Goal: Task Accomplishment & Management: Complete application form

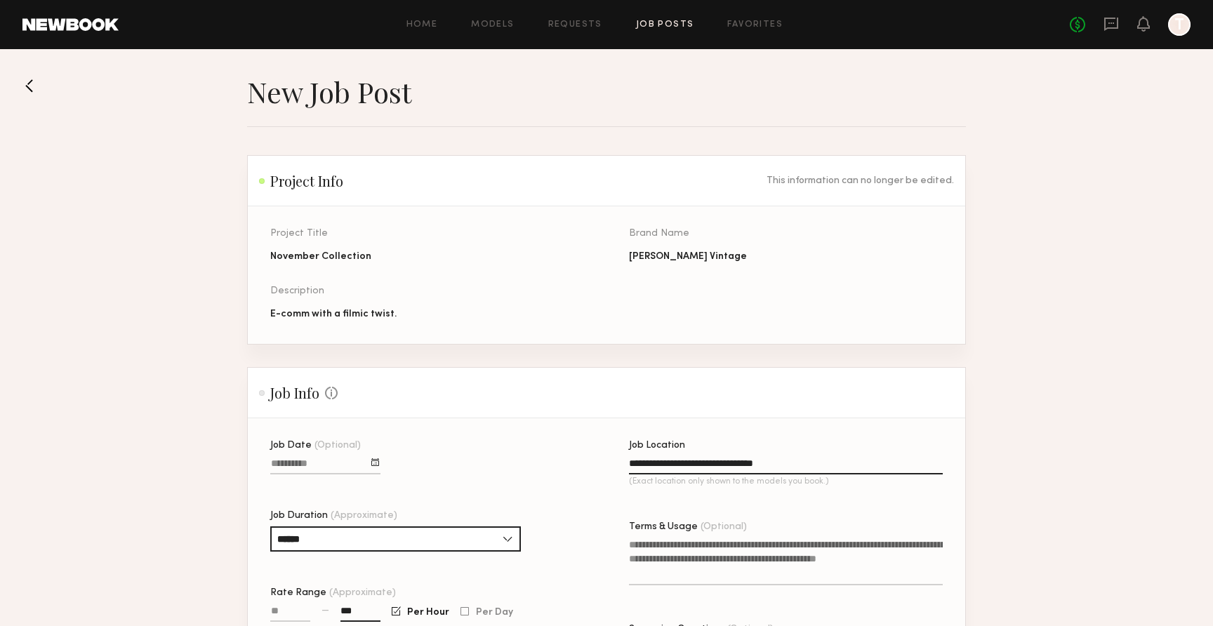
scroll to position [1018, 0]
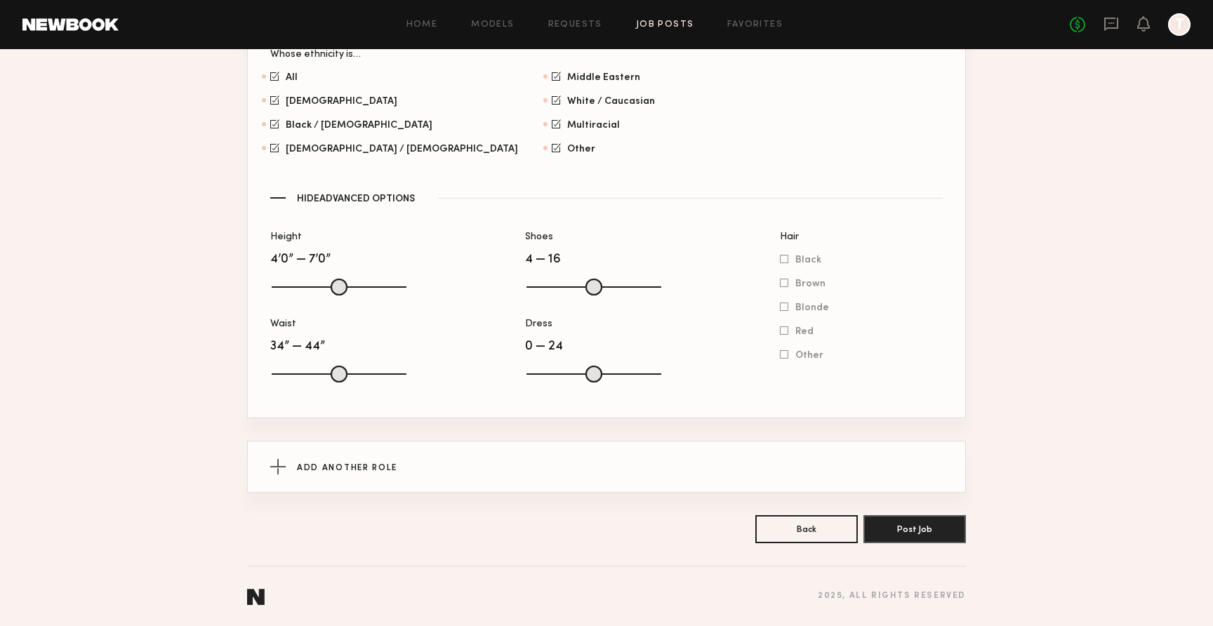
drag, startPoint x: 278, startPoint y: 370, endPoint x: 343, endPoint y: 373, distance: 65.4
click at [343, 373] on input "Waist" at bounding box center [339, 374] width 135 height 17
click at [401, 369] on input "range" at bounding box center [339, 374] width 135 height 17
drag, startPoint x: 343, startPoint y: 372, endPoint x: 314, endPoint y: 373, distance: 29.5
type input "**"
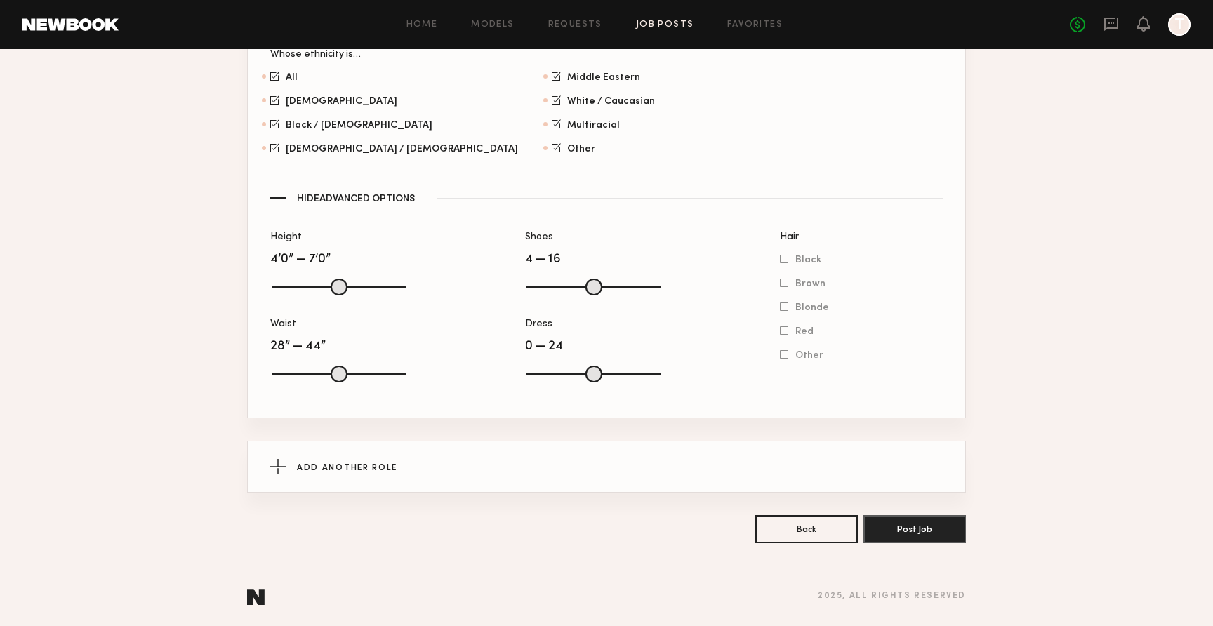
click at [314, 373] on input "Waist" at bounding box center [339, 374] width 135 height 17
drag, startPoint x: 397, startPoint y: 368, endPoint x: 346, endPoint y: 371, distance: 51.3
type input "**"
click at [346, 371] on input "range" at bounding box center [339, 374] width 135 height 17
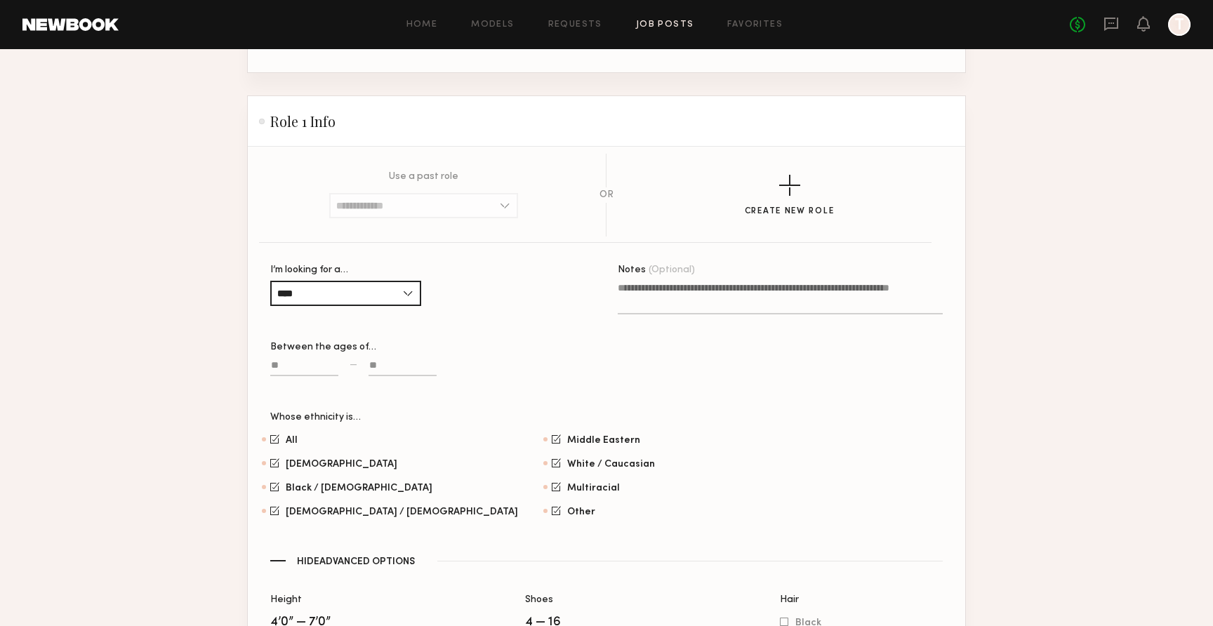
scroll to position [647, 0]
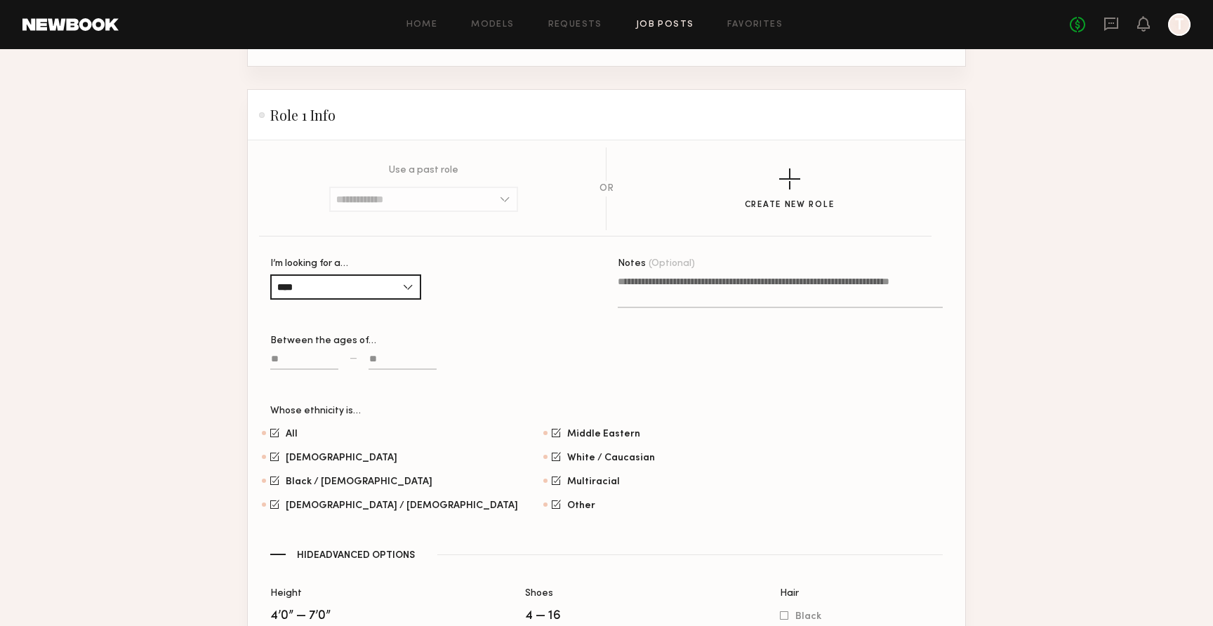
click at [384, 359] on input at bounding box center [402, 362] width 68 height 16
type input "**"
click at [125, 366] on section "**********" at bounding box center [606, 163] width 1213 height 1472
click at [378, 363] on input "**" at bounding box center [402, 362] width 68 height 16
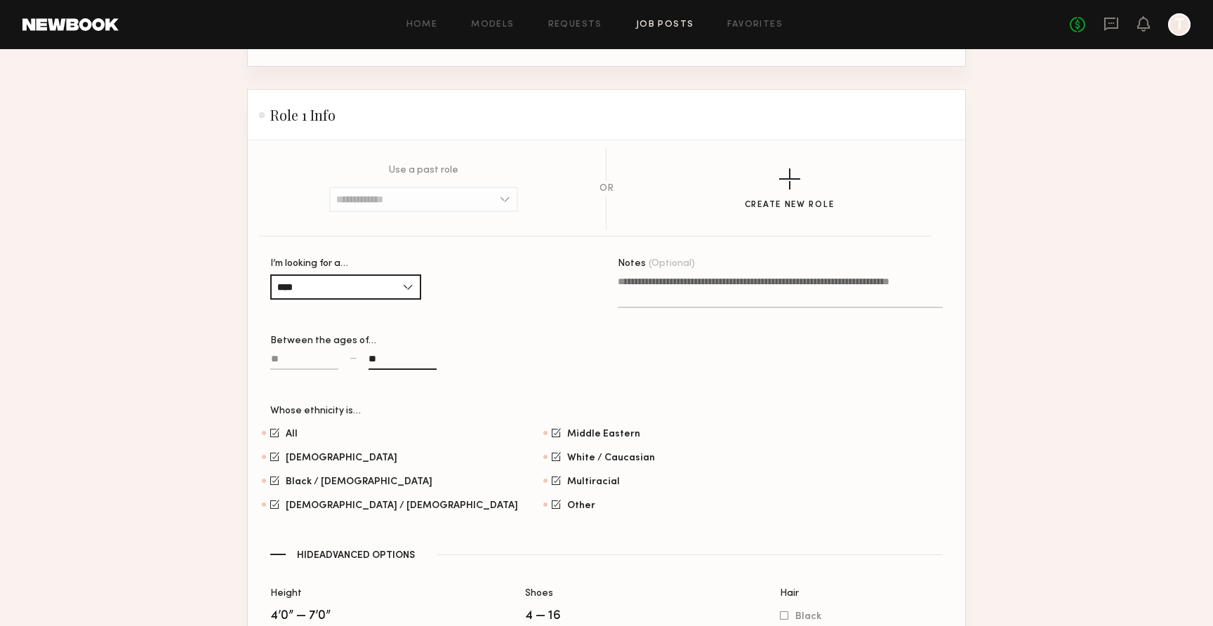
click at [378, 363] on input "**" at bounding box center [402, 362] width 68 height 16
type input "**"
click at [47, 320] on section "**********" at bounding box center [606, 163] width 1213 height 1472
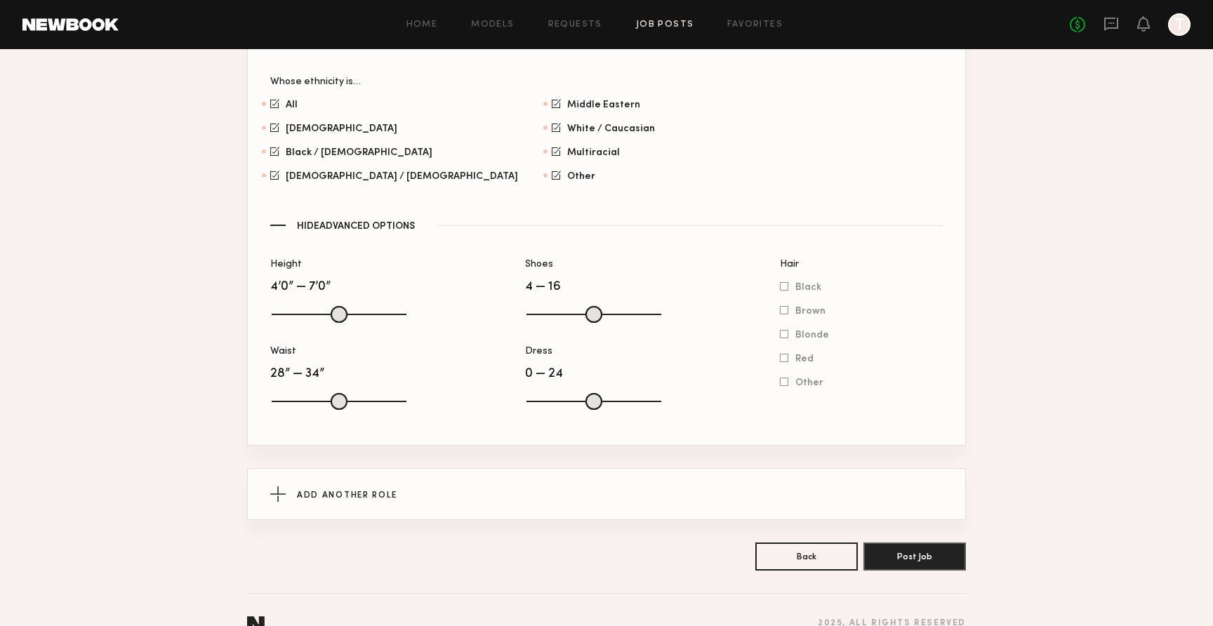
scroll to position [1018, 0]
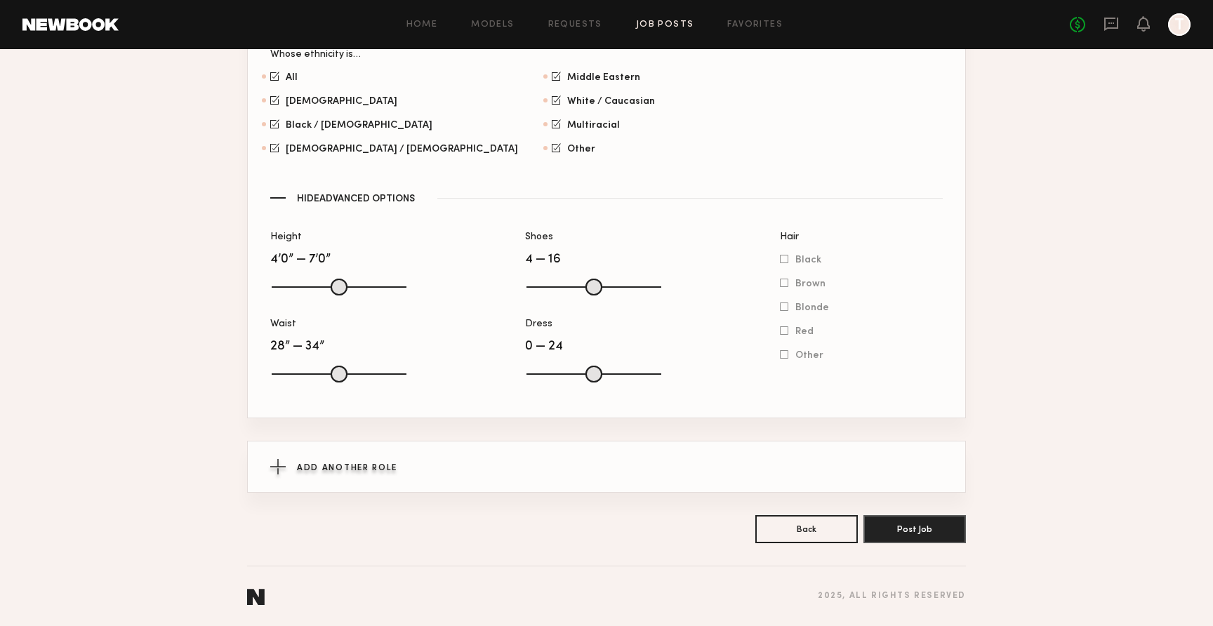
click at [351, 460] on div "Add Another Role" at bounding box center [606, 466] width 672 height 51
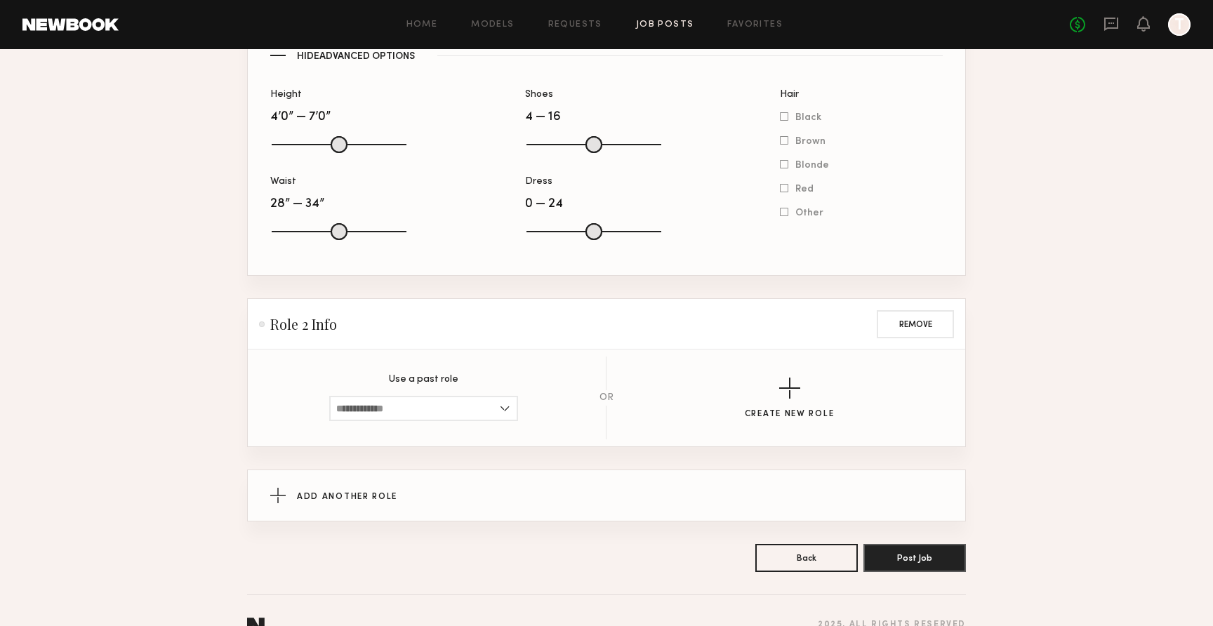
scroll to position [1190, 0]
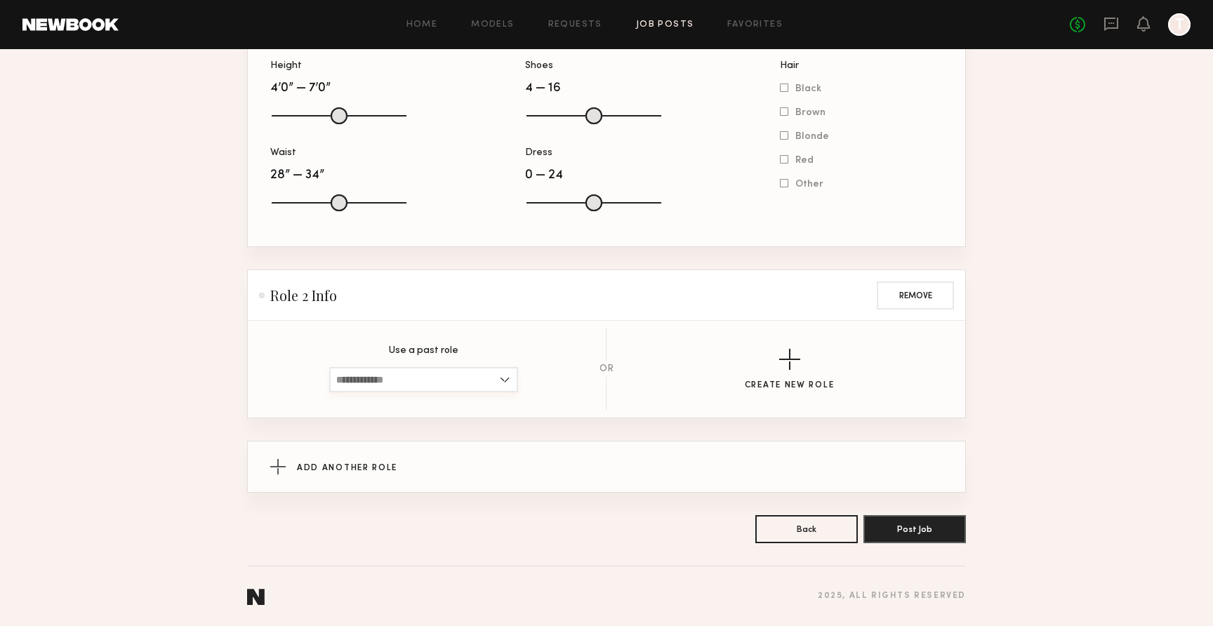
click at [399, 373] on input at bounding box center [423, 379] width 189 height 25
click at [792, 343] on section "Use a past role No Past Roles Exist OR Create New Role" at bounding box center [606, 369] width 672 height 83
click at [787, 357] on div "button" at bounding box center [789, 359] width 21 height 21
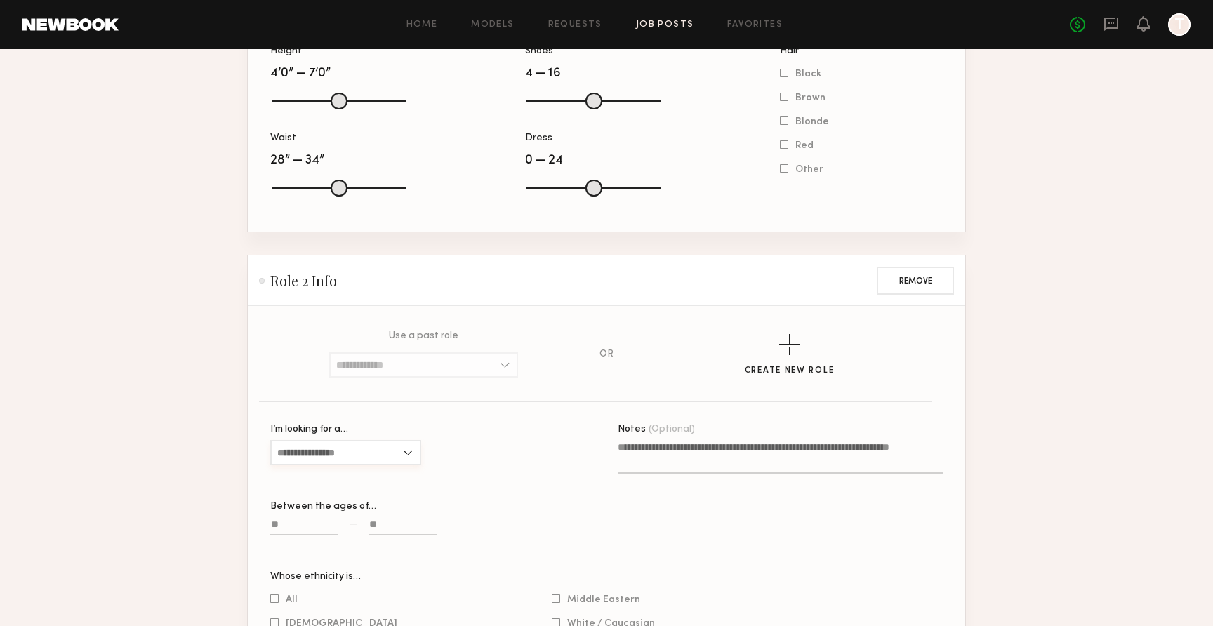
click at [313, 465] on input "I’m looking for a…" at bounding box center [345, 452] width 151 height 25
click at [315, 488] on div "Female" at bounding box center [346, 476] width 148 height 22
type input "******"
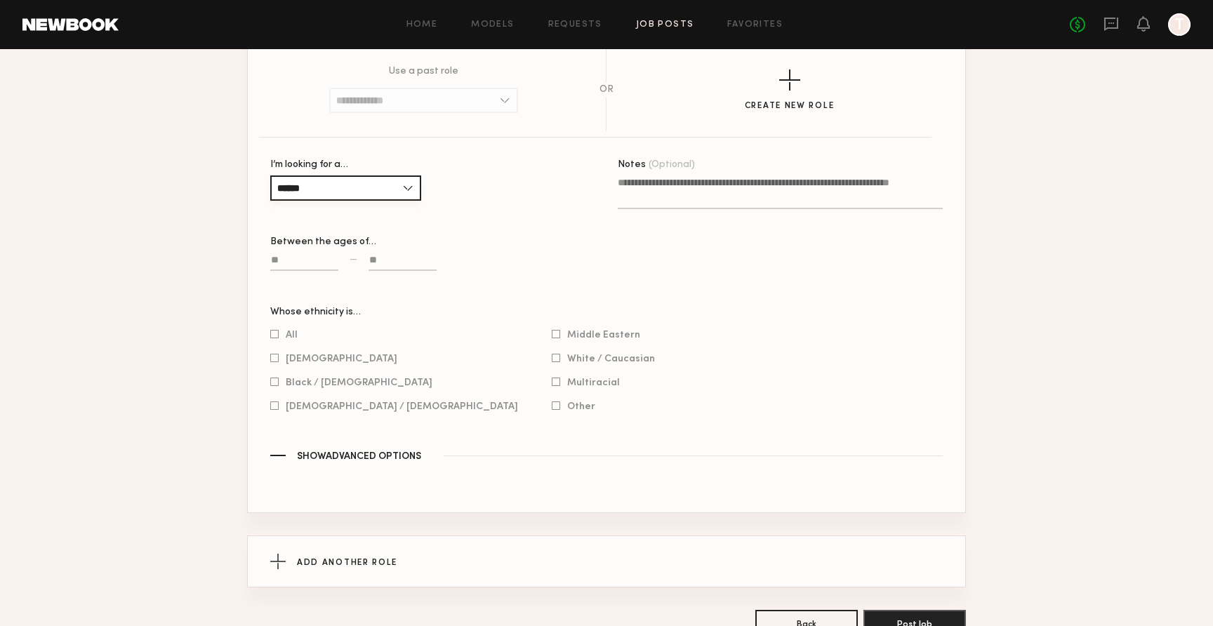
scroll to position [1461, 0]
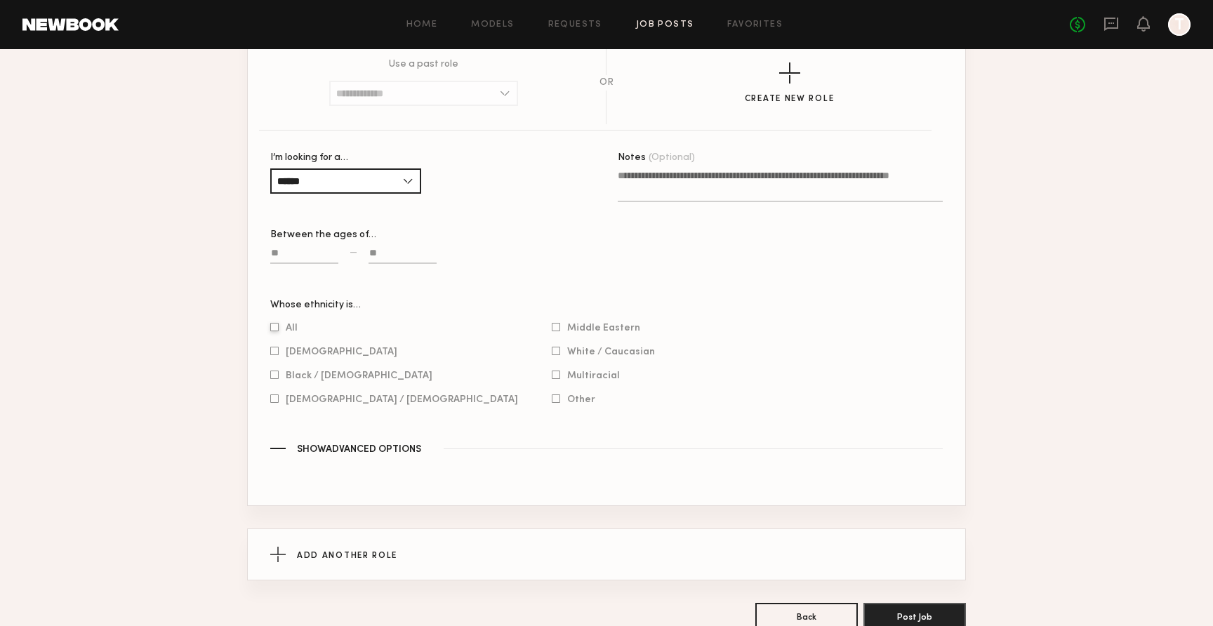
click at [277, 332] on div at bounding box center [274, 327] width 8 height 9
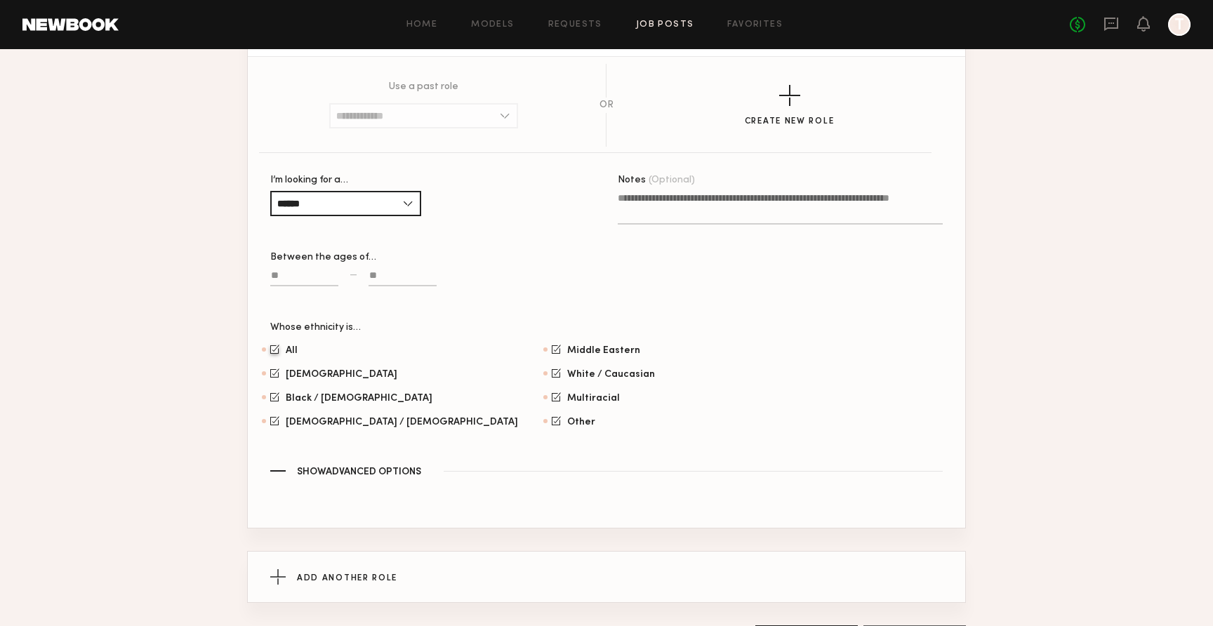
scroll to position [1446, 0]
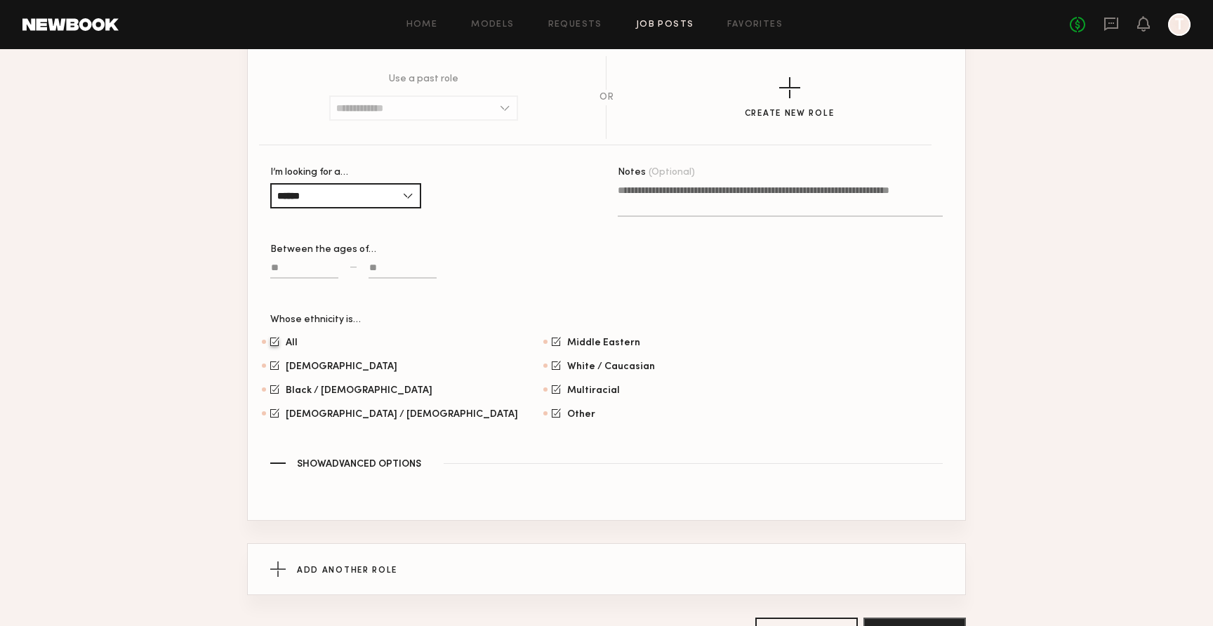
click at [375, 469] on span "Show Advanced Options" at bounding box center [359, 465] width 124 height 10
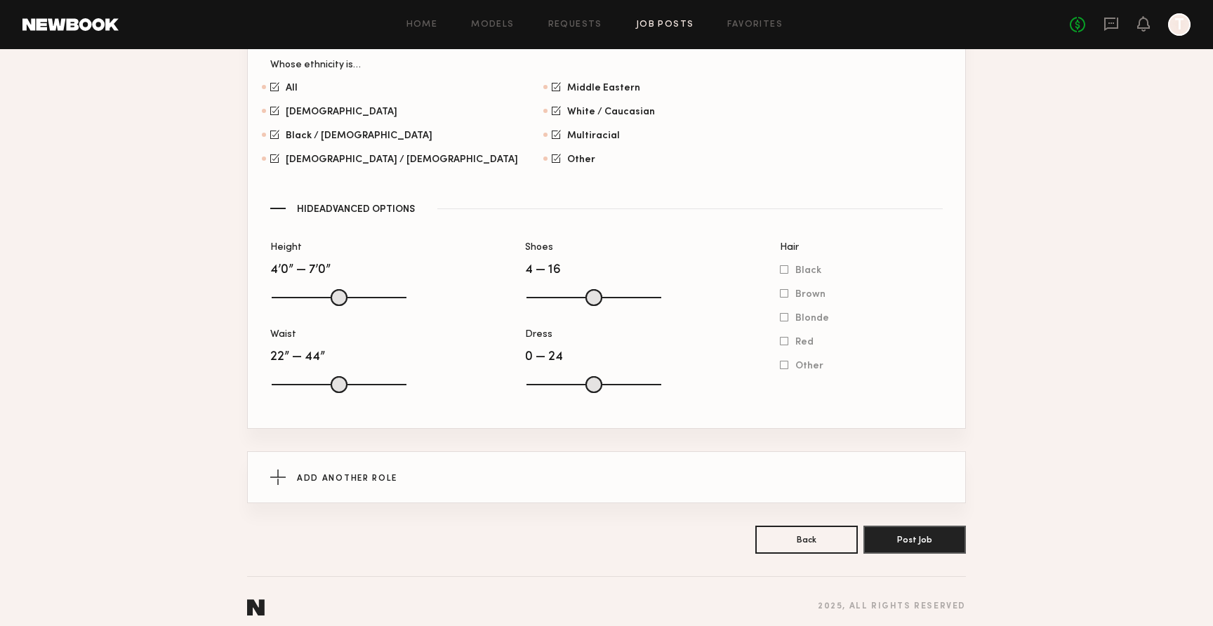
scroll to position [1703, 0]
drag, startPoint x: 649, startPoint y: 411, endPoint x: 557, endPoint y: 417, distance: 92.9
type input "*"
click at [557, 392] on input "range" at bounding box center [593, 383] width 135 height 17
drag, startPoint x: 397, startPoint y: 406, endPoint x: 314, endPoint y: 404, distance: 82.9
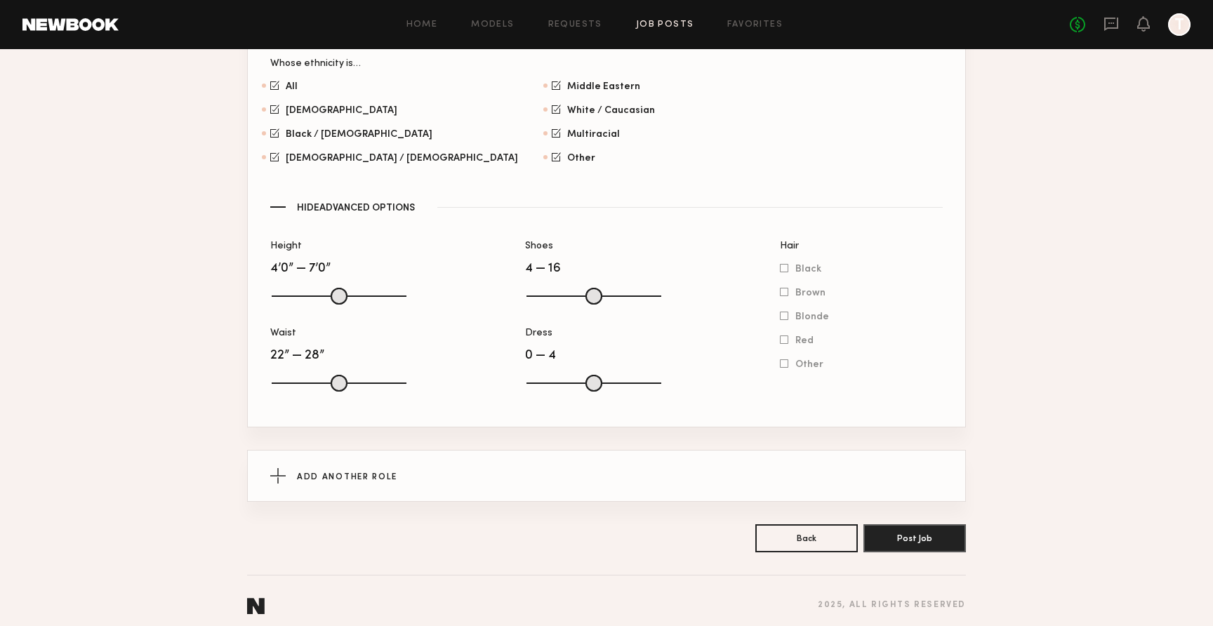
type input "**"
click at [314, 392] on input "range" at bounding box center [339, 383] width 135 height 17
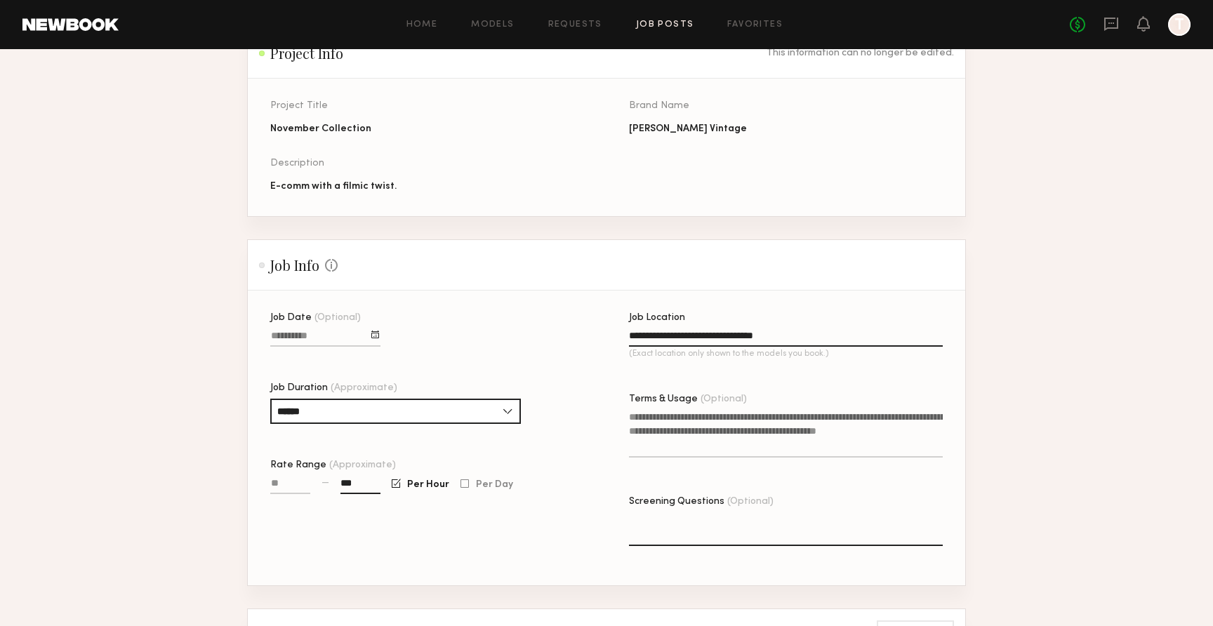
scroll to position [0, 0]
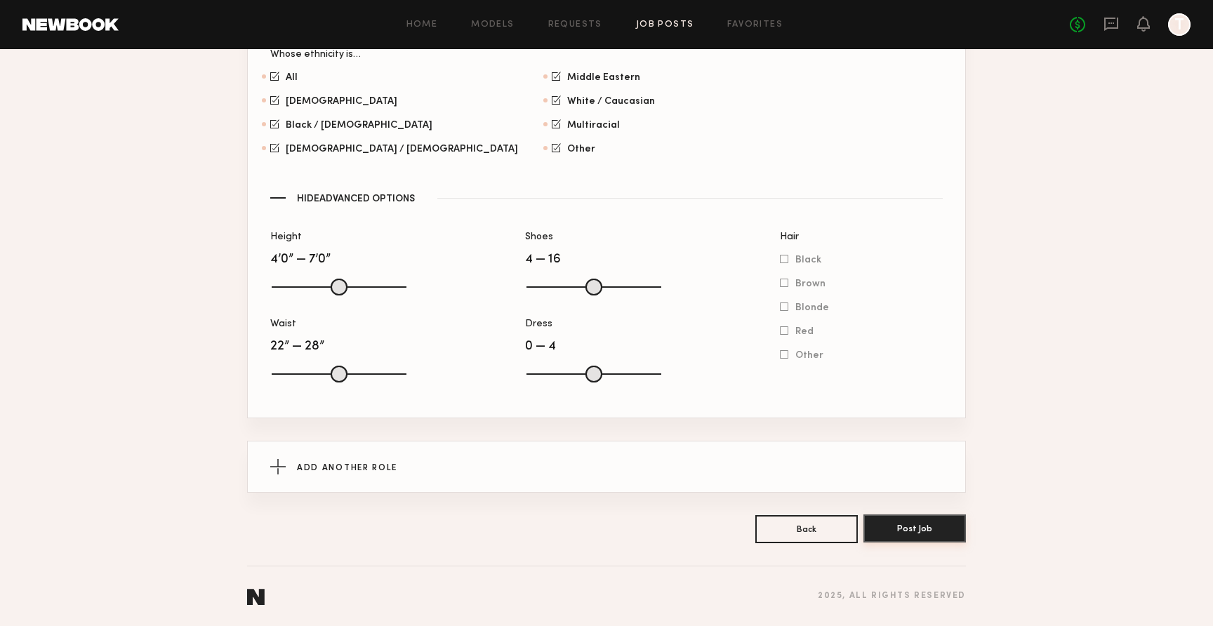
click at [913, 521] on button "Post Job" at bounding box center [914, 528] width 102 height 28
click at [910, 542] on button "Post Job" at bounding box center [914, 528] width 102 height 28
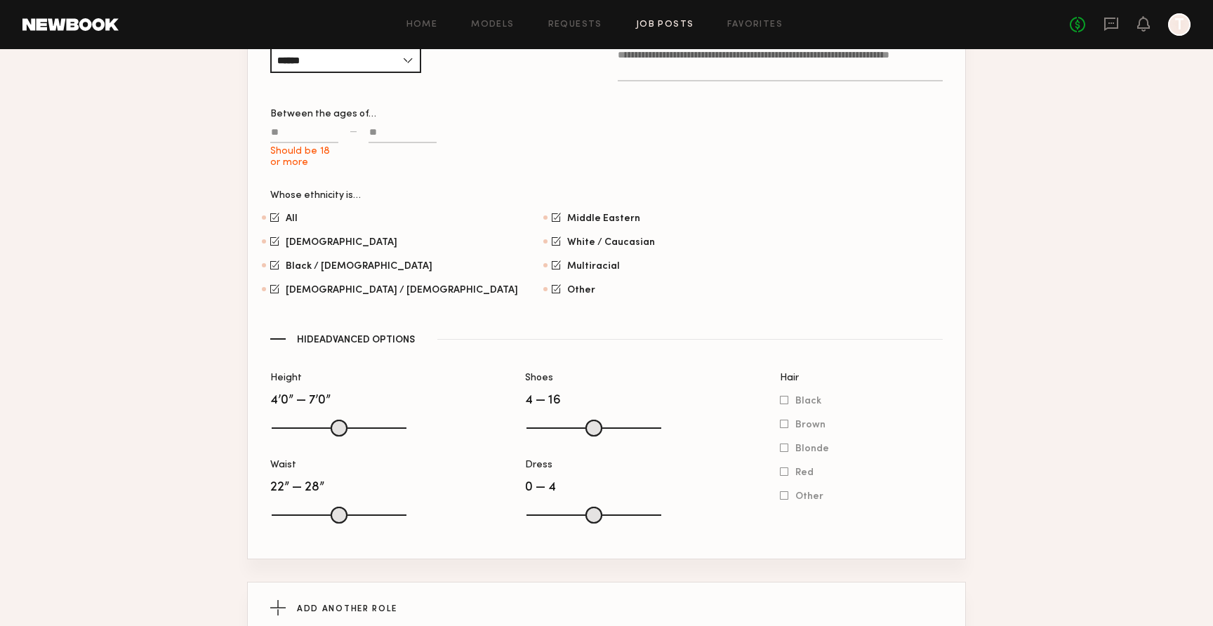
scroll to position [1394, 0]
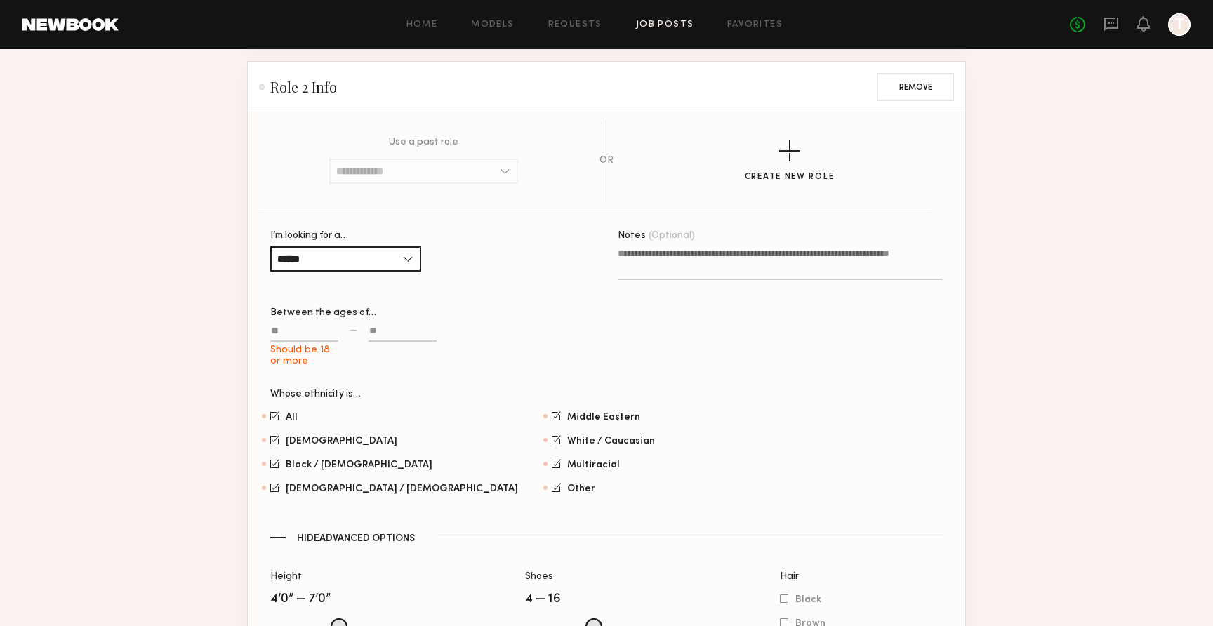
click at [326, 342] on input "Should be 18 or more" at bounding box center [304, 334] width 68 height 16
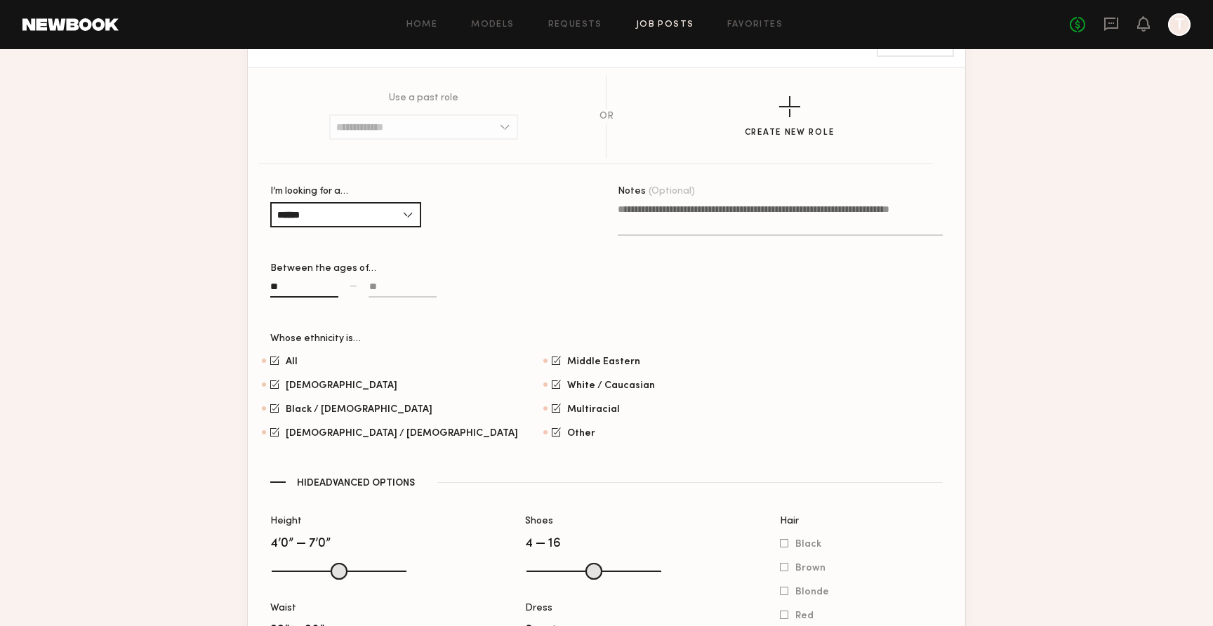
scroll to position [1750, 0]
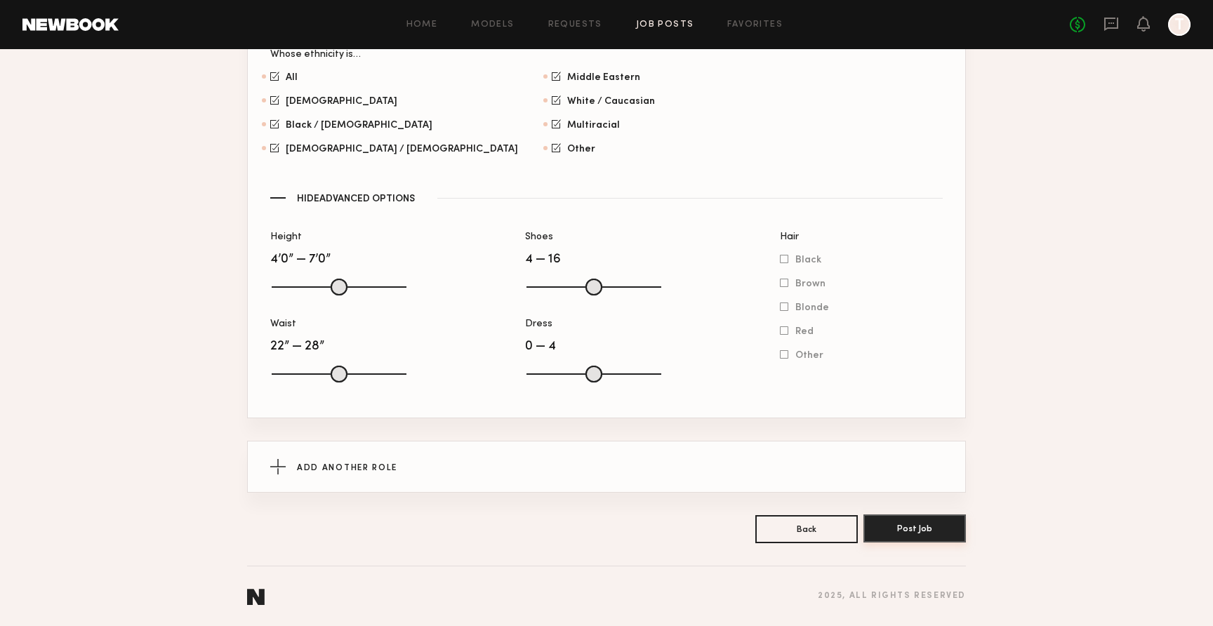
type input "**"
click at [935, 531] on button "Post Job" at bounding box center [914, 528] width 102 height 28
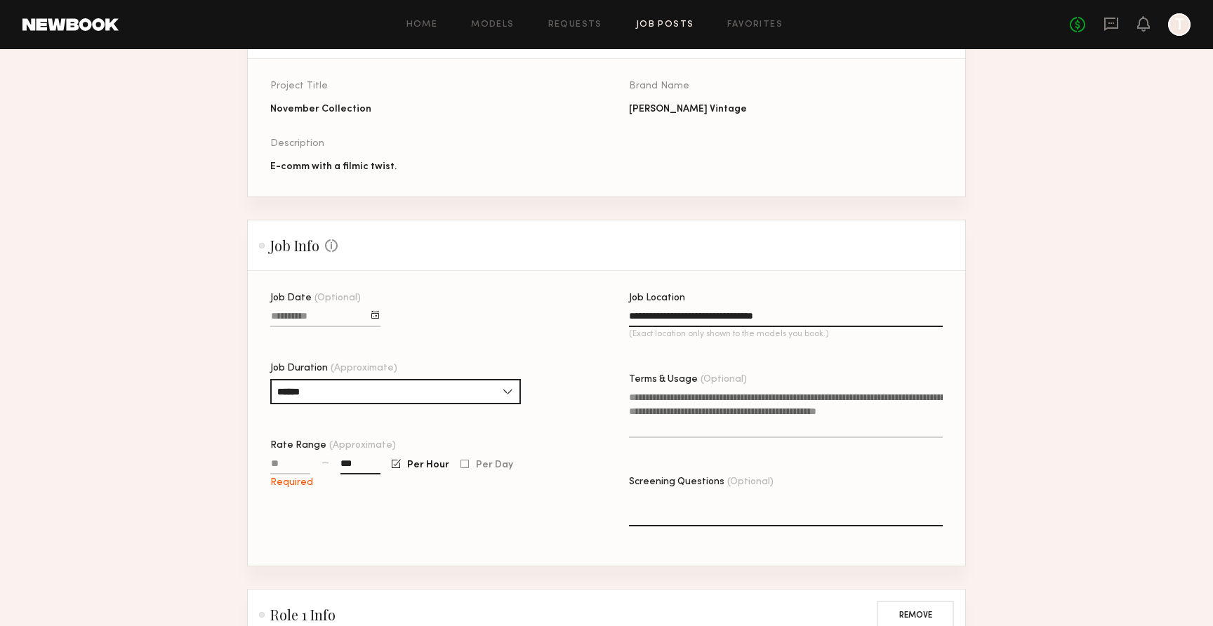
scroll to position [127, 0]
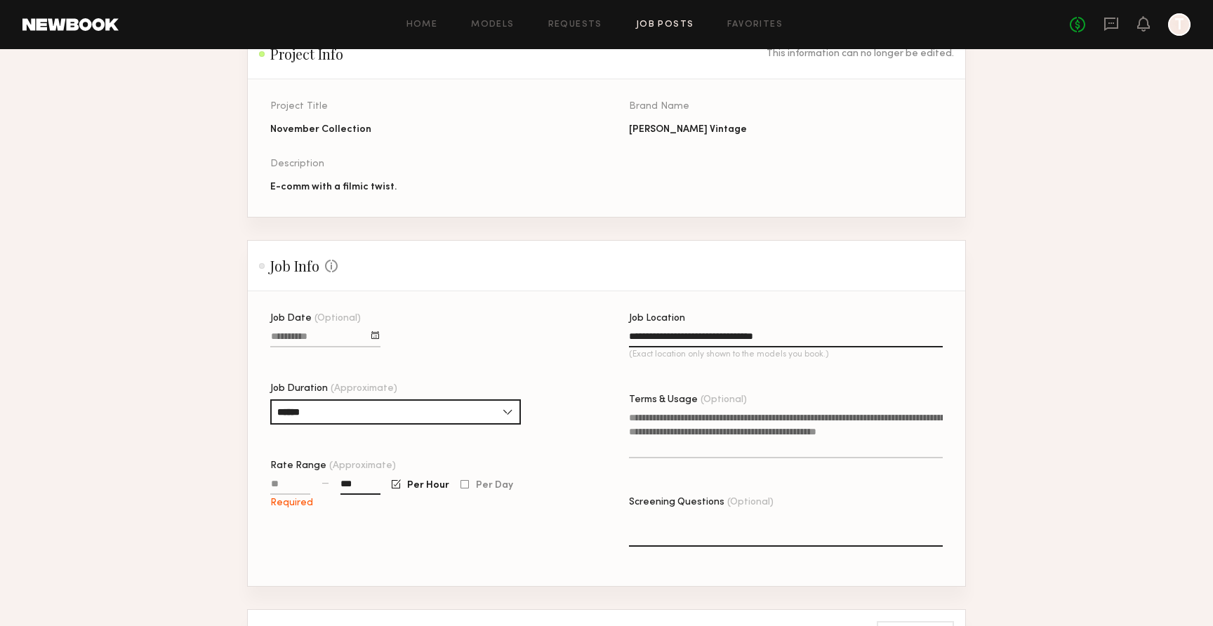
click at [280, 482] on input "Rate Range (Approximate)" at bounding box center [290, 487] width 40 height 16
type input "***"
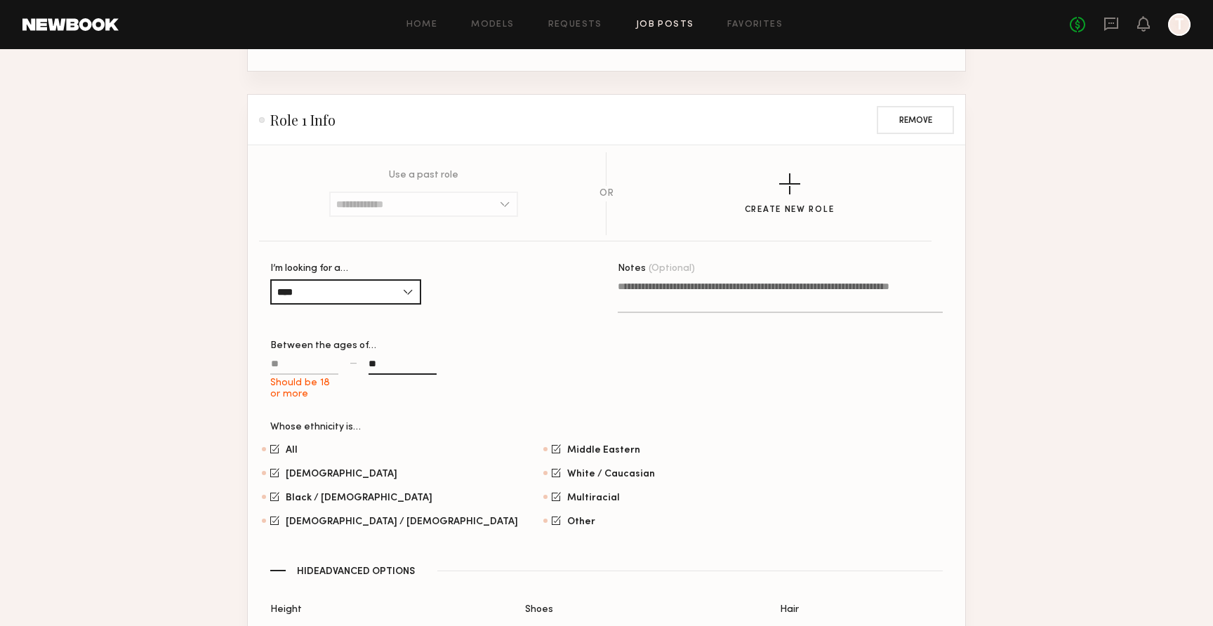
scroll to position [697, 0]
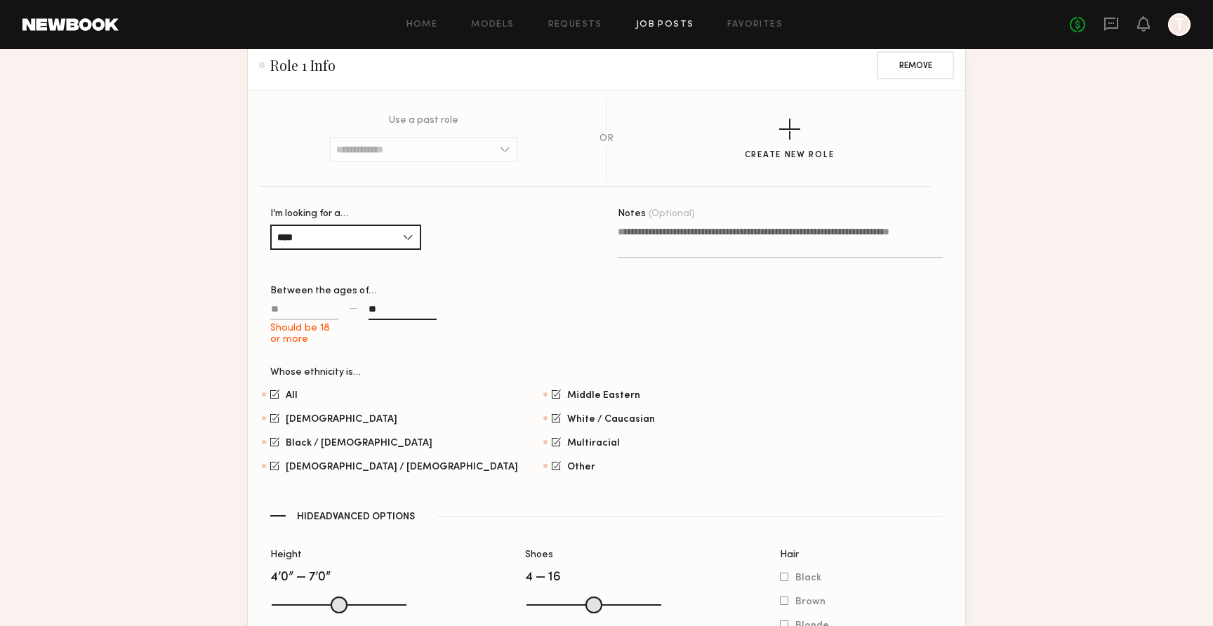
click at [295, 317] on input "Should be 18 or more" at bounding box center [304, 312] width 68 height 16
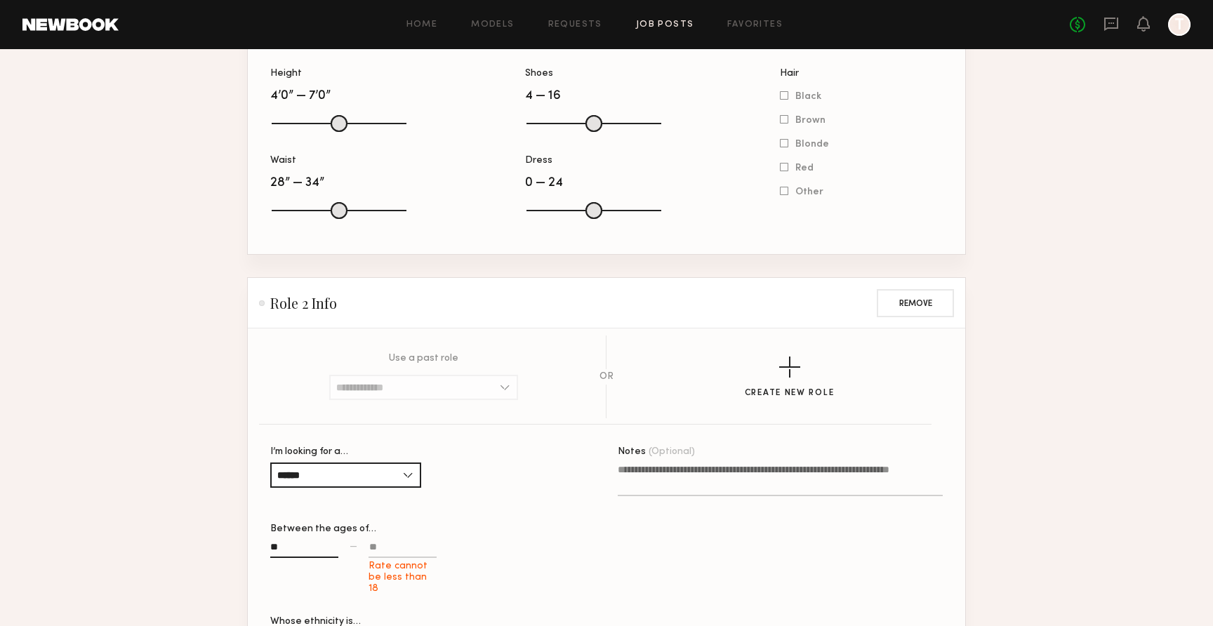
scroll to position [1311, 0]
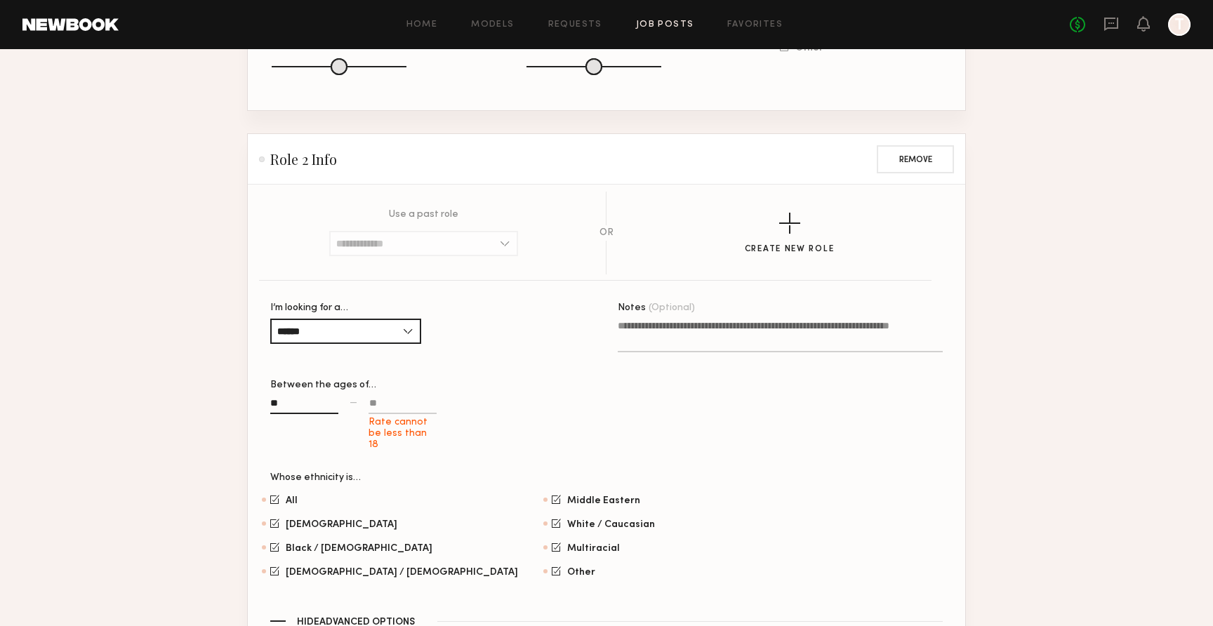
type input "**"
click at [399, 414] on input "Rate cannot be less than 18" at bounding box center [402, 406] width 68 height 16
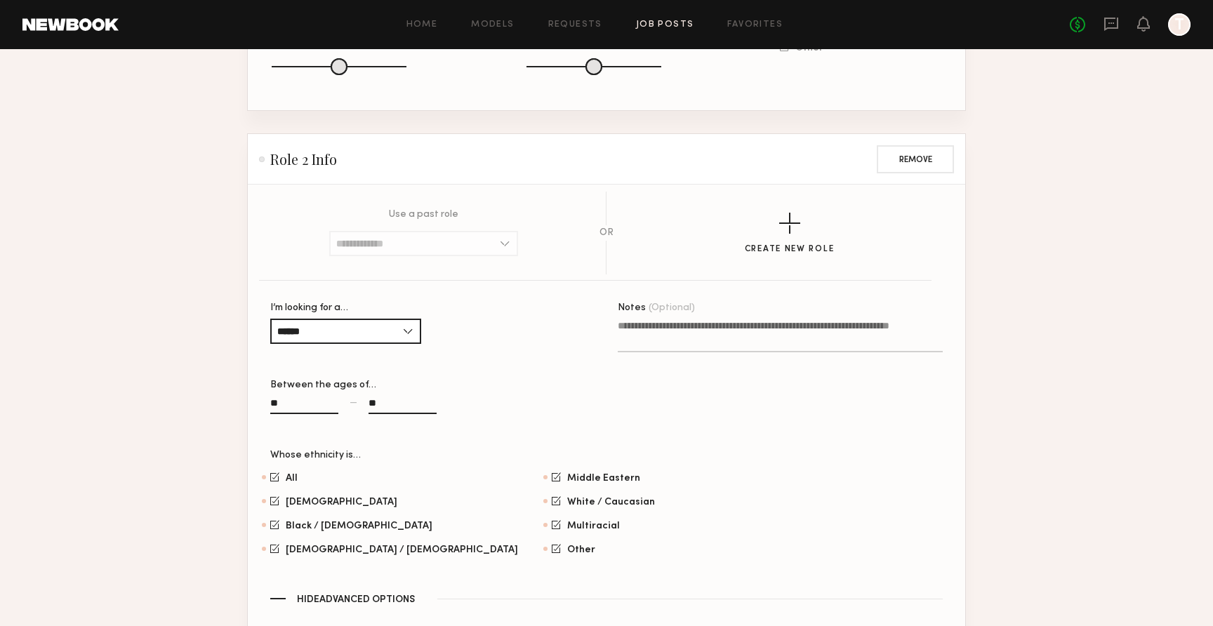
type input "**"
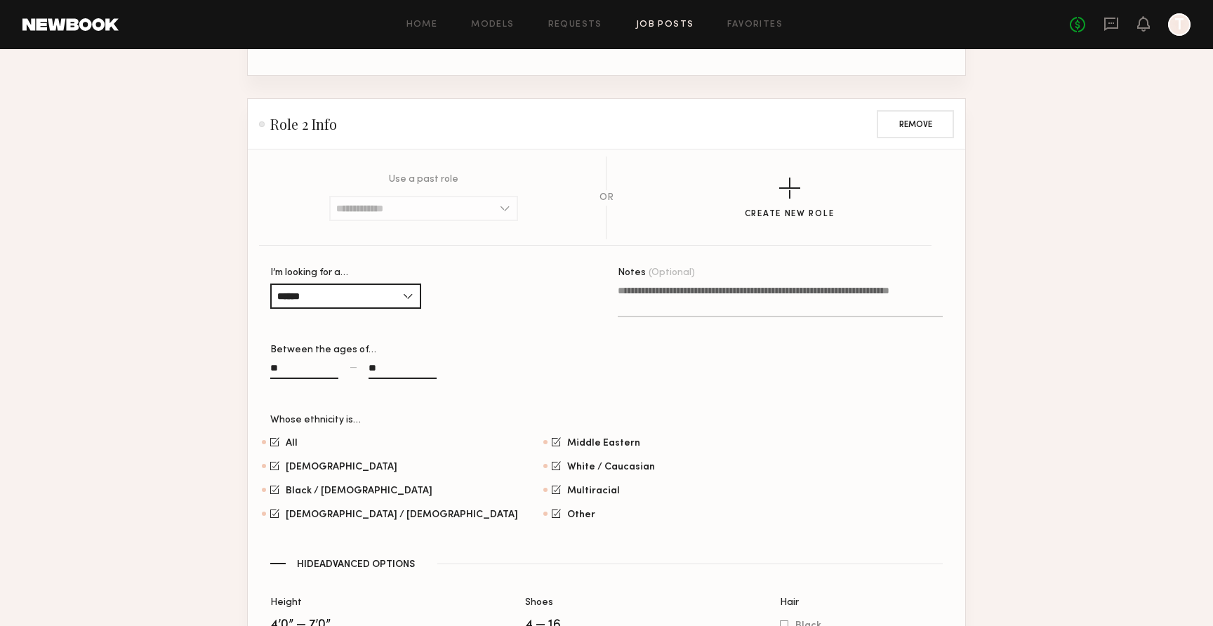
scroll to position [1222, 0]
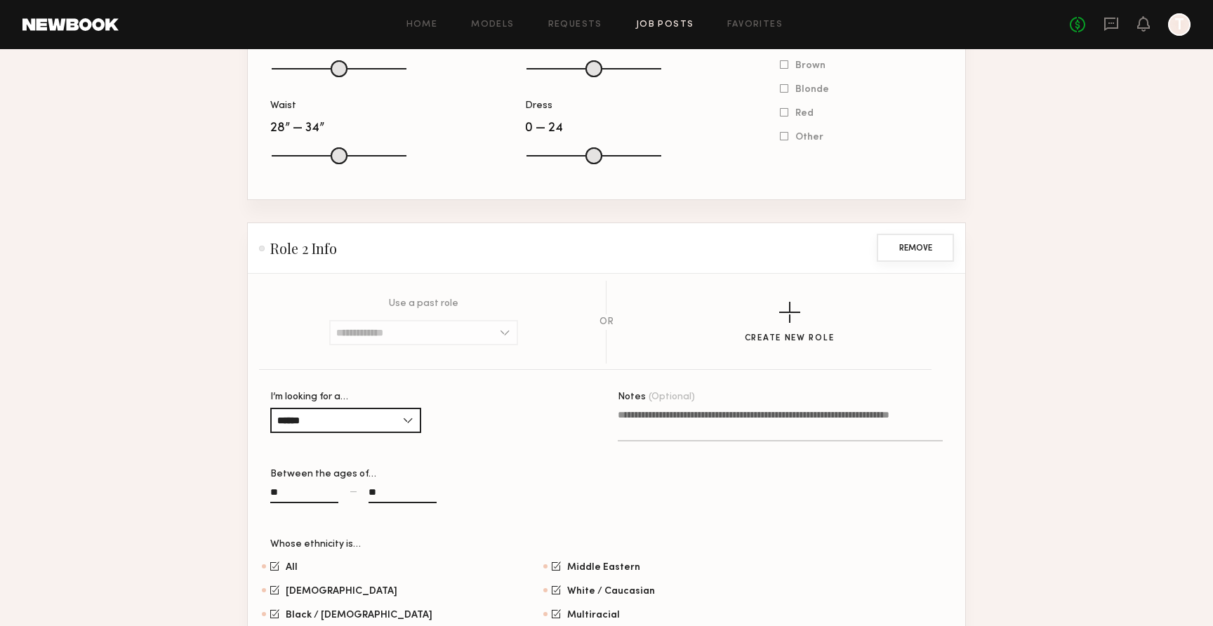
click at [916, 259] on button "Remove" at bounding box center [915, 248] width 77 height 28
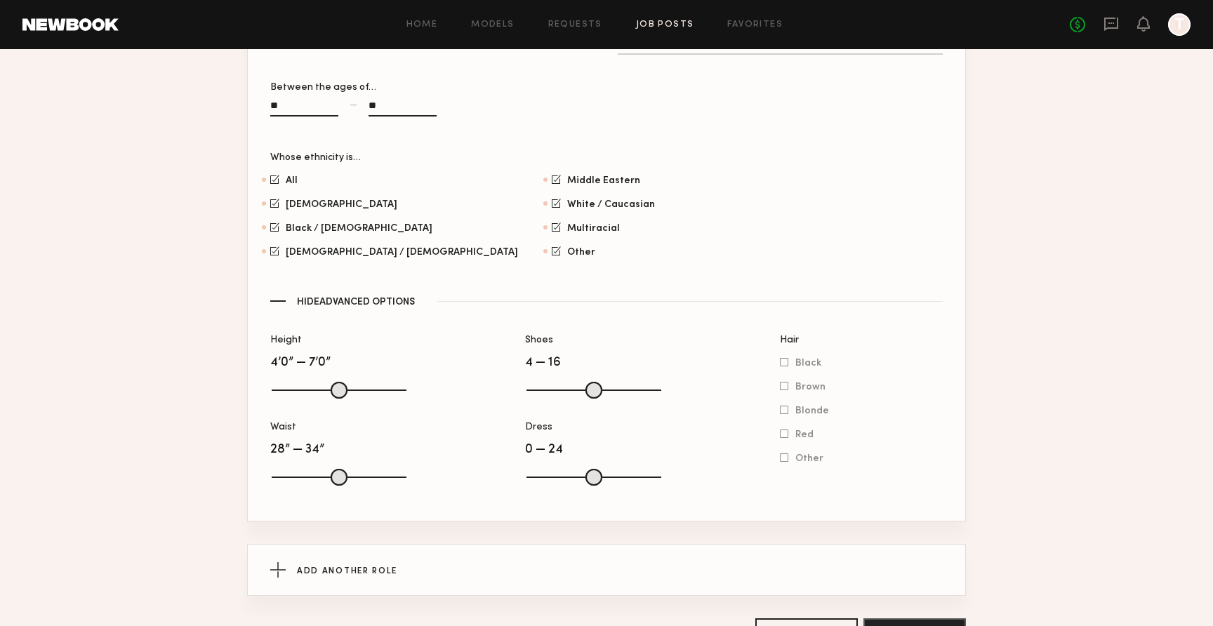
scroll to position [1018, 0]
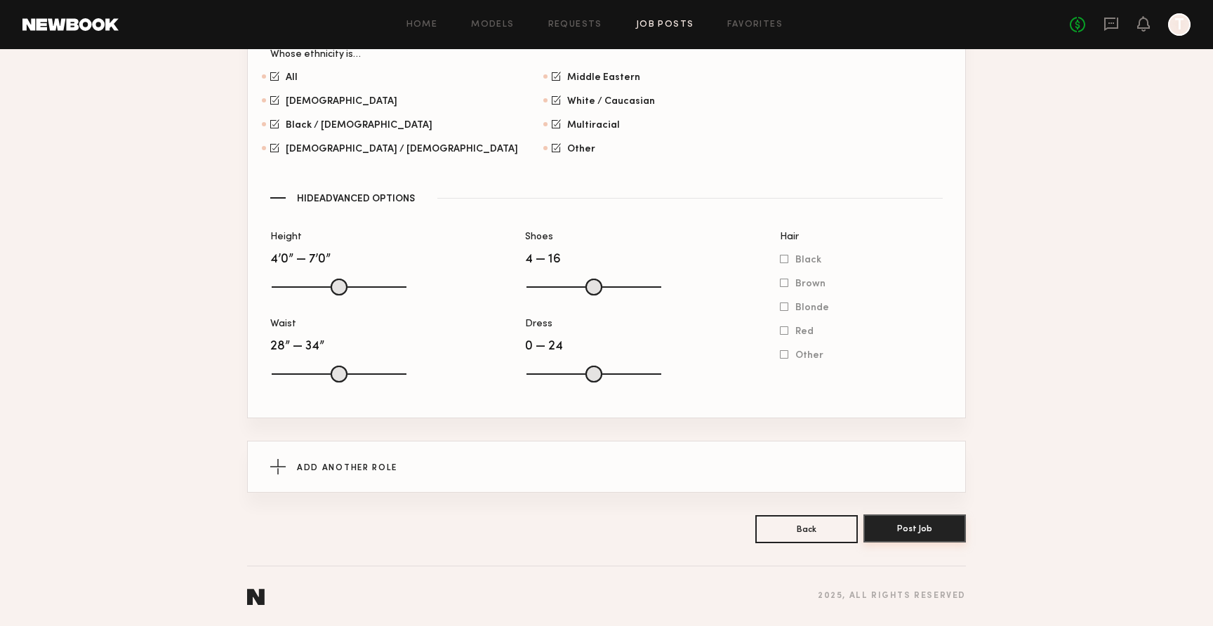
click at [927, 532] on button "Post Job" at bounding box center [914, 528] width 102 height 28
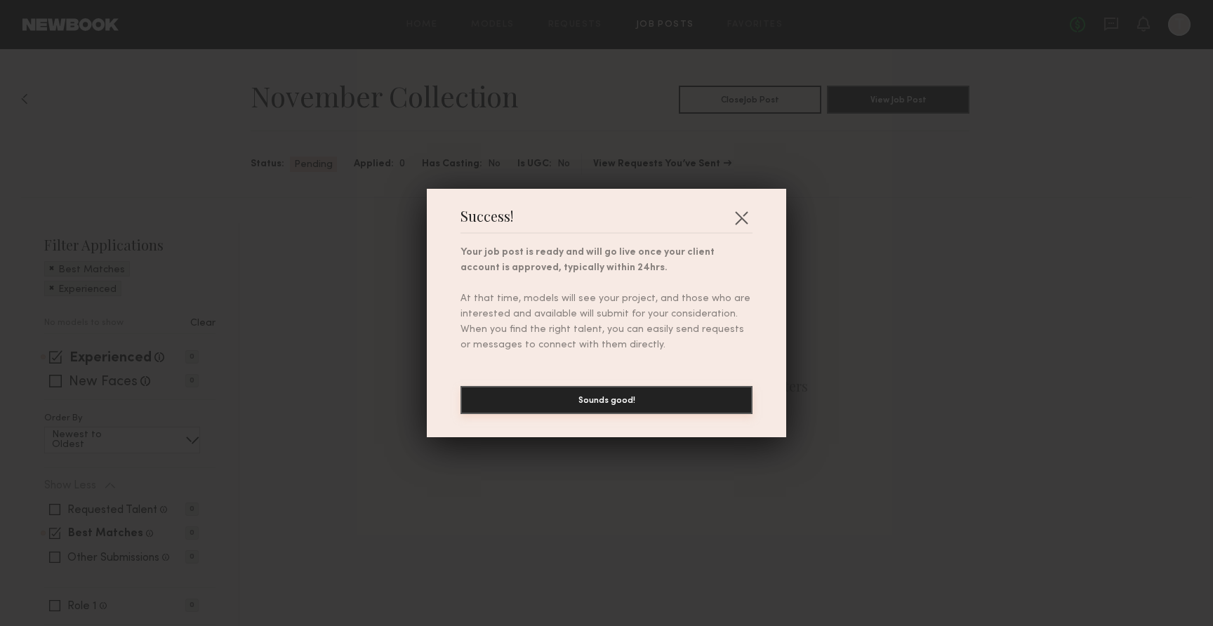
click at [617, 398] on button "Sounds good!" at bounding box center [606, 400] width 292 height 28
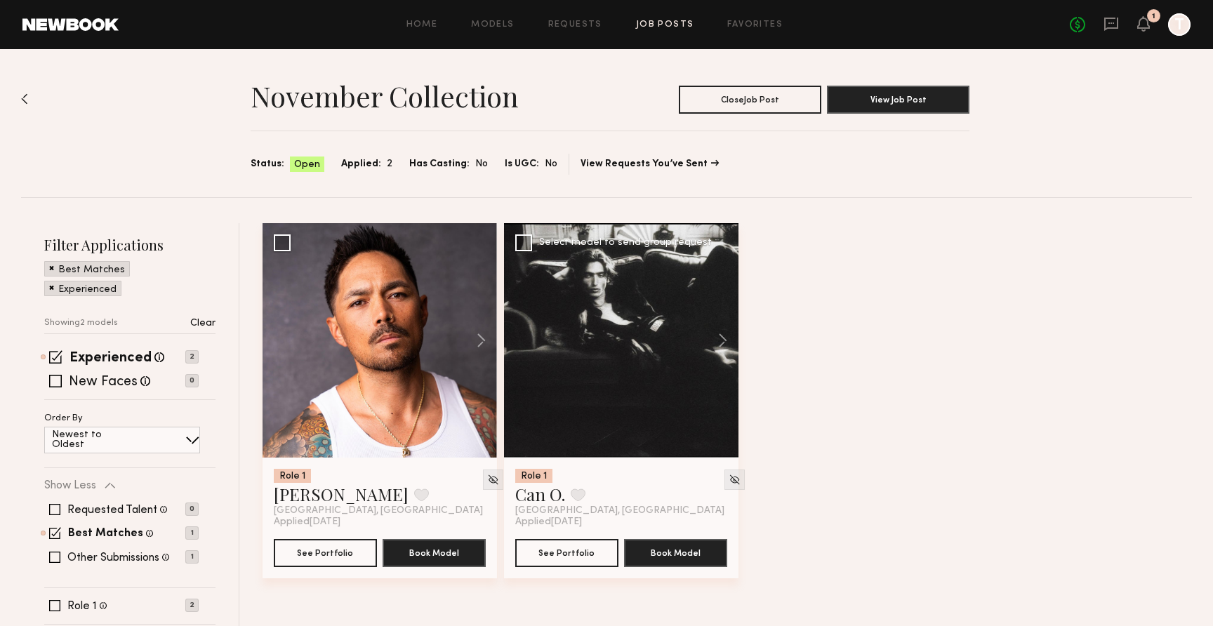
click at [637, 327] on div at bounding box center [621, 340] width 234 height 234
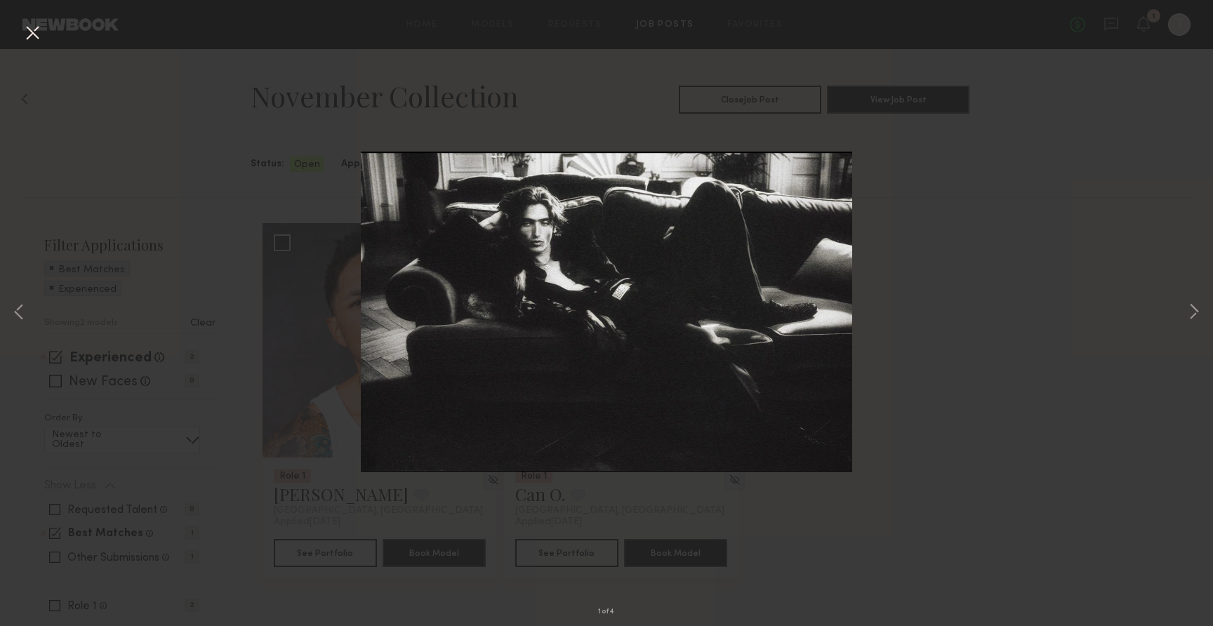
click at [1184, 308] on div "1 of 4" at bounding box center [606, 313] width 1213 height 626
click at [1187, 308] on button at bounding box center [1193, 312] width 17 height 501
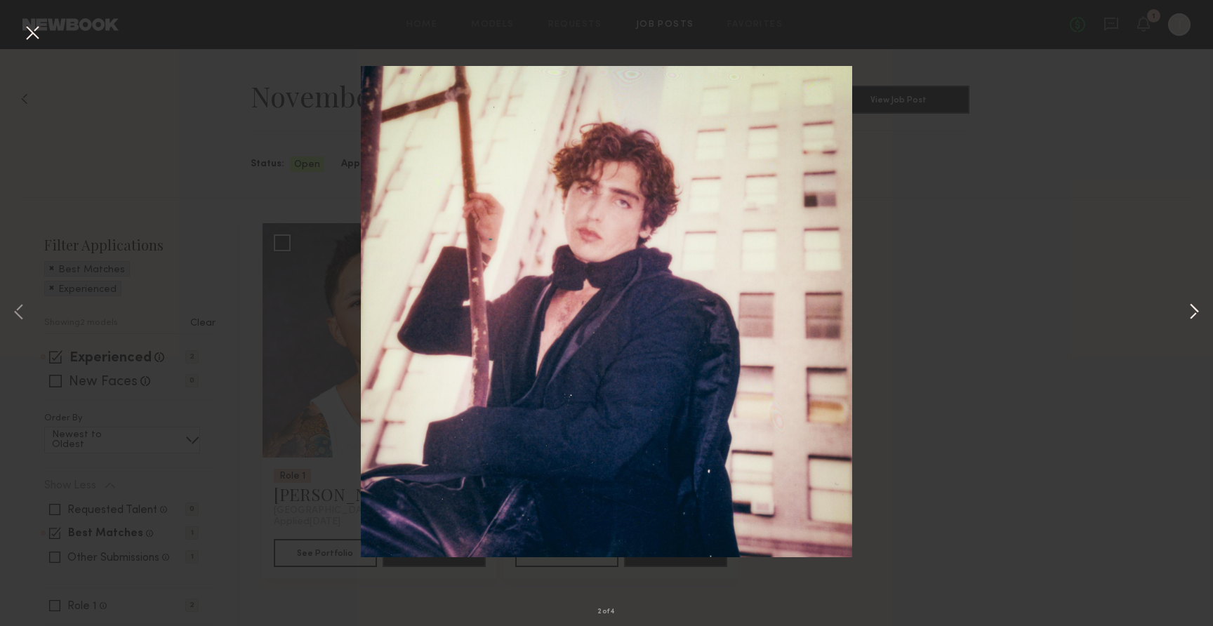
click at [1190, 307] on button at bounding box center [1193, 312] width 17 height 501
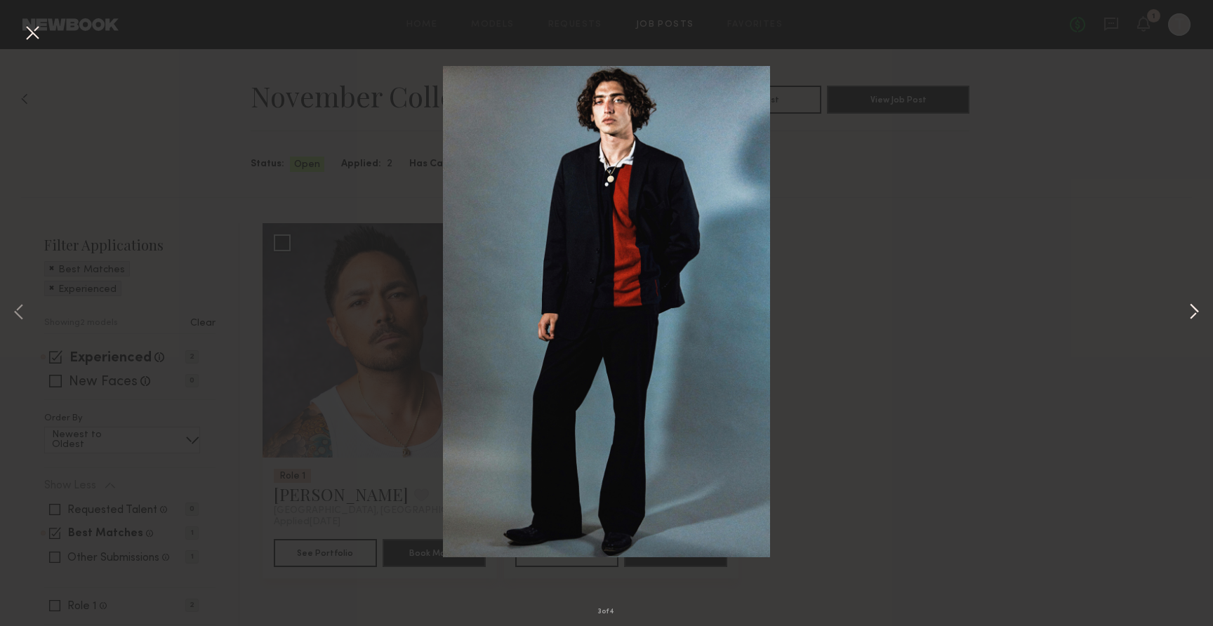
click at [1197, 310] on button at bounding box center [1193, 312] width 17 height 501
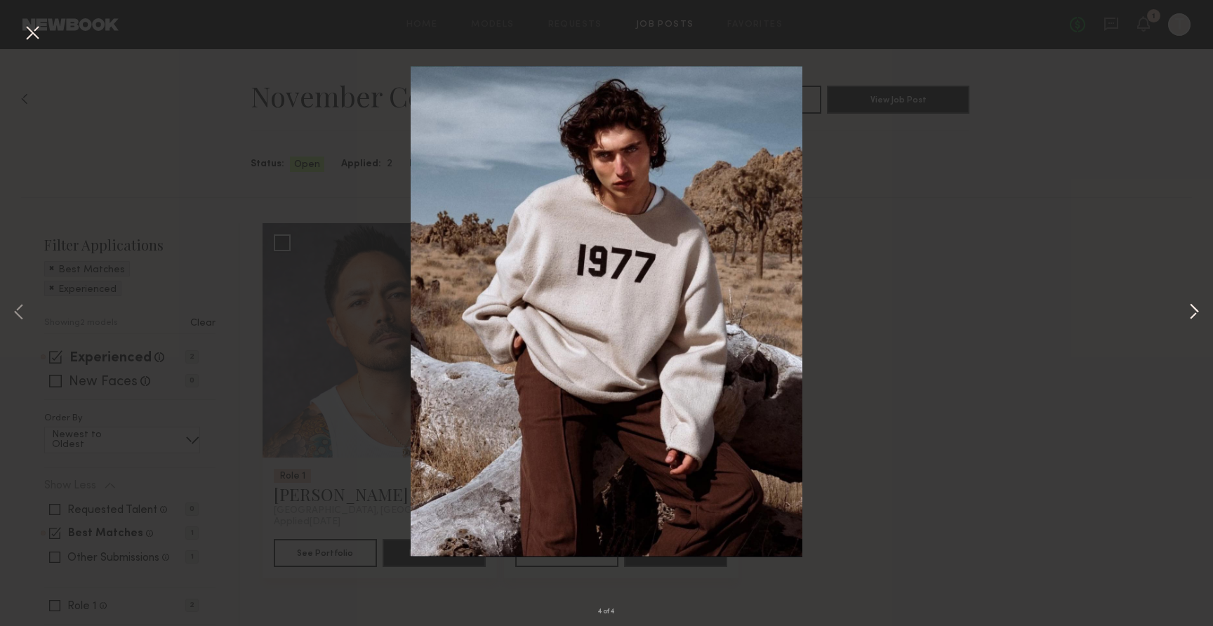
click at [1195, 313] on button at bounding box center [1193, 312] width 17 height 501
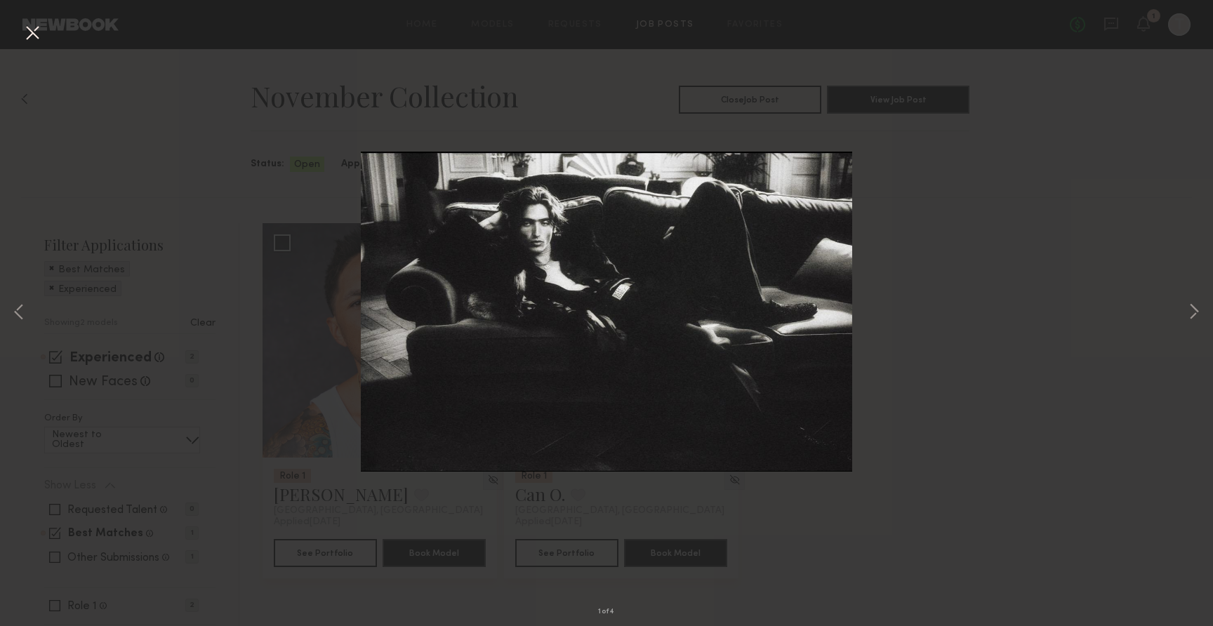
click at [1088, 262] on div "1 of 4" at bounding box center [606, 313] width 1213 height 626
click at [1140, 98] on div "1 of 4" at bounding box center [606, 313] width 1213 height 626
click at [31, 34] on button at bounding box center [32, 33] width 22 height 25
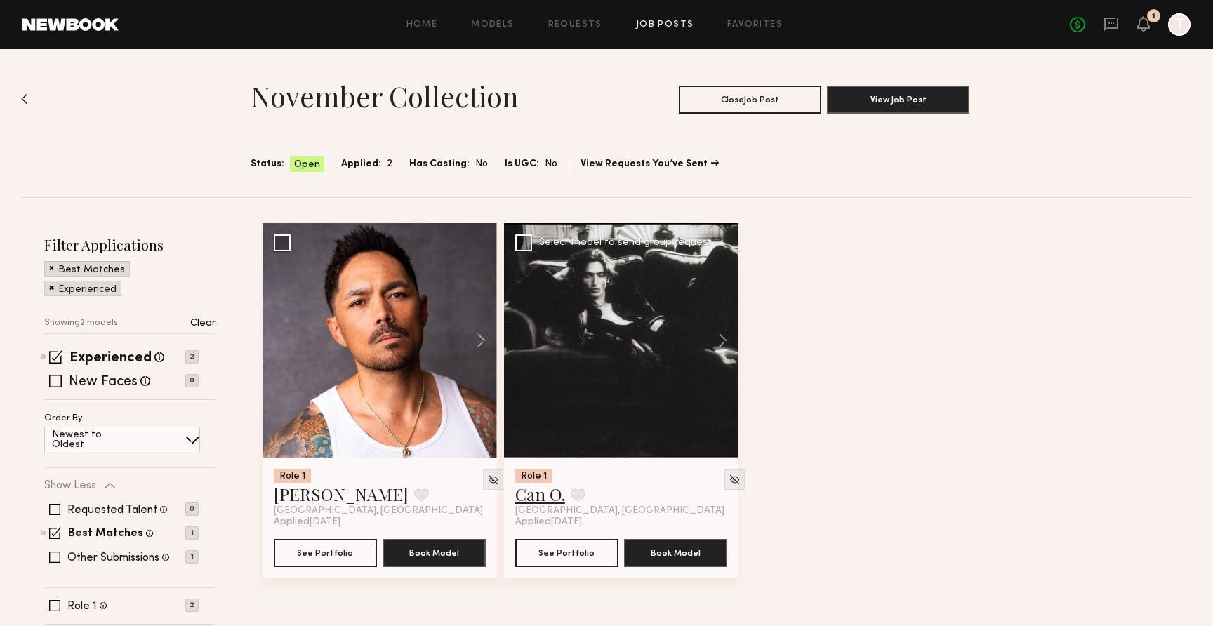
click at [550, 498] on link "Can O." at bounding box center [540, 494] width 50 height 22
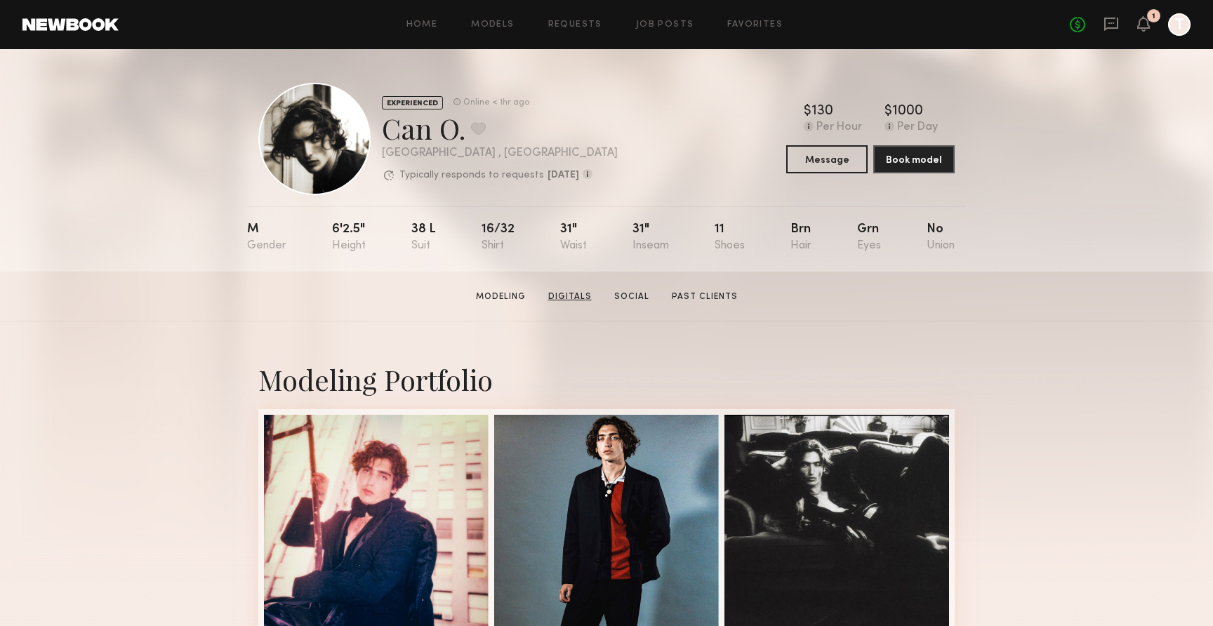
click at [555, 298] on link "Digitals" at bounding box center [569, 297] width 55 height 13
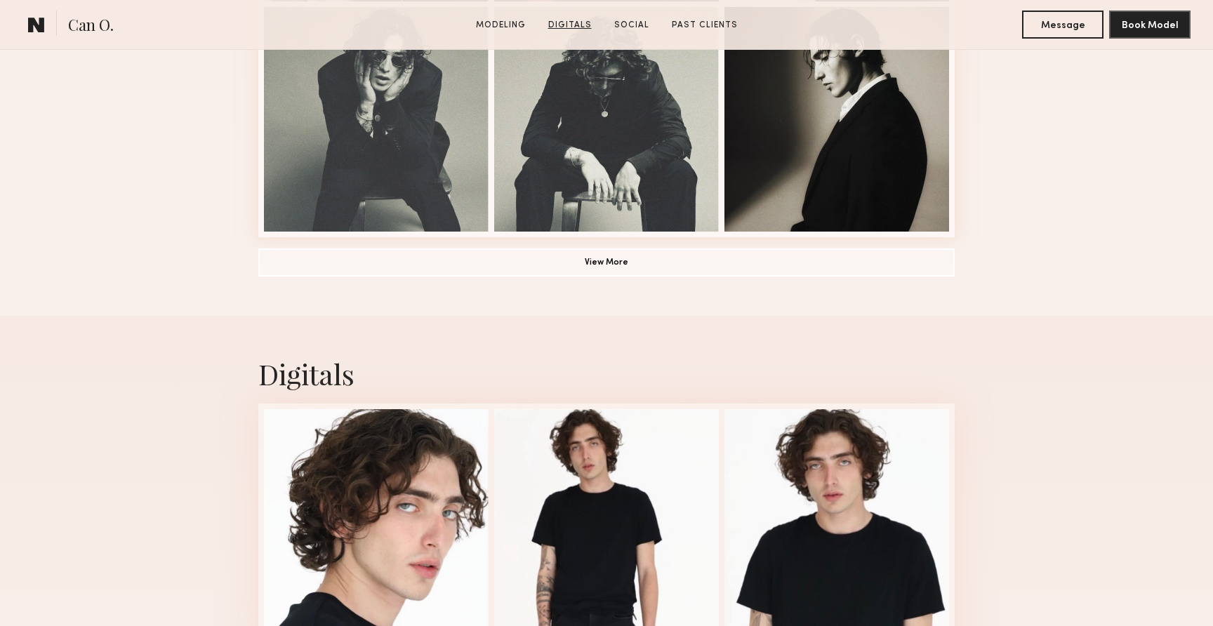
scroll to position [1329, 0]
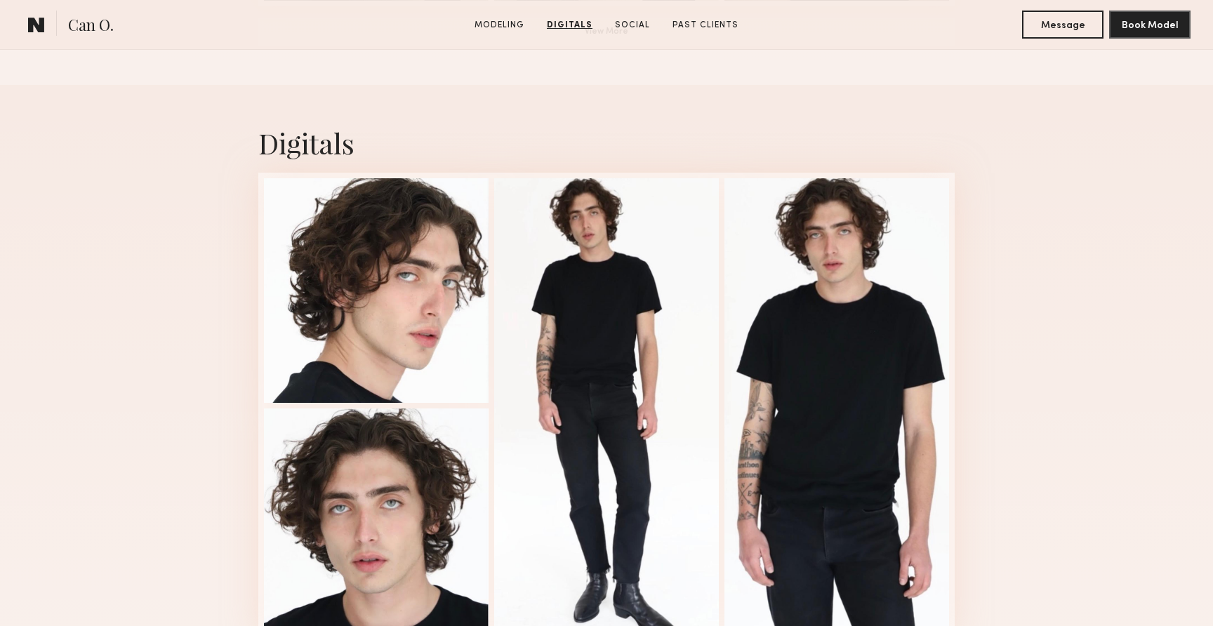
click at [1005, 150] on div "Digitals 1 of 4" at bounding box center [606, 381] width 1213 height 593
click at [639, 19] on section "Modeling Digitals Social Past Clients" at bounding box center [606, 25] width 275 height 14
click at [639, 26] on link "Social" at bounding box center [632, 25] width 46 height 13
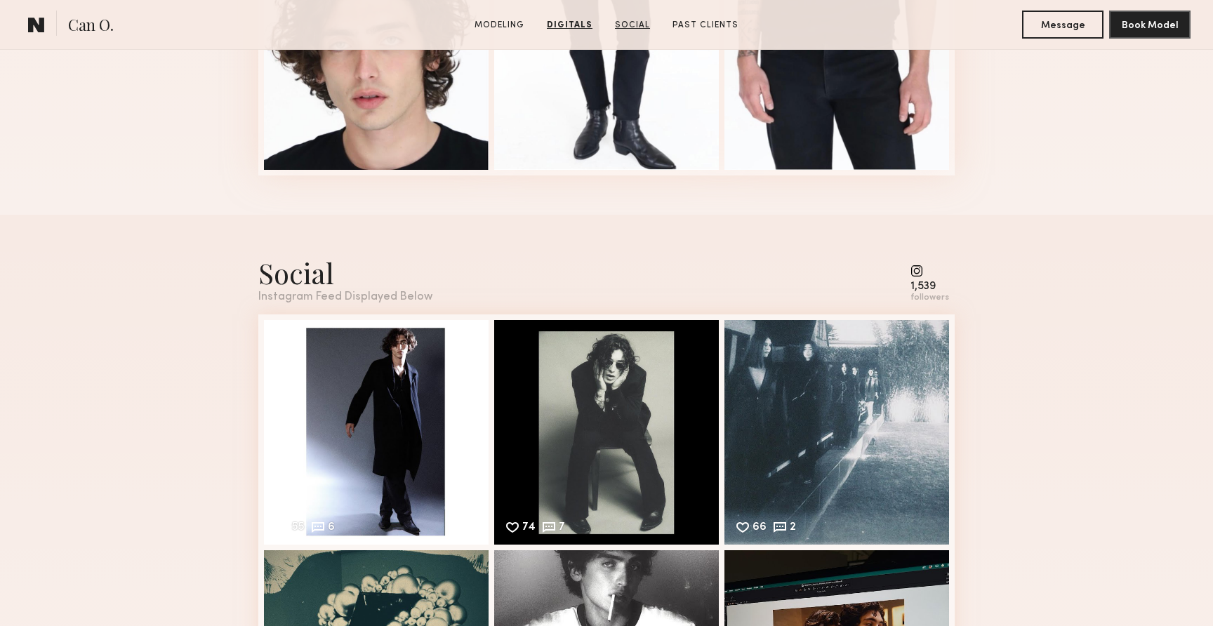
scroll to position [1922, 0]
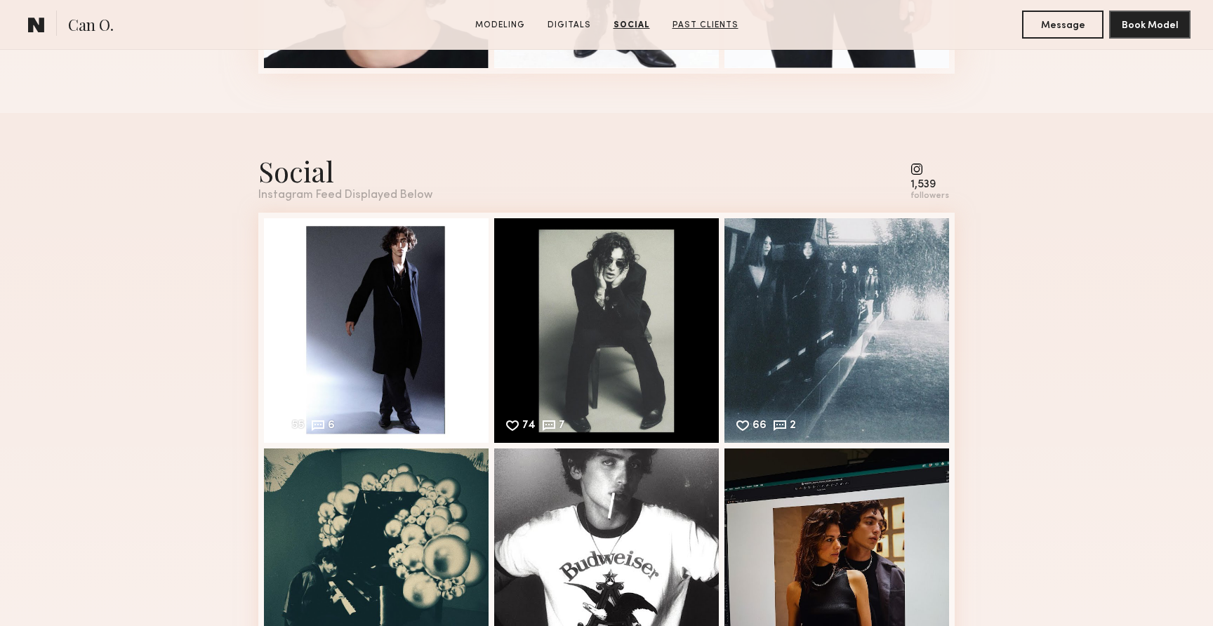
click at [686, 26] on link "Past Clients" at bounding box center [705, 25] width 77 height 13
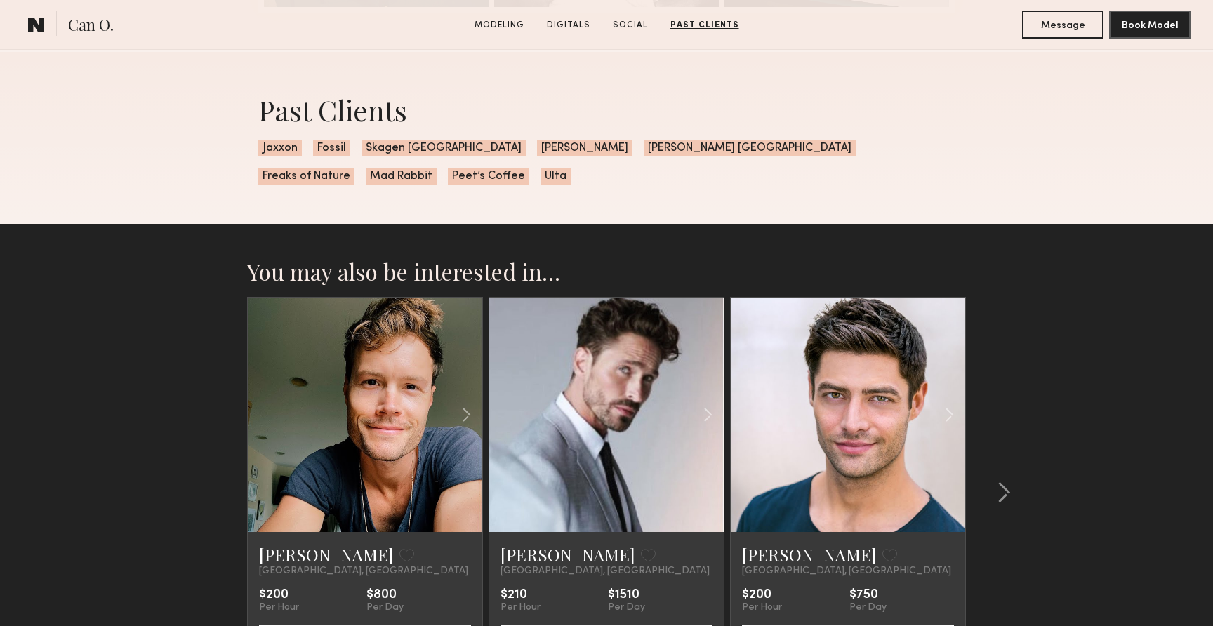
scroll to position [2555, 0]
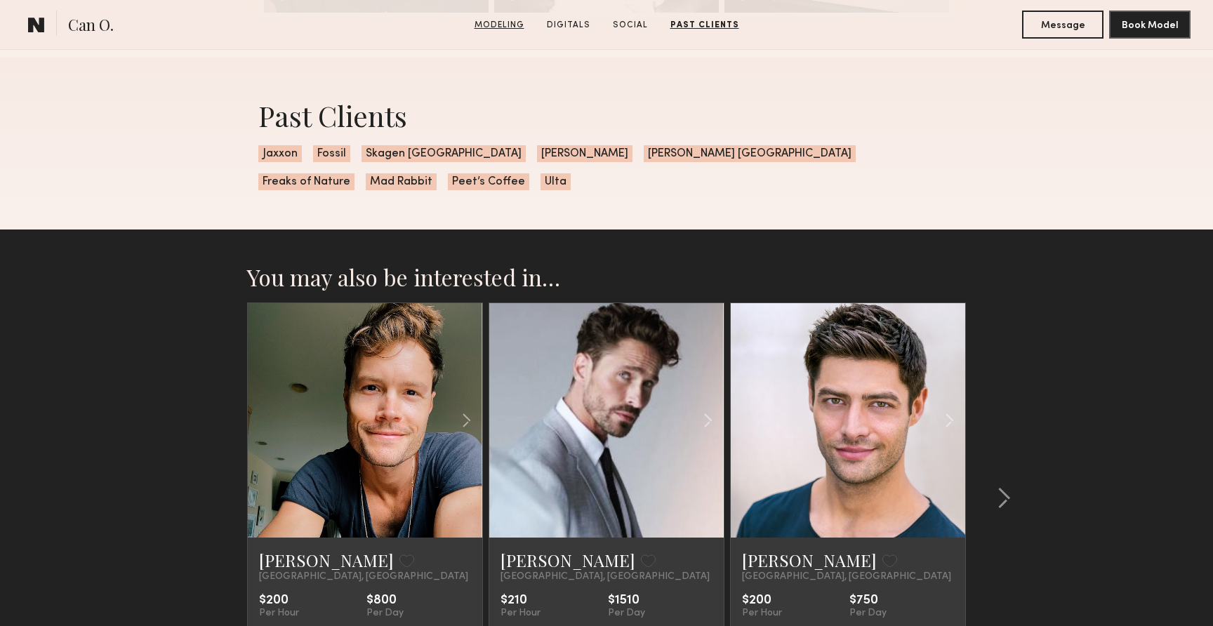
click at [501, 24] on link "Modeling" at bounding box center [499, 25] width 61 height 13
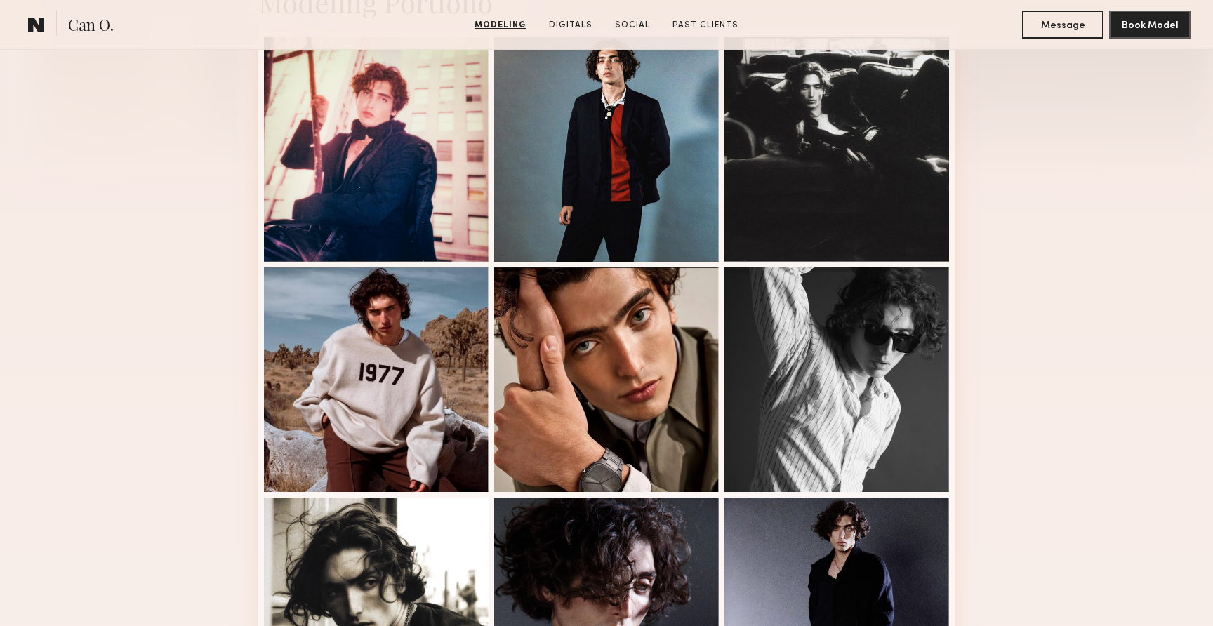
scroll to position [0, 0]
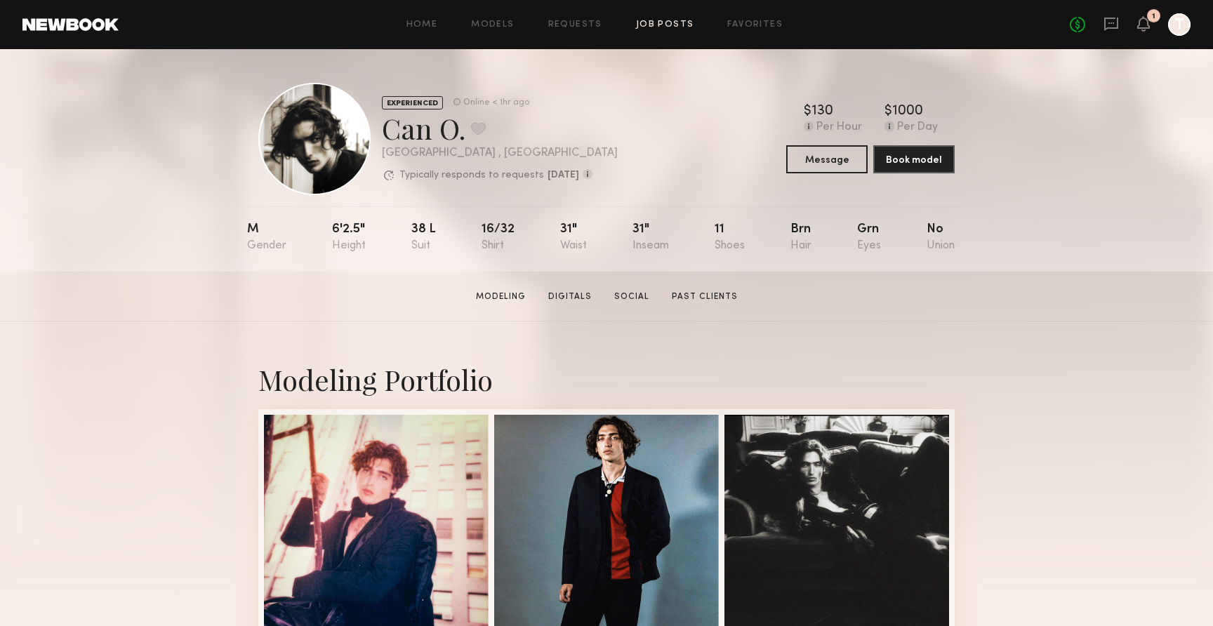
click at [656, 22] on link "Job Posts" at bounding box center [665, 24] width 58 height 9
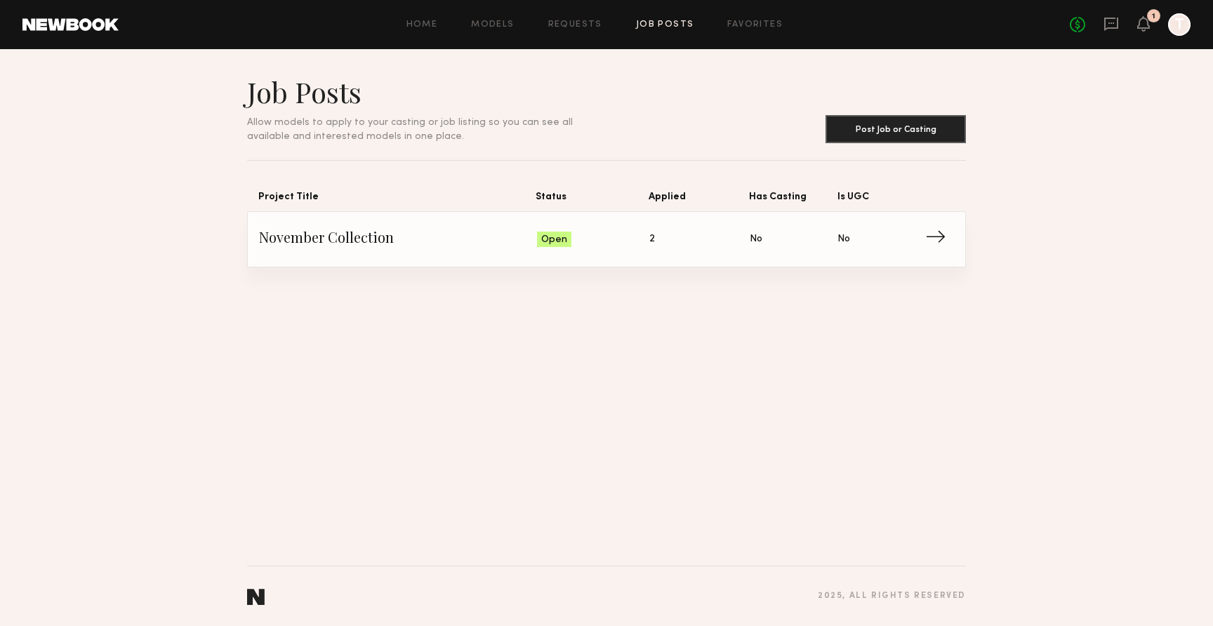
click at [673, 340] on div "Job Posts Allow models to apply to your casting or job listing so you can see a…" at bounding box center [606, 337] width 1213 height 577
click at [943, 240] on span "→" at bounding box center [940, 239] width 29 height 21
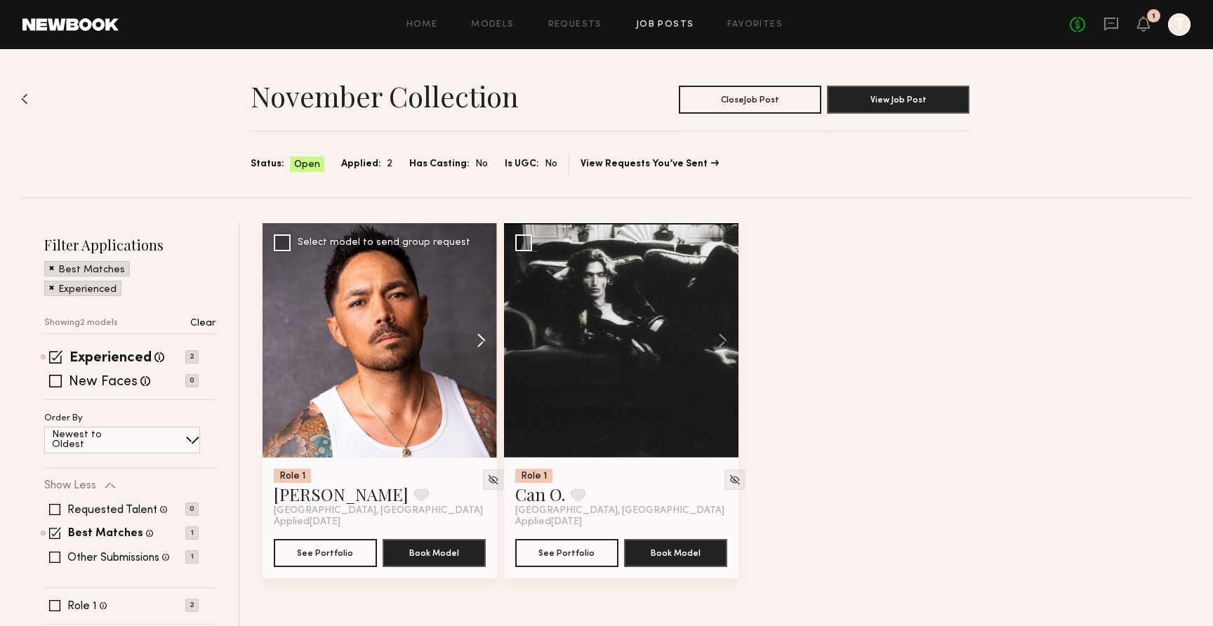
click at [489, 340] on button at bounding box center [474, 340] width 45 height 234
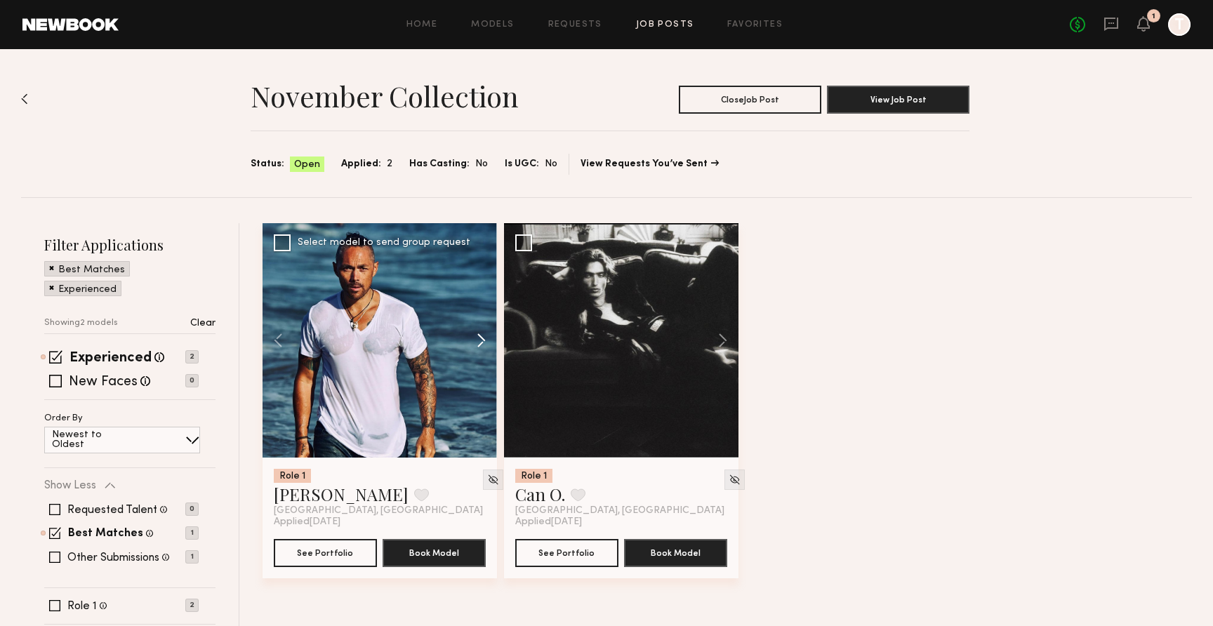
click at [486, 339] on button at bounding box center [474, 340] width 45 height 234
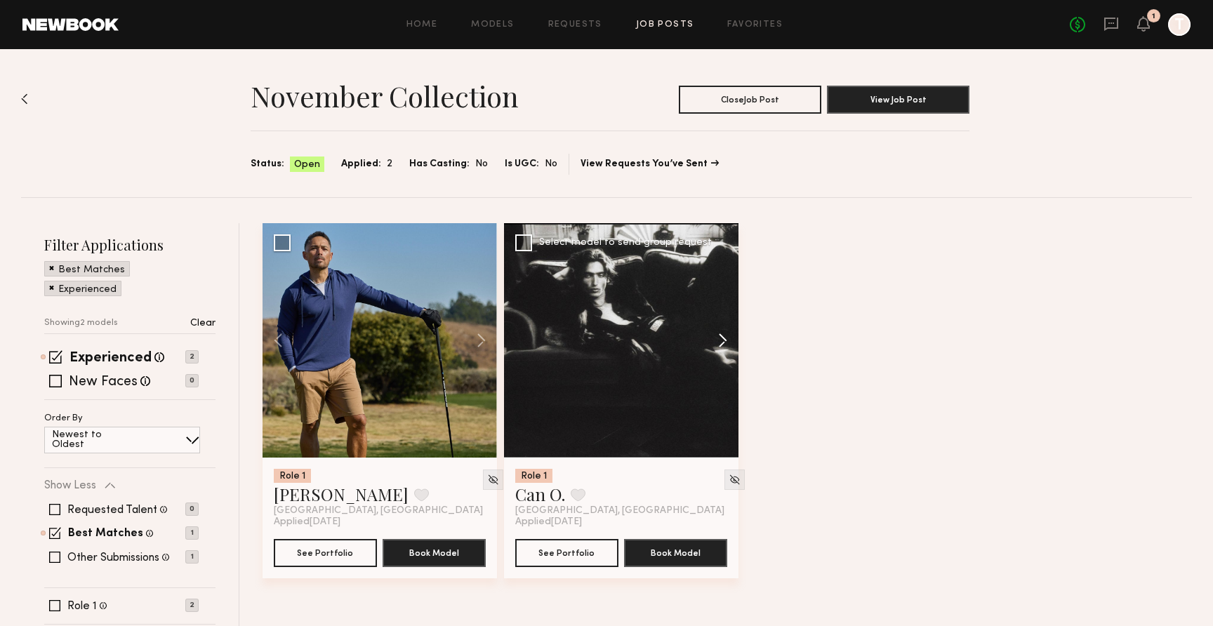
click at [721, 341] on button at bounding box center [715, 340] width 45 height 234
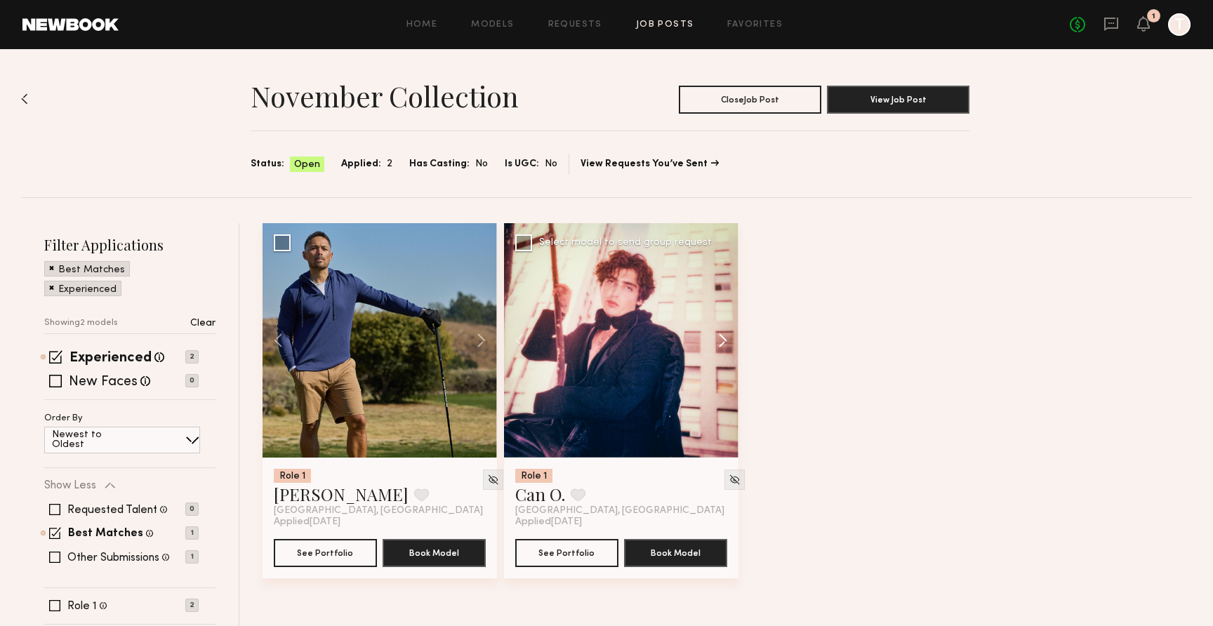
click at [721, 341] on button at bounding box center [715, 340] width 45 height 234
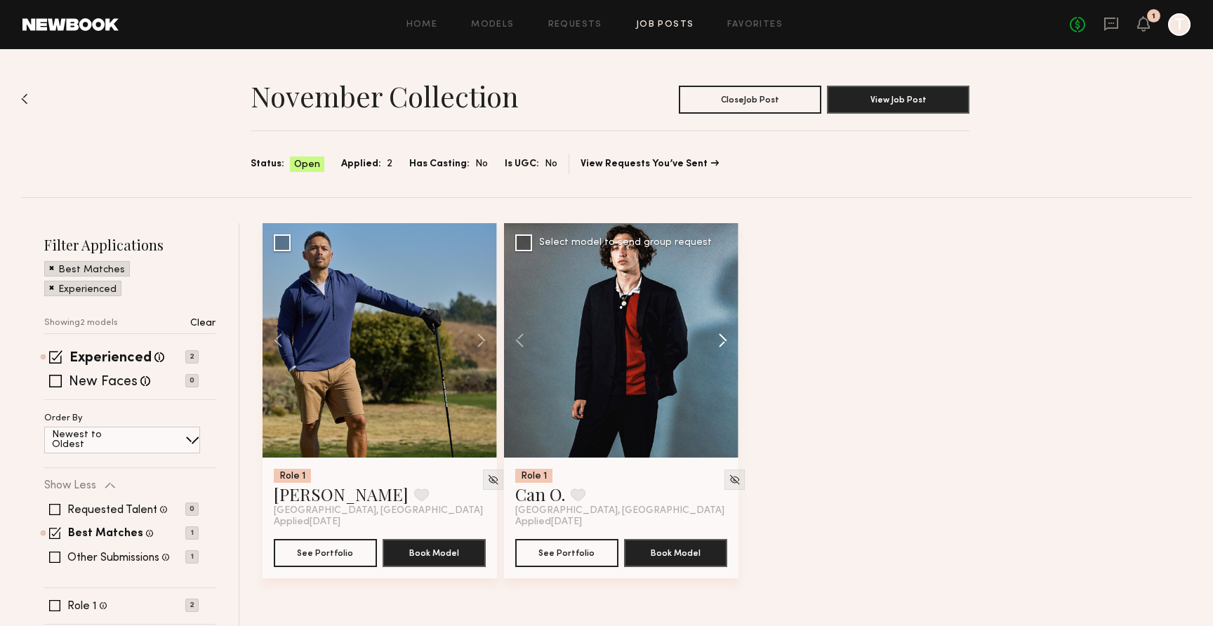
click at [721, 341] on button at bounding box center [715, 340] width 45 height 234
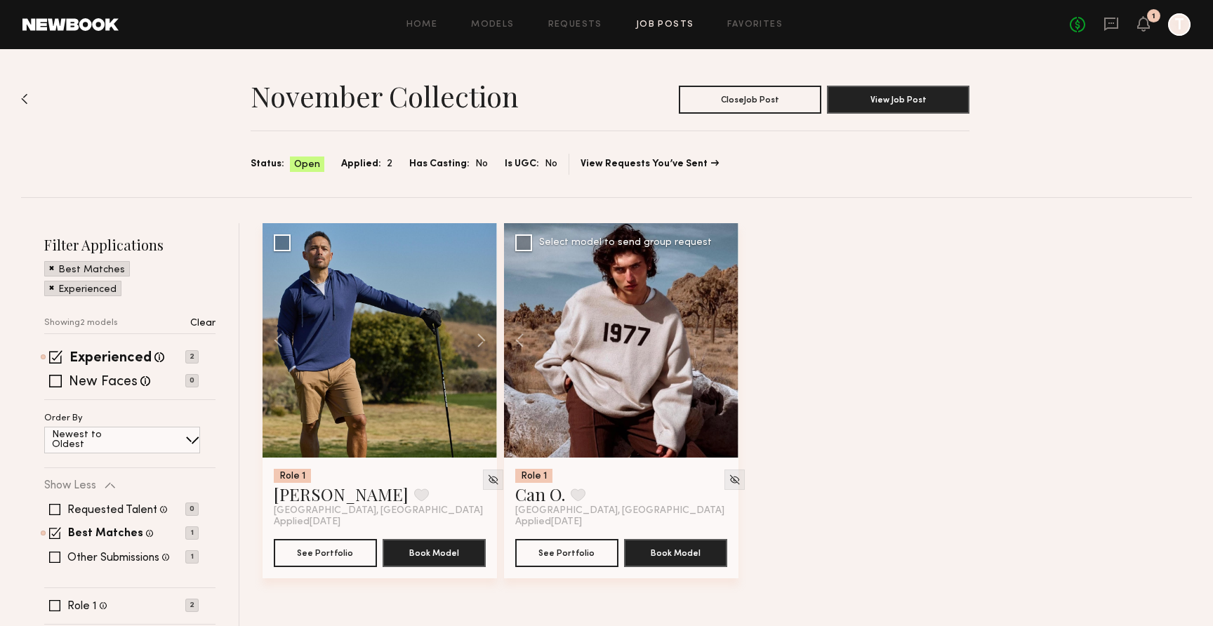
click at [721, 341] on div at bounding box center [621, 340] width 234 height 234
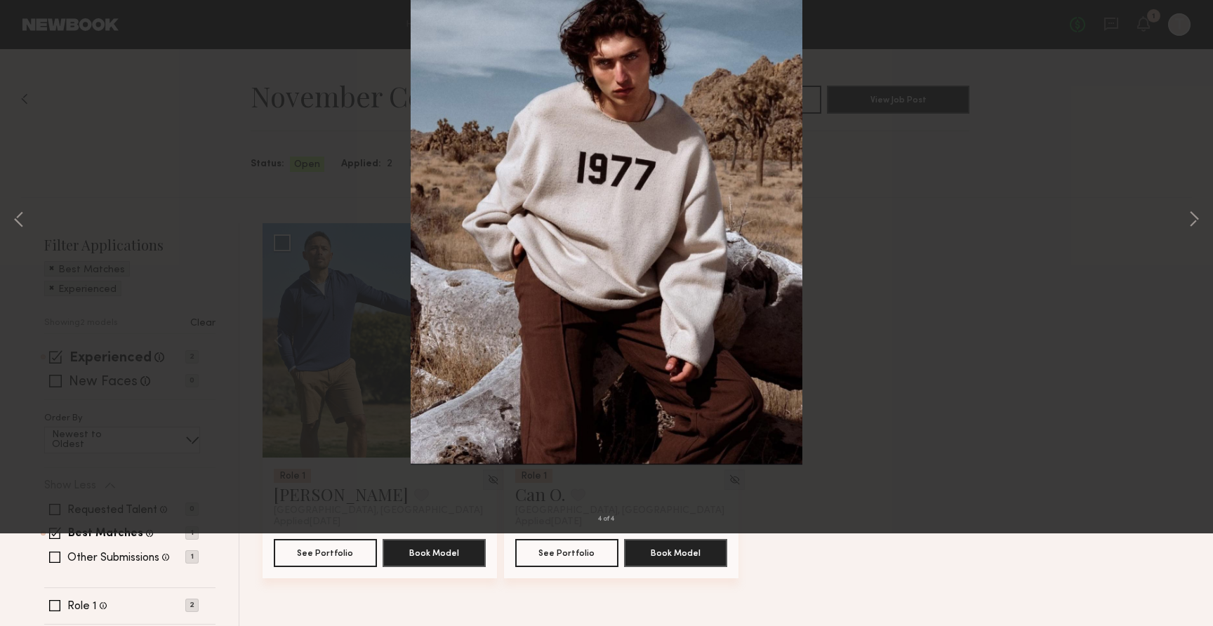
click at [35, 34] on button at bounding box center [32, 33] width 22 height 25
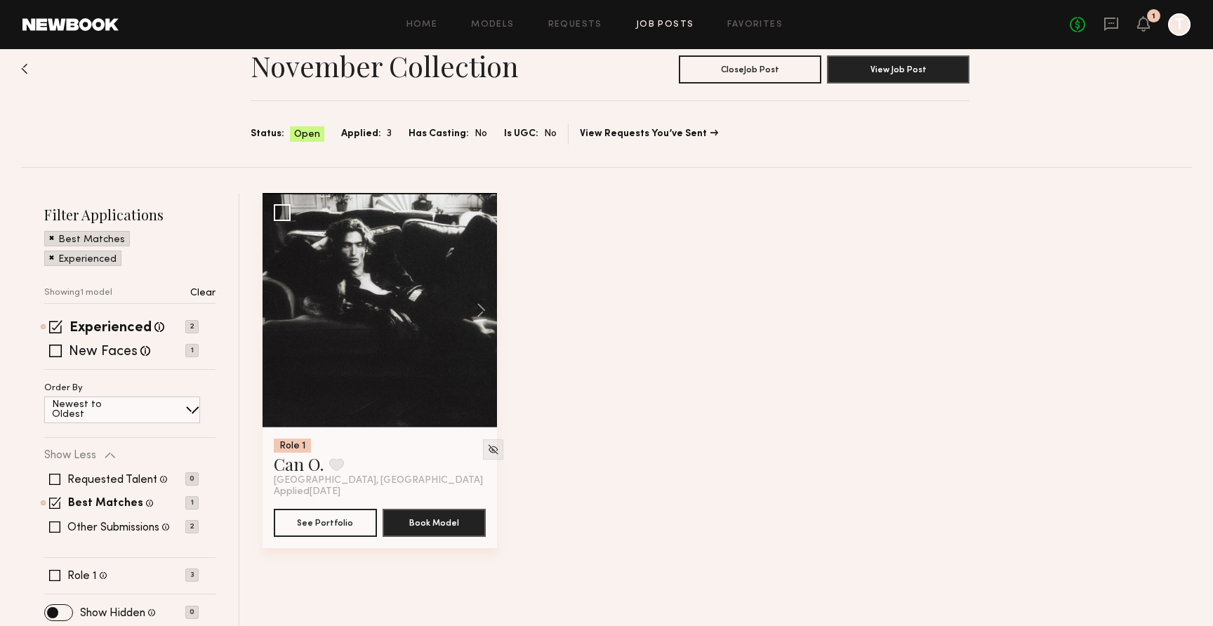
scroll to position [29, 0]
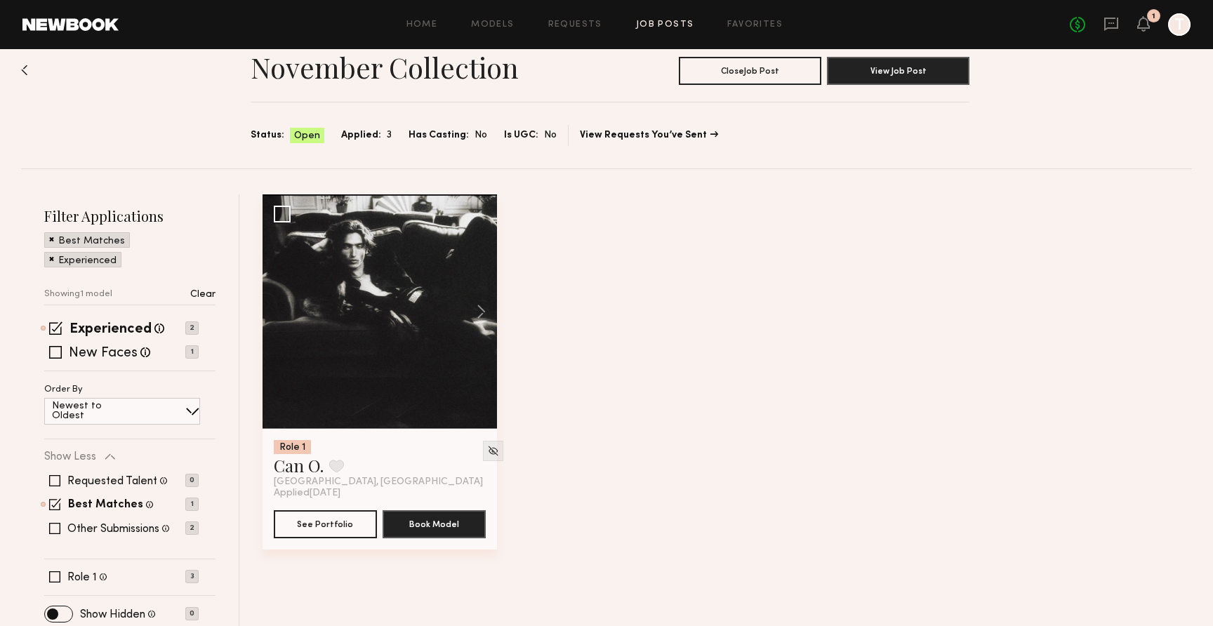
click at [368, 135] on span "Applied:" at bounding box center [361, 135] width 40 height 15
click at [95, 526] on label "Other Submissions" at bounding box center [113, 529] width 92 height 11
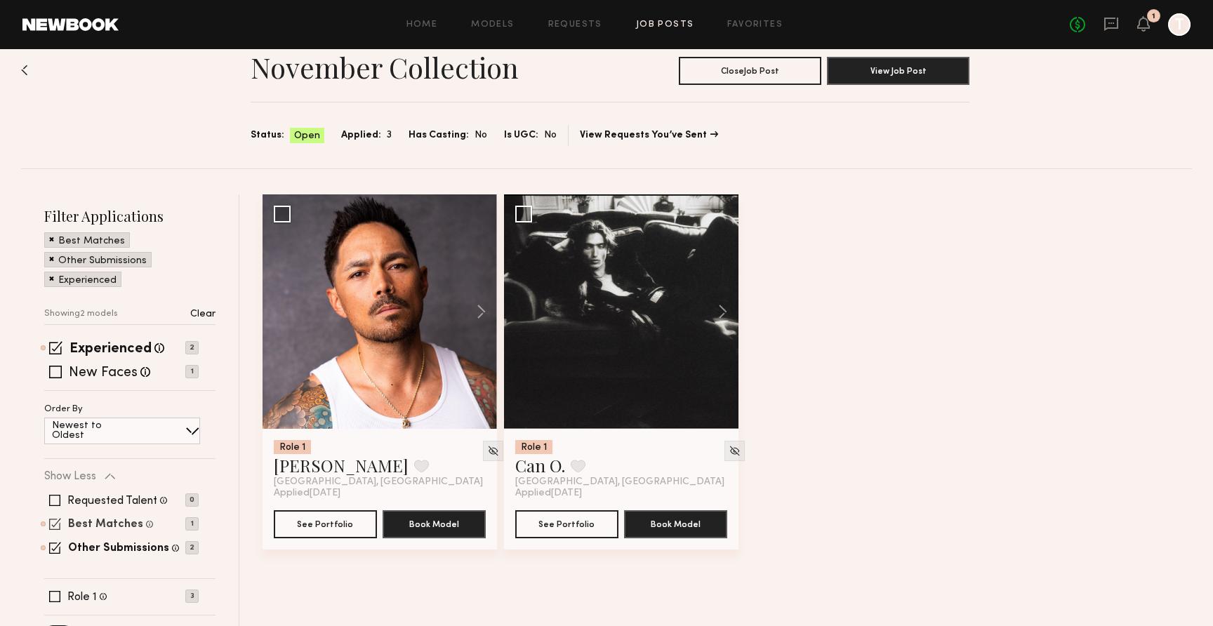
click at [93, 522] on label "Best Matches" at bounding box center [105, 524] width 75 height 11
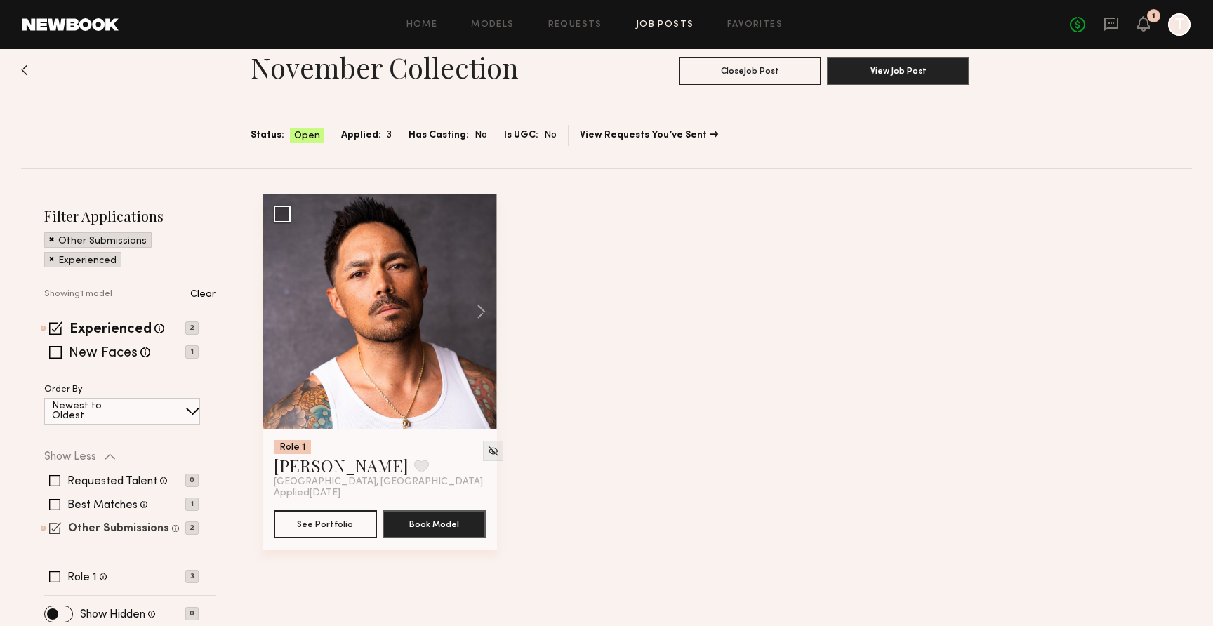
click at [91, 525] on label "Other Submissions" at bounding box center [118, 529] width 101 height 11
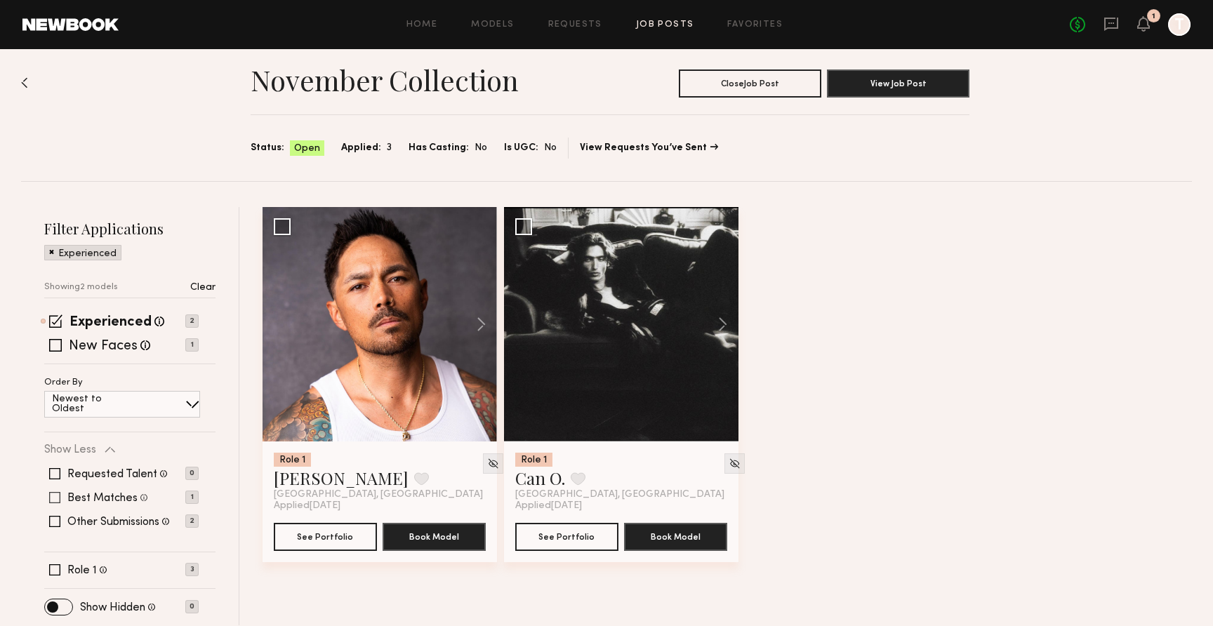
click at [96, 497] on label "Best Matches" at bounding box center [102, 498] width 70 height 11
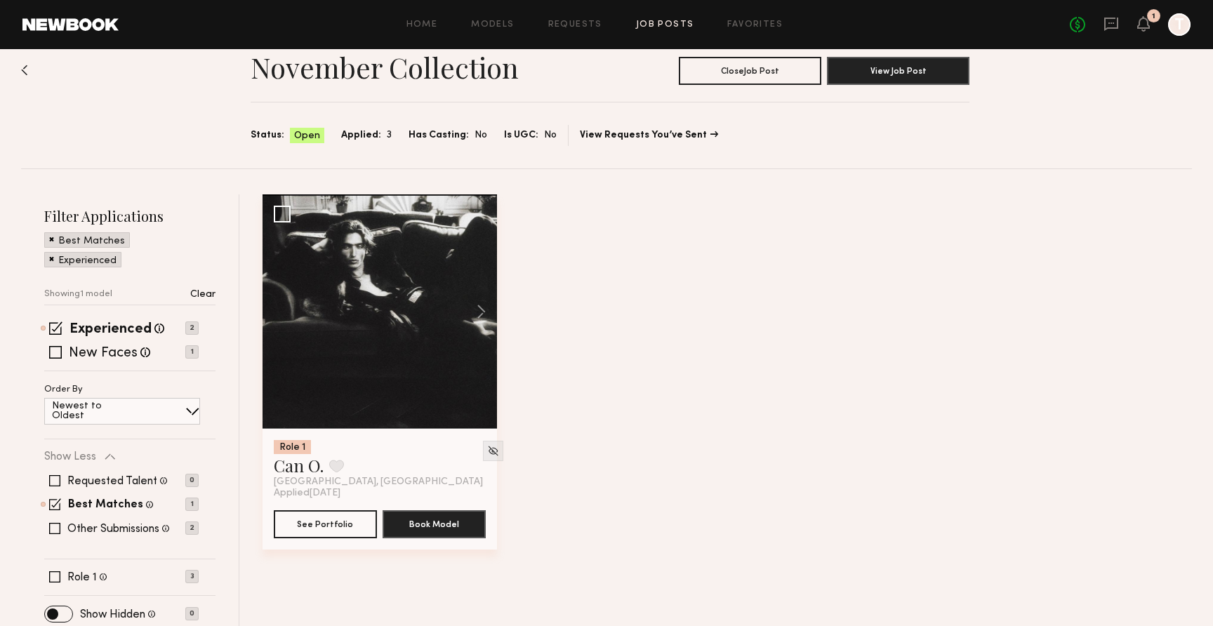
click at [351, 69] on h1 "November Collection" at bounding box center [385, 67] width 268 height 35
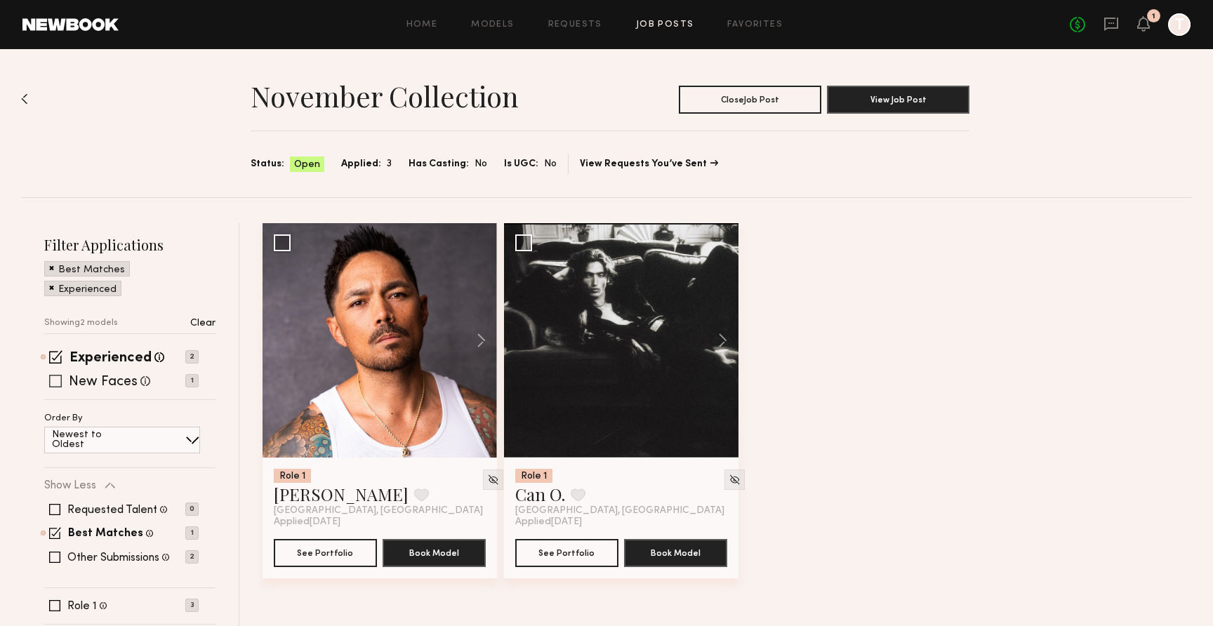
click at [76, 378] on label "New Faces" at bounding box center [103, 382] width 69 height 14
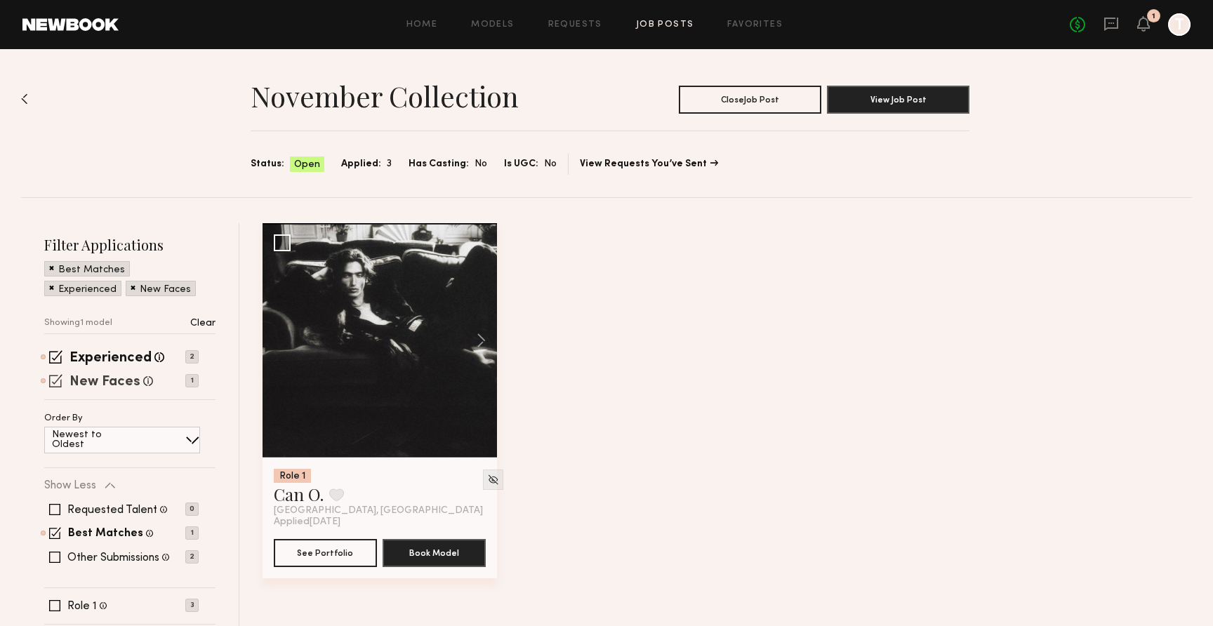
click at [76, 378] on label "New Faces" at bounding box center [104, 382] width 71 height 14
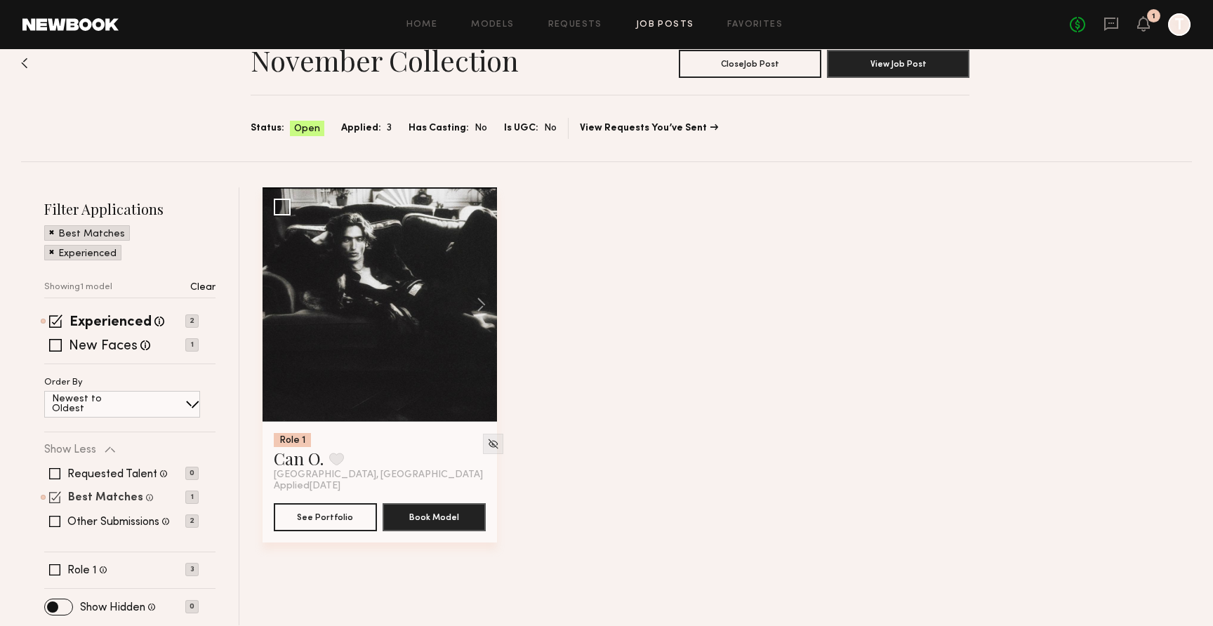
click at [99, 500] on label "Best Matches" at bounding box center [105, 498] width 75 height 11
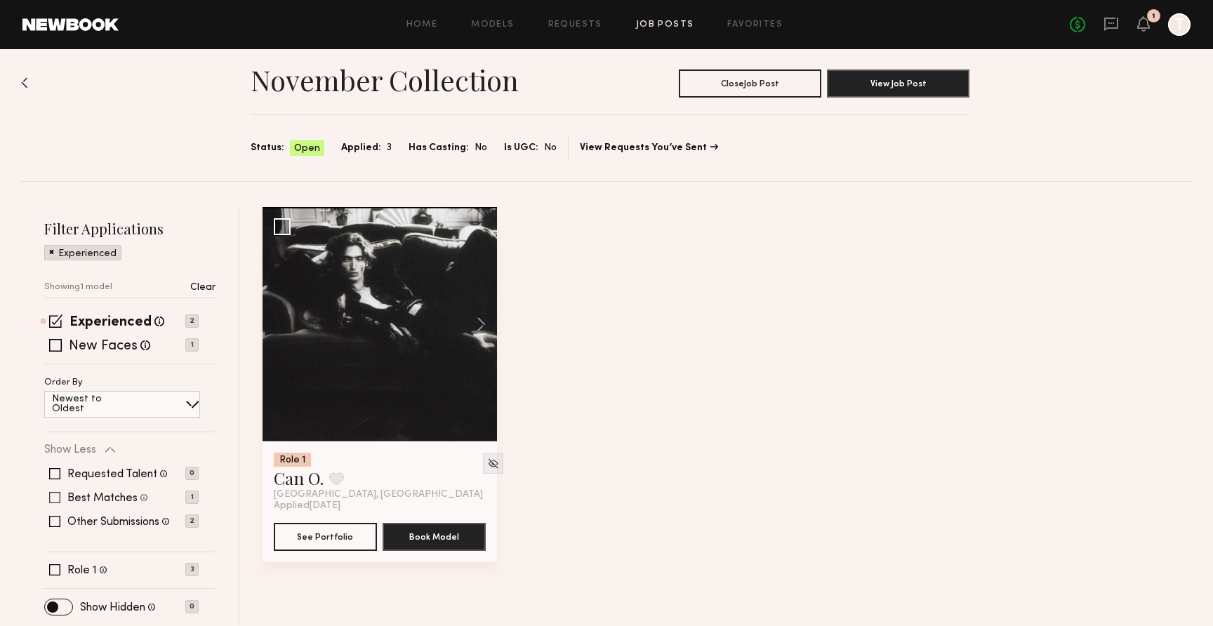
scroll to position [17, 0]
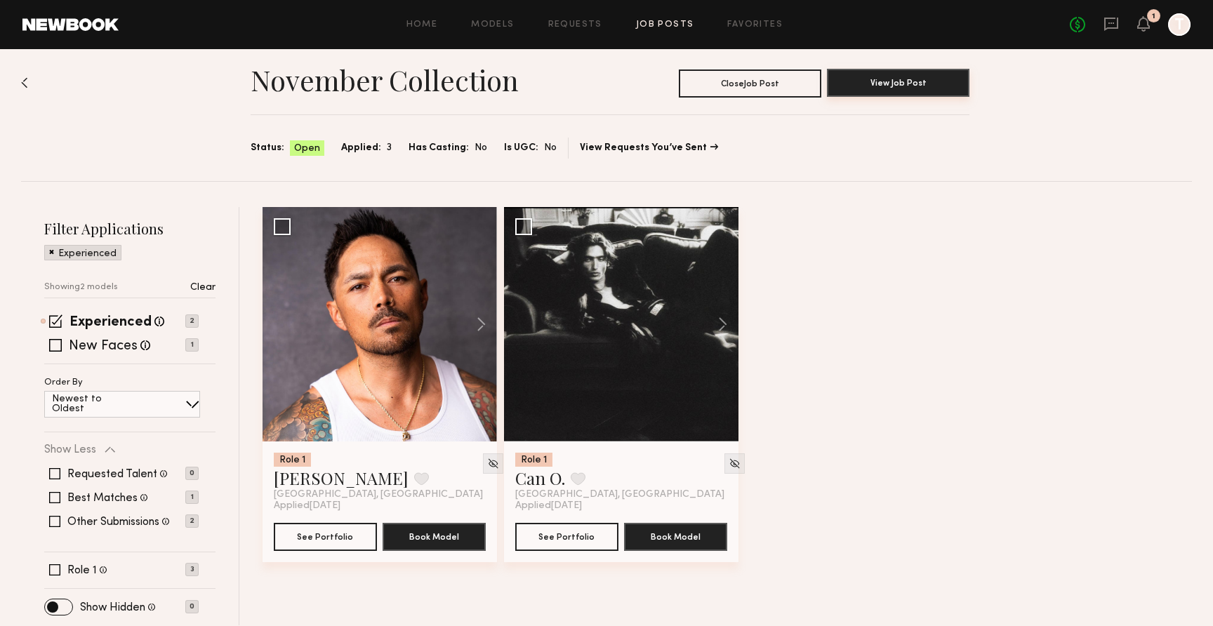
click at [951, 93] on button "View Job Post" at bounding box center [898, 83] width 142 height 28
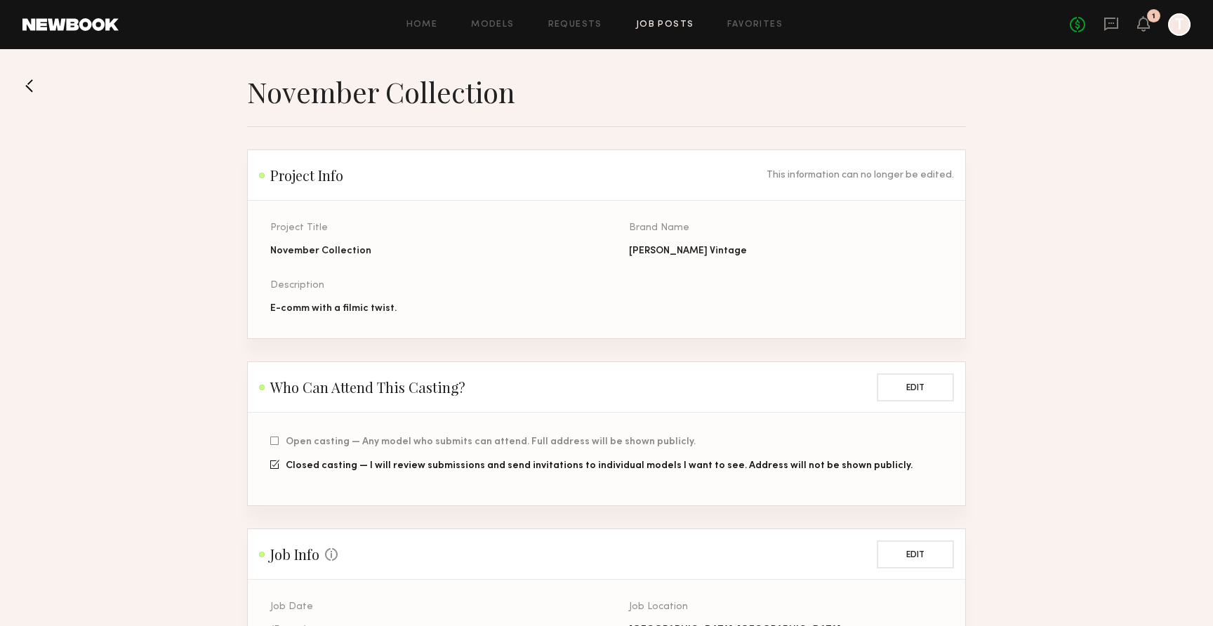
click at [660, 25] on link "Job Posts" at bounding box center [665, 24] width 58 height 9
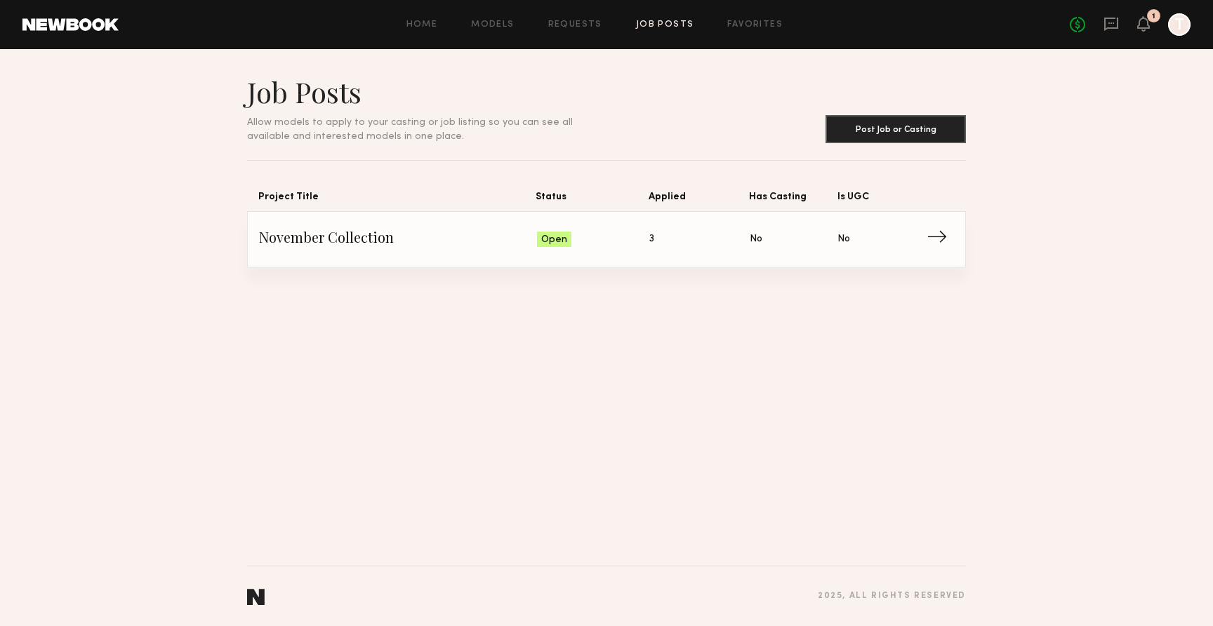
click at [651, 239] on span "3" at bounding box center [651, 239] width 5 height 15
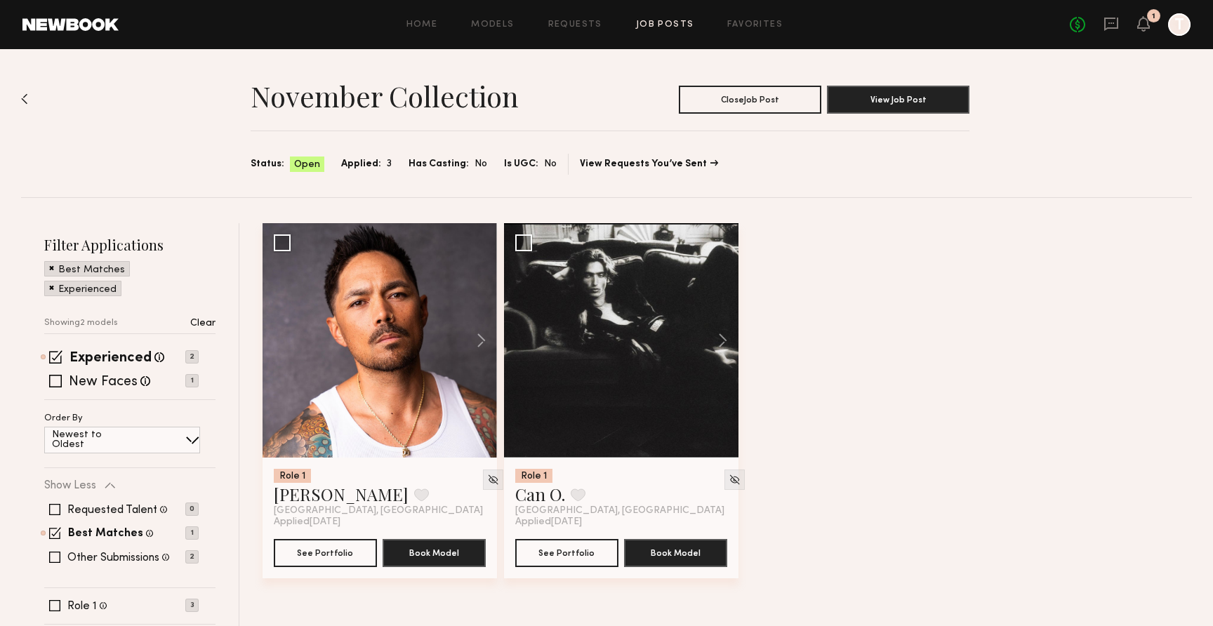
click at [865, 307] on div "Role 1 [PERSON_NAME] Favorite [GEOGRAPHIC_DATA], [GEOGRAPHIC_DATA] Applied [DAT…" at bounding box center [730, 412] width 936 height 378
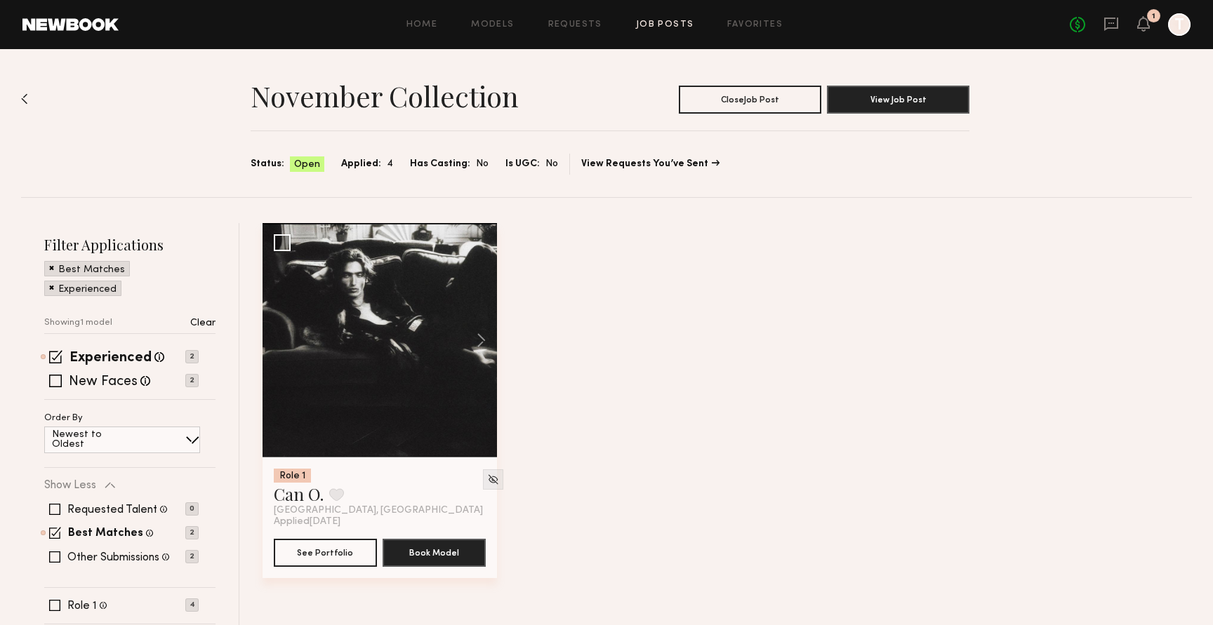
scroll to position [37, 0]
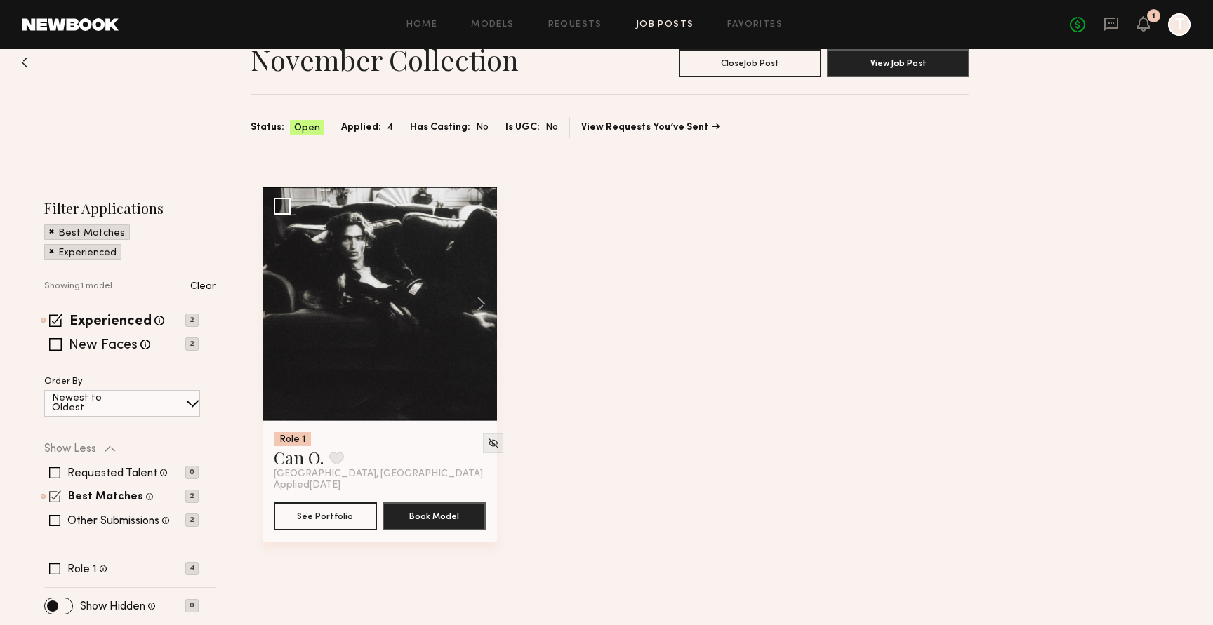
click at [56, 495] on span at bounding box center [55, 497] width 12 height 12
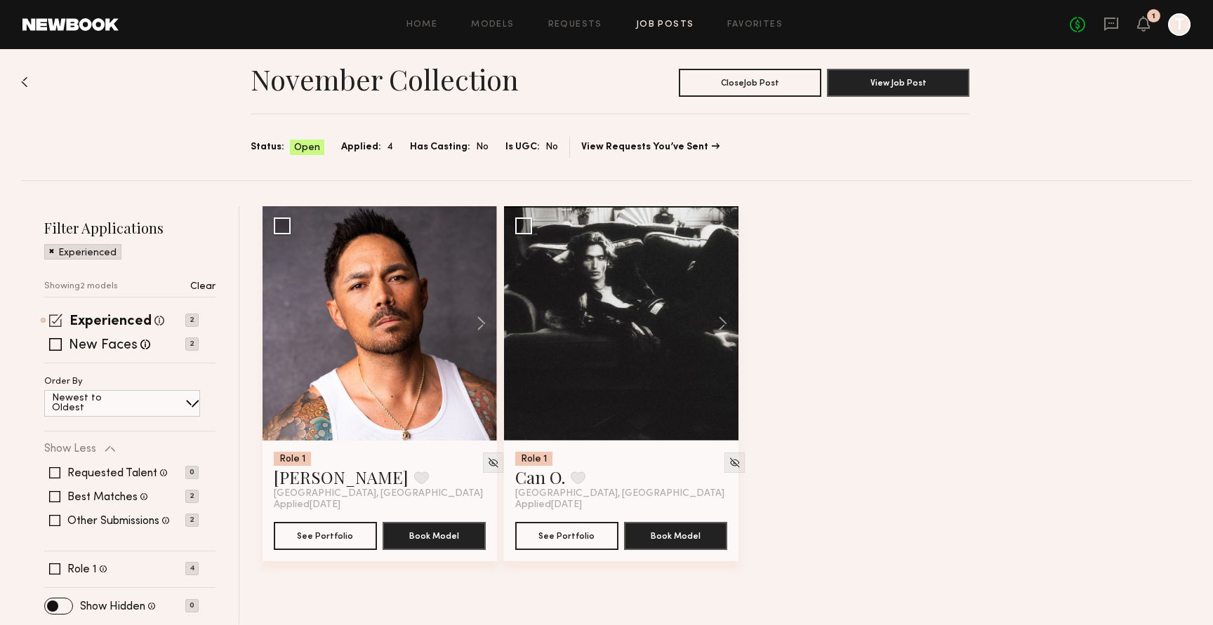
click at [58, 323] on span at bounding box center [55, 320] width 13 height 13
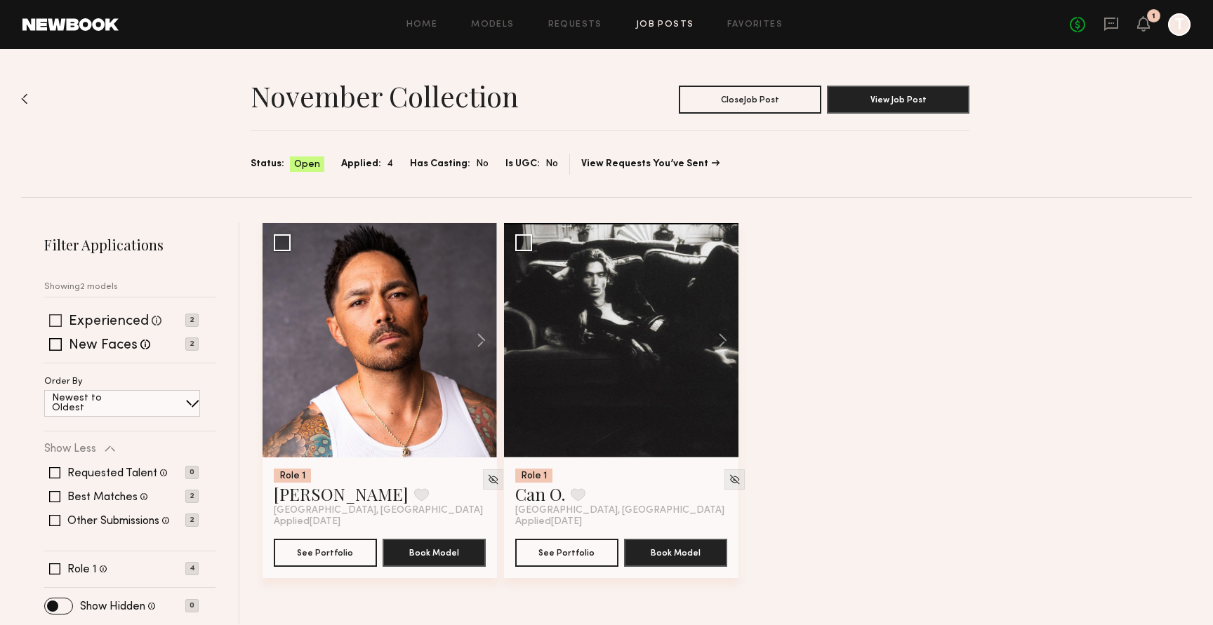
scroll to position [37, 0]
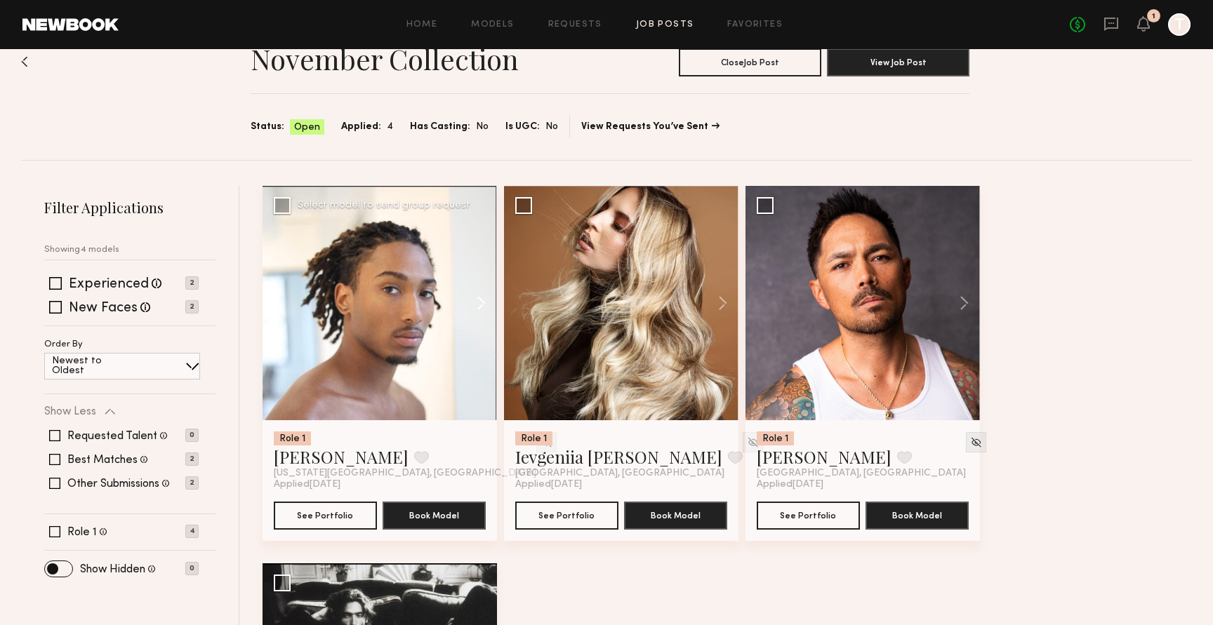
click at [486, 296] on button at bounding box center [474, 303] width 45 height 234
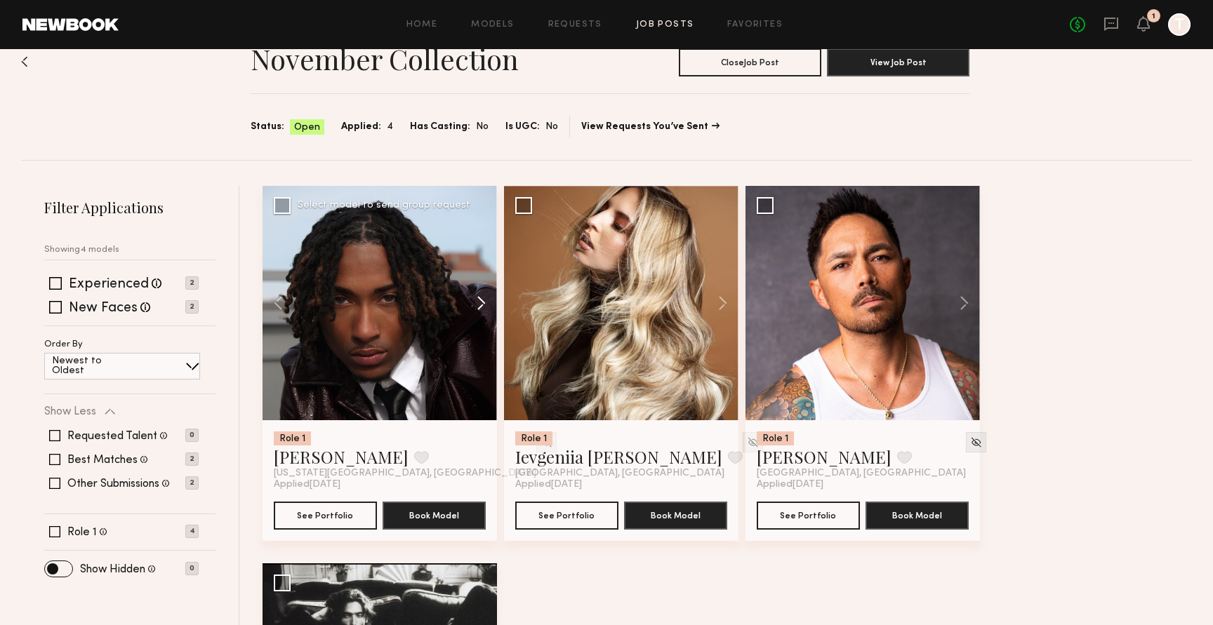
click at [486, 296] on button at bounding box center [474, 303] width 45 height 234
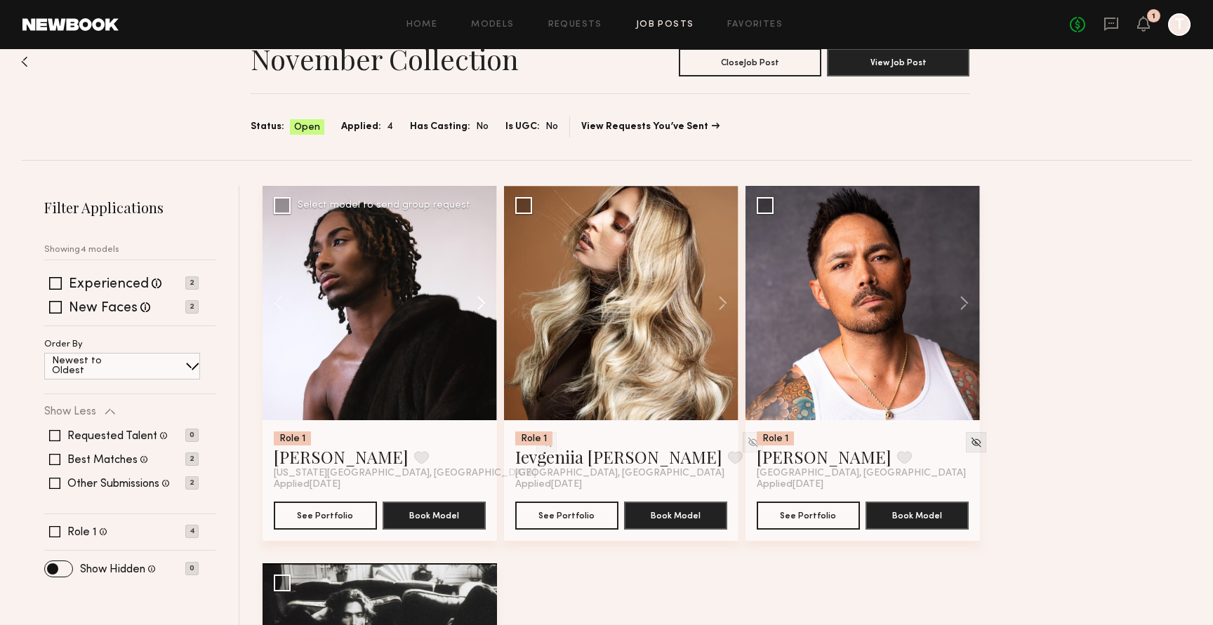
click at [486, 296] on button at bounding box center [474, 303] width 45 height 234
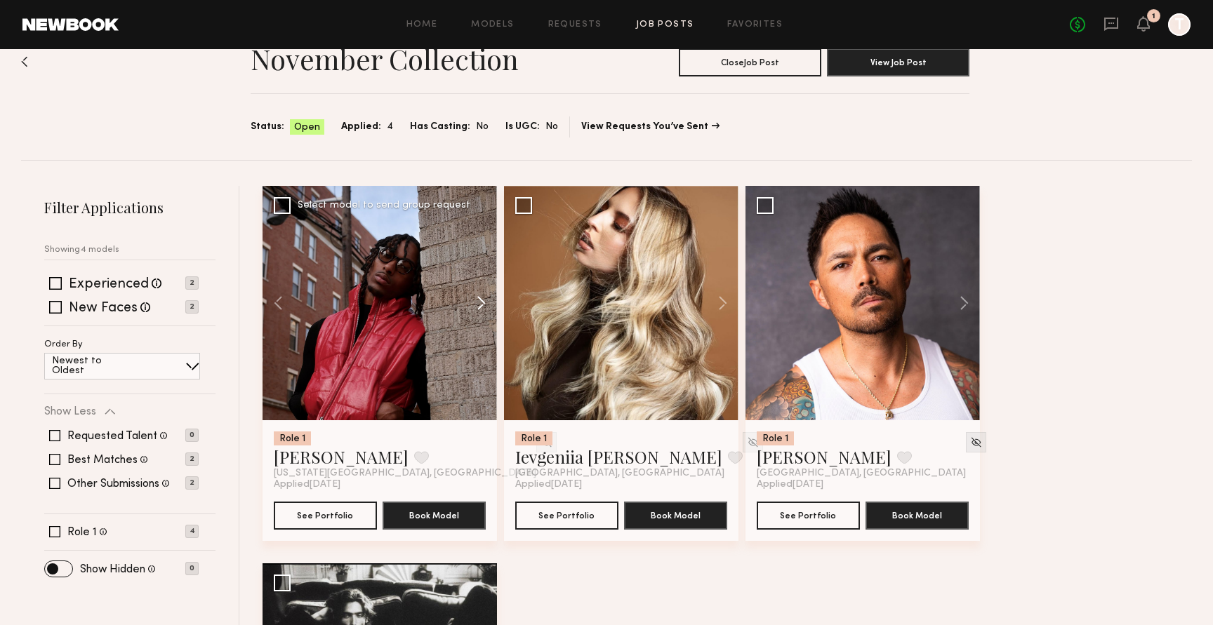
click at [486, 296] on button at bounding box center [474, 303] width 45 height 234
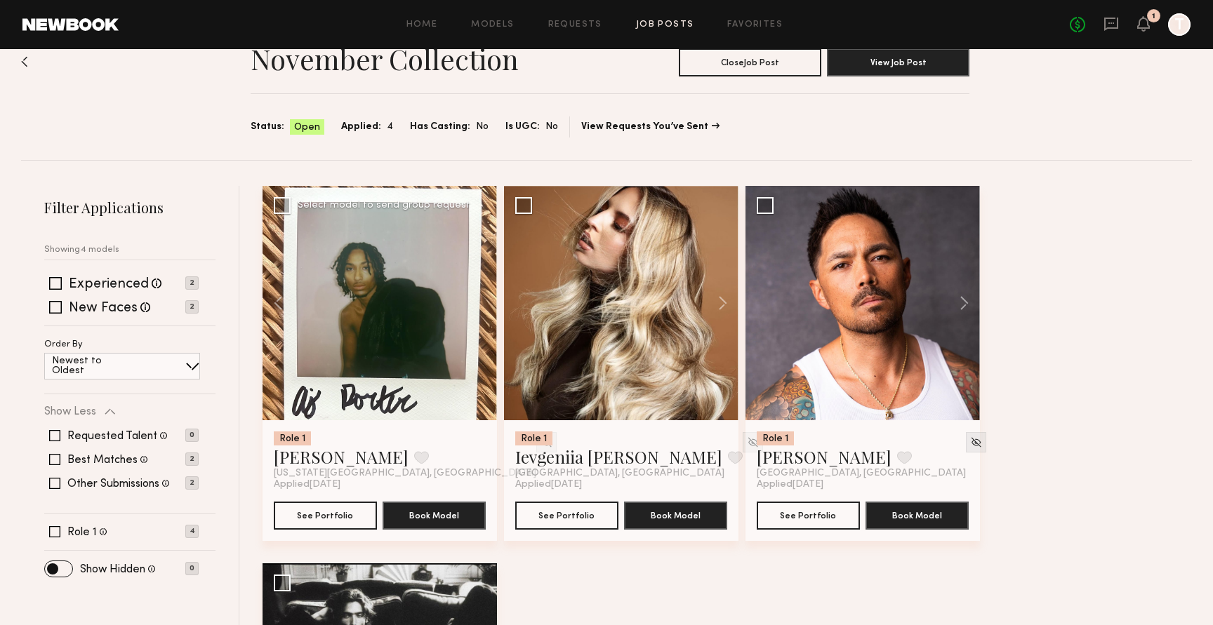
click at [486, 296] on div at bounding box center [379, 303] width 234 height 234
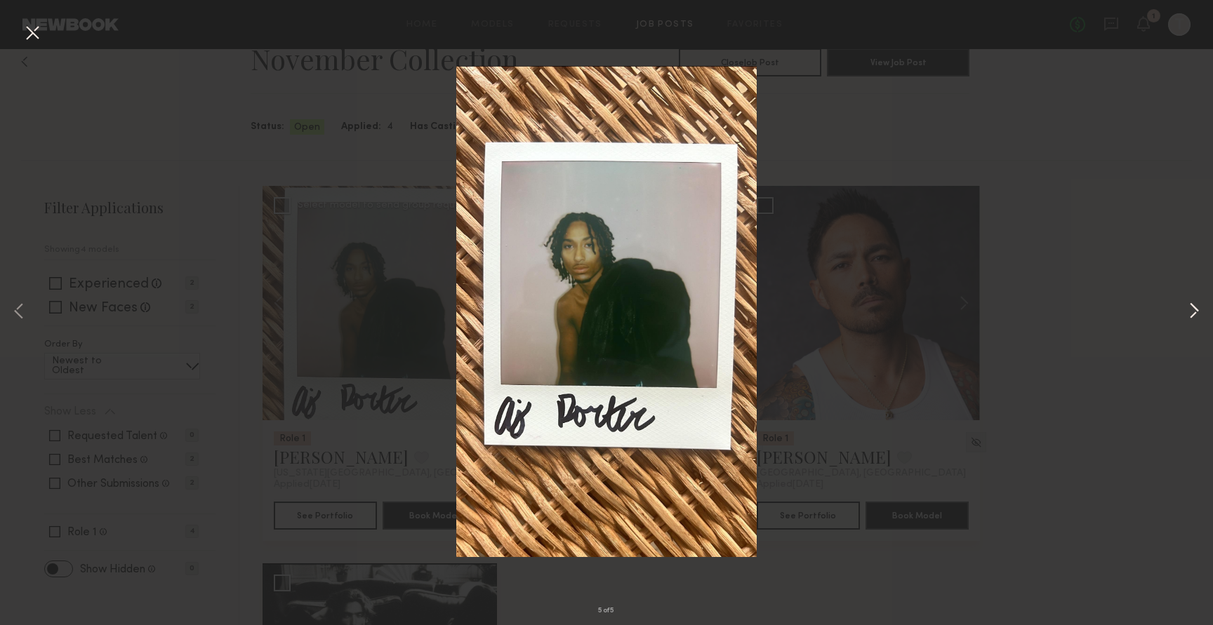
click at [1194, 321] on button at bounding box center [1193, 312] width 17 height 500
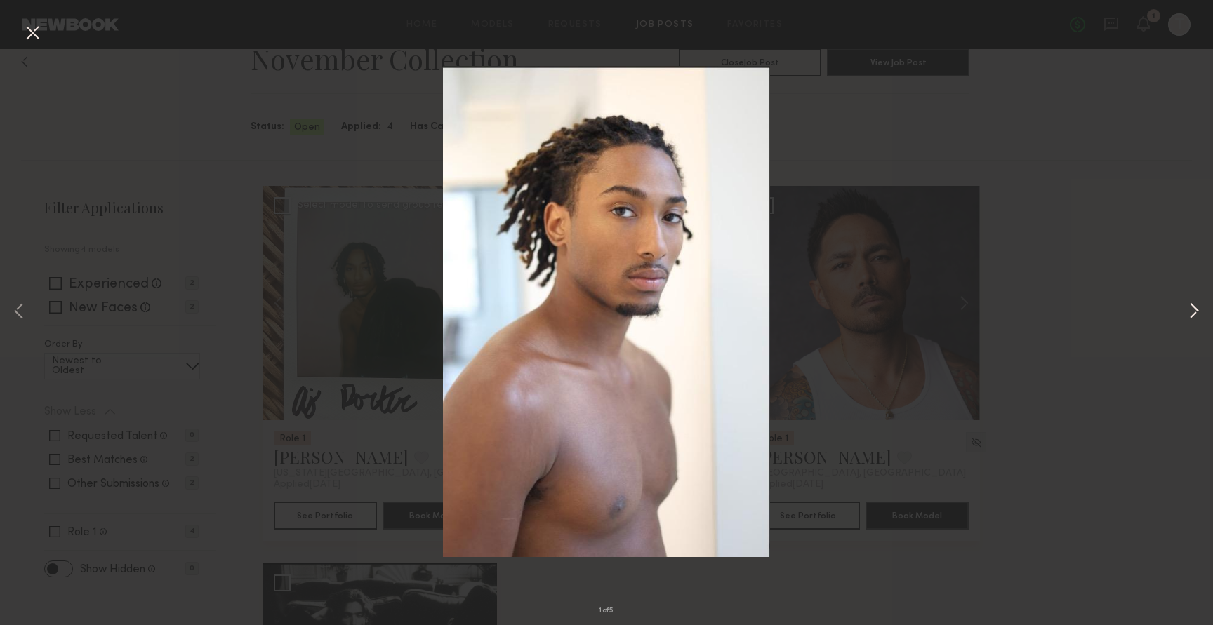
click at [1194, 321] on button at bounding box center [1193, 312] width 17 height 500
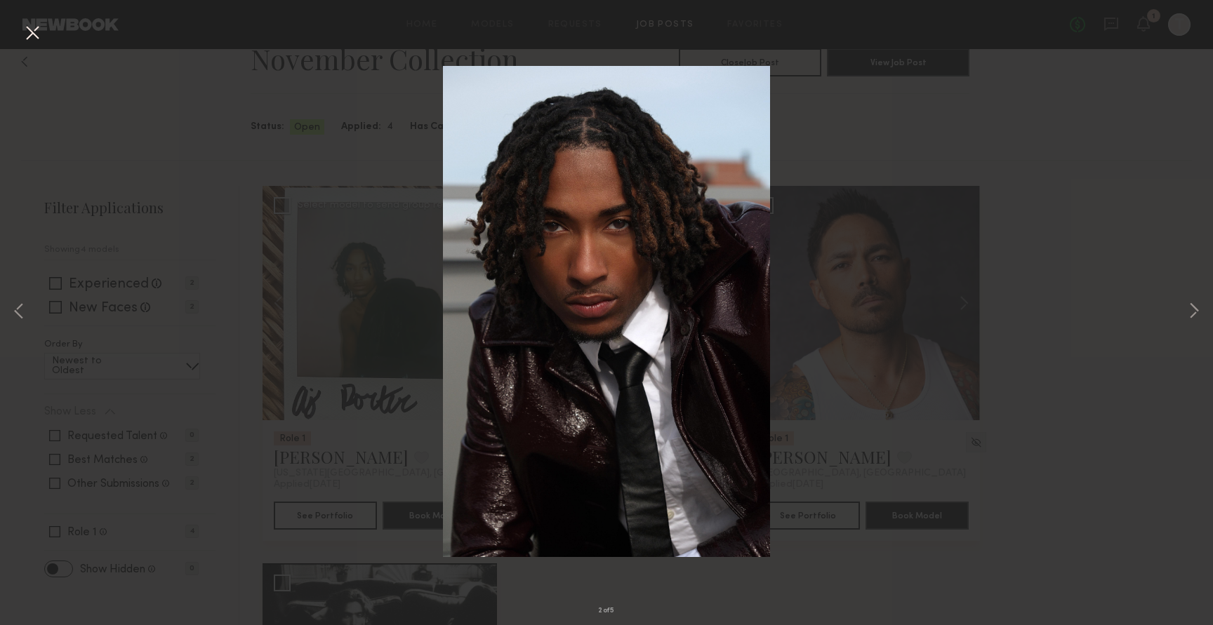
click at [39, 40] on button at bounding box center [32, 33] width 22 height 25
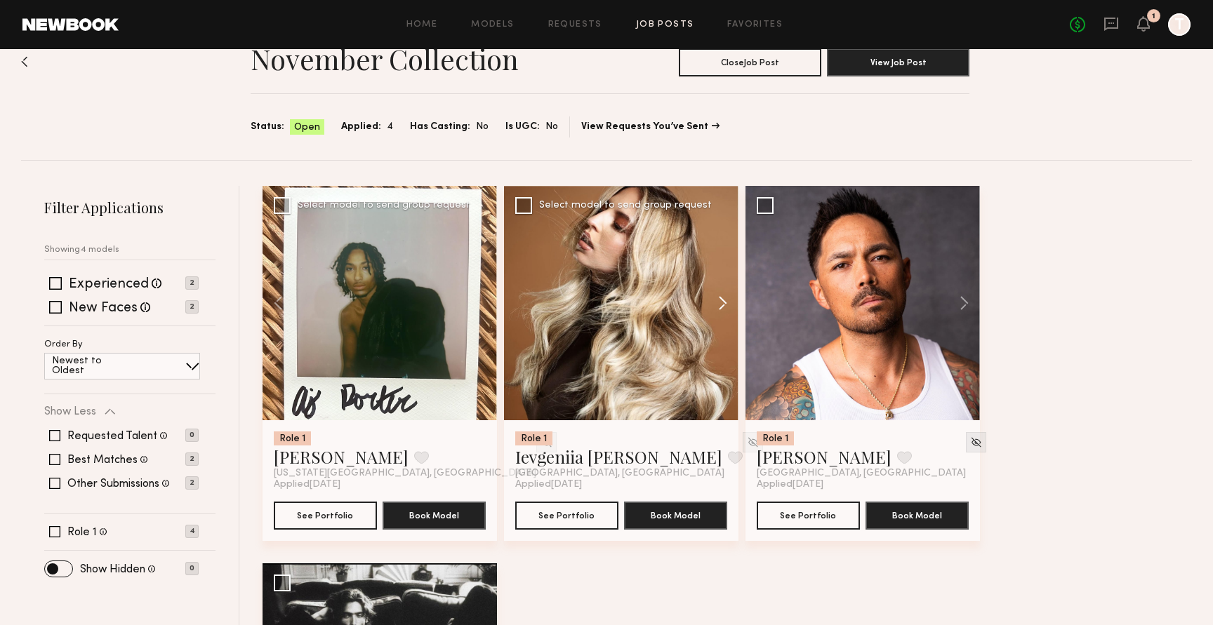
click at [714, 297] on button at bounding box center [715, 303] width 45 height 234
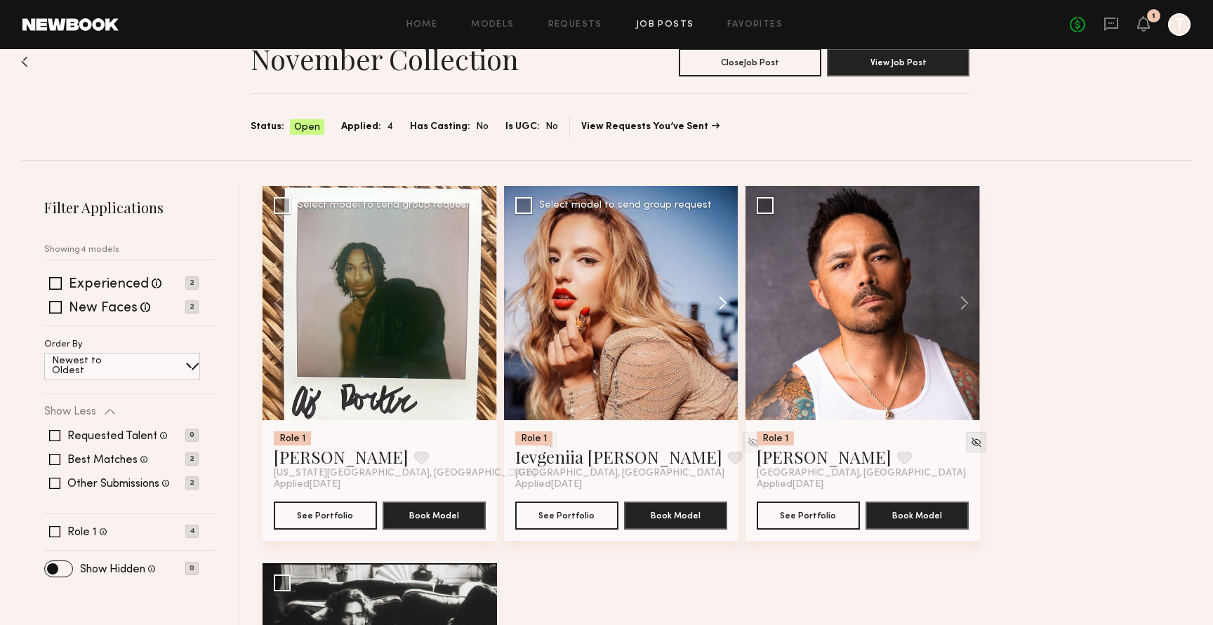
click at [725, 298] on button at bounding box center [715, 303] width 45 height 234
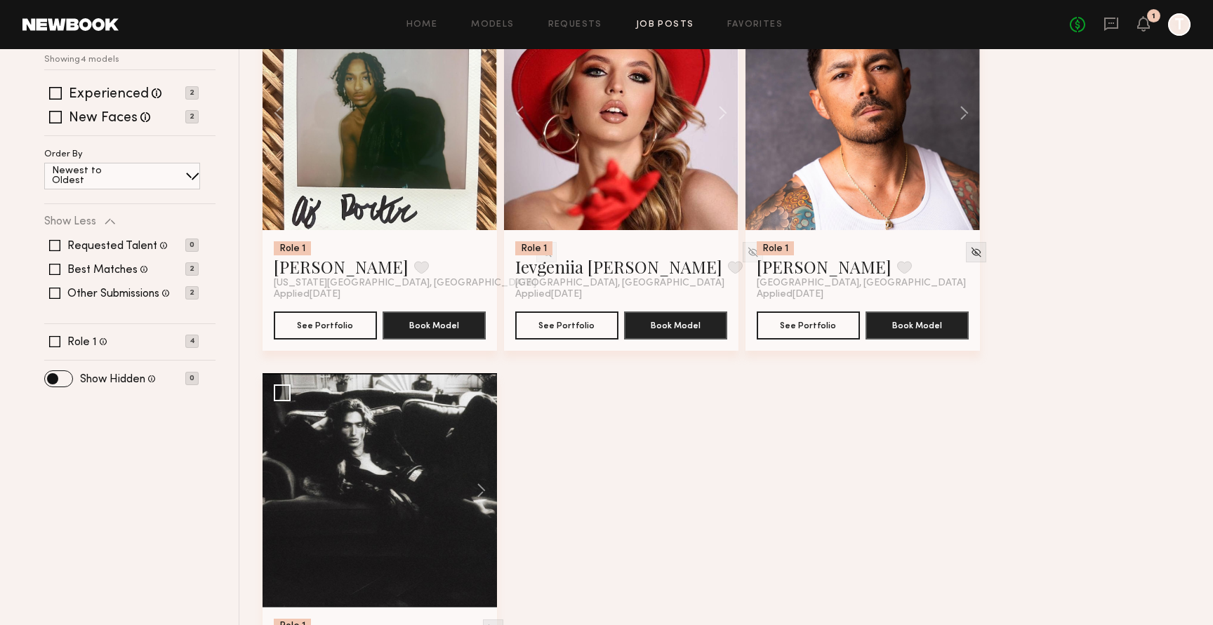
scroll to position [357, 0]
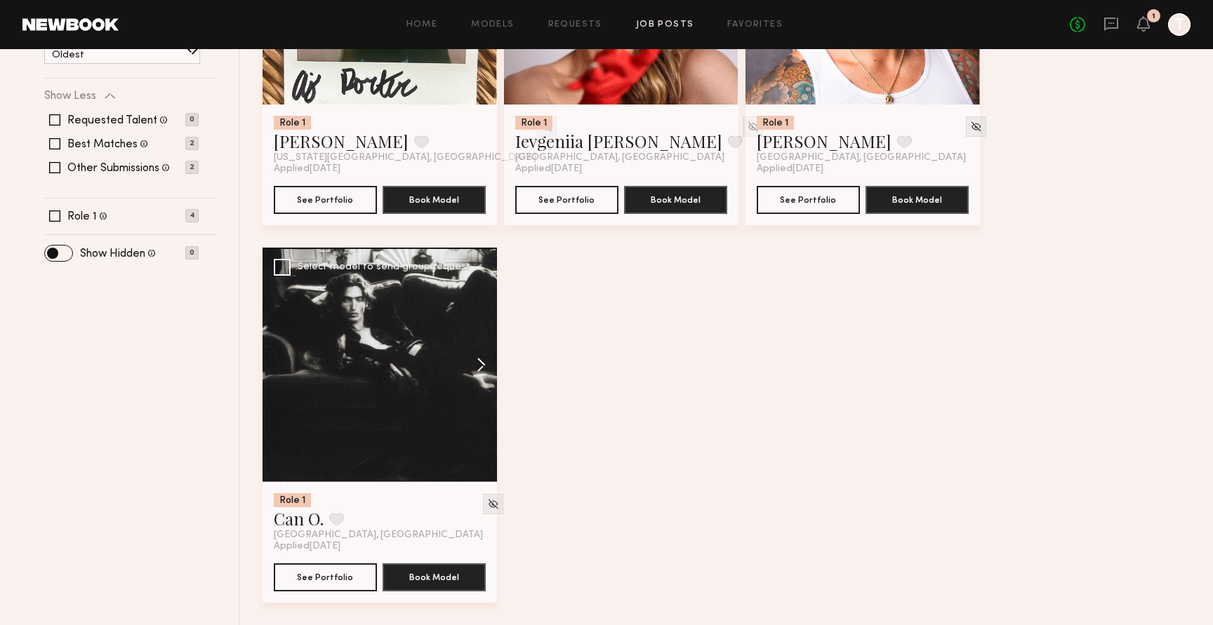
click at [484, 366] on button at bounding box center [474, 365] width 45 height 234
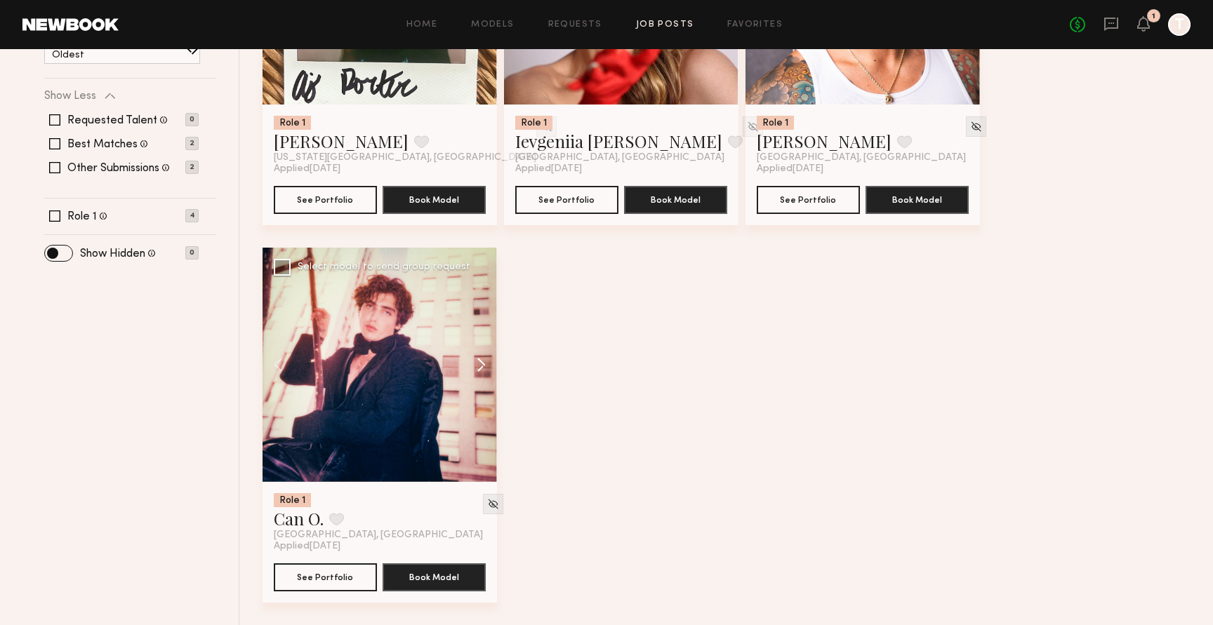
click at [484, 366] on button at bounding box center [474, 365] width 45 height 234
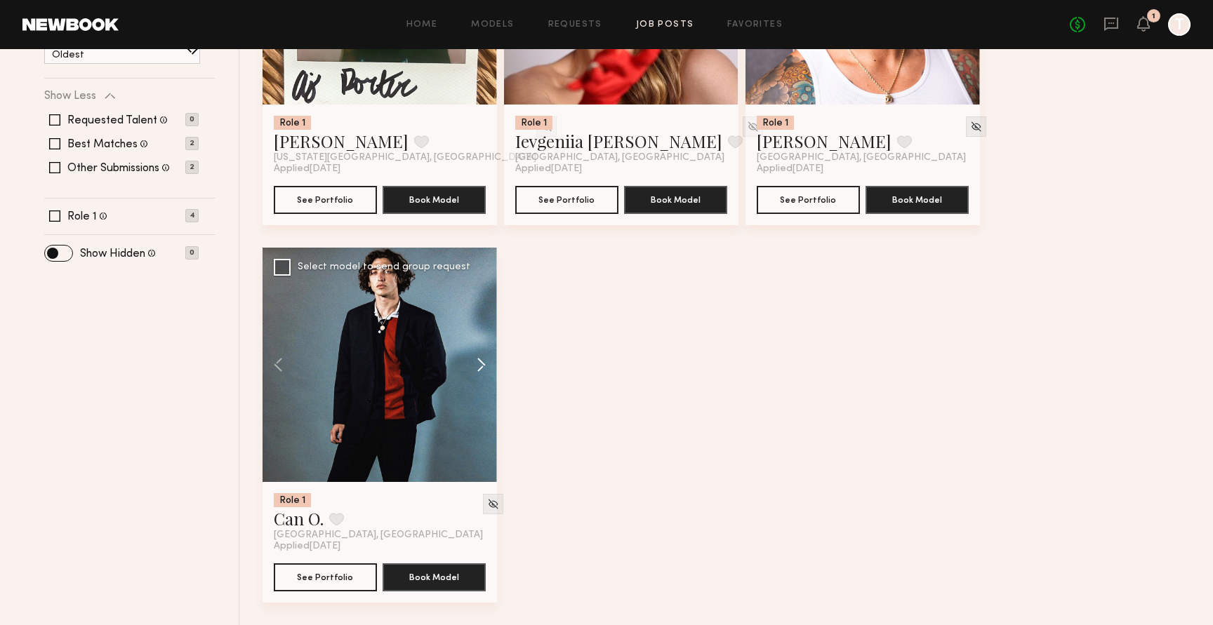
click at [484, 366] on button at bounding box center [474, 365] width 45 height 234
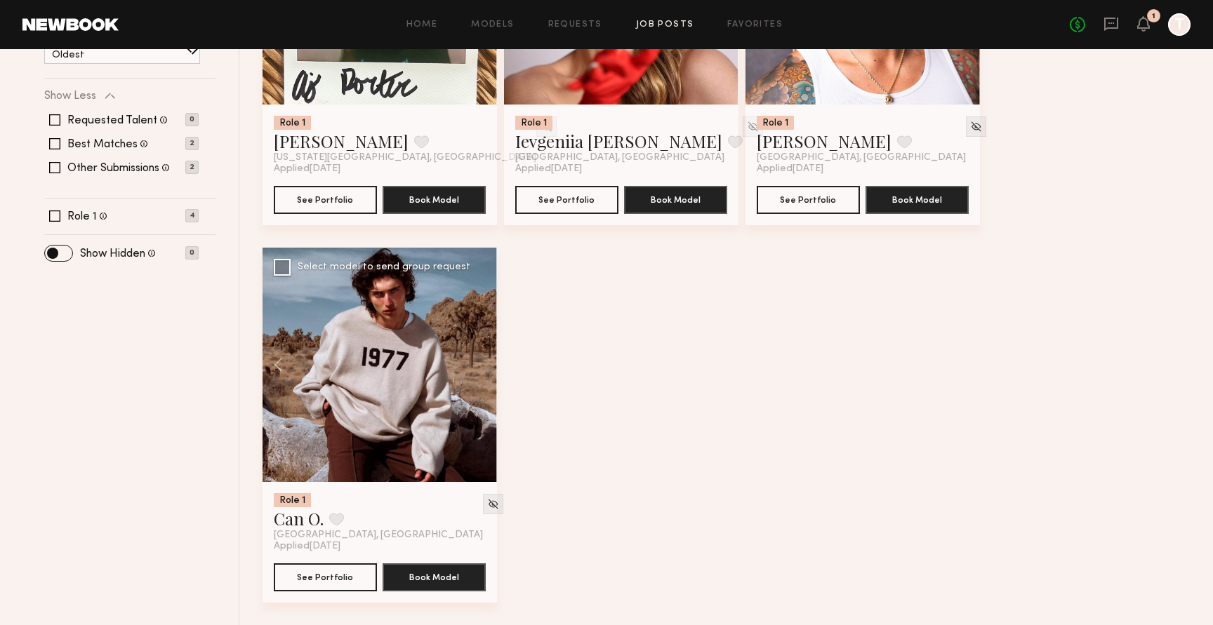
click at [484, 366] on div at bounding box center [379, 365] width 234 height 234
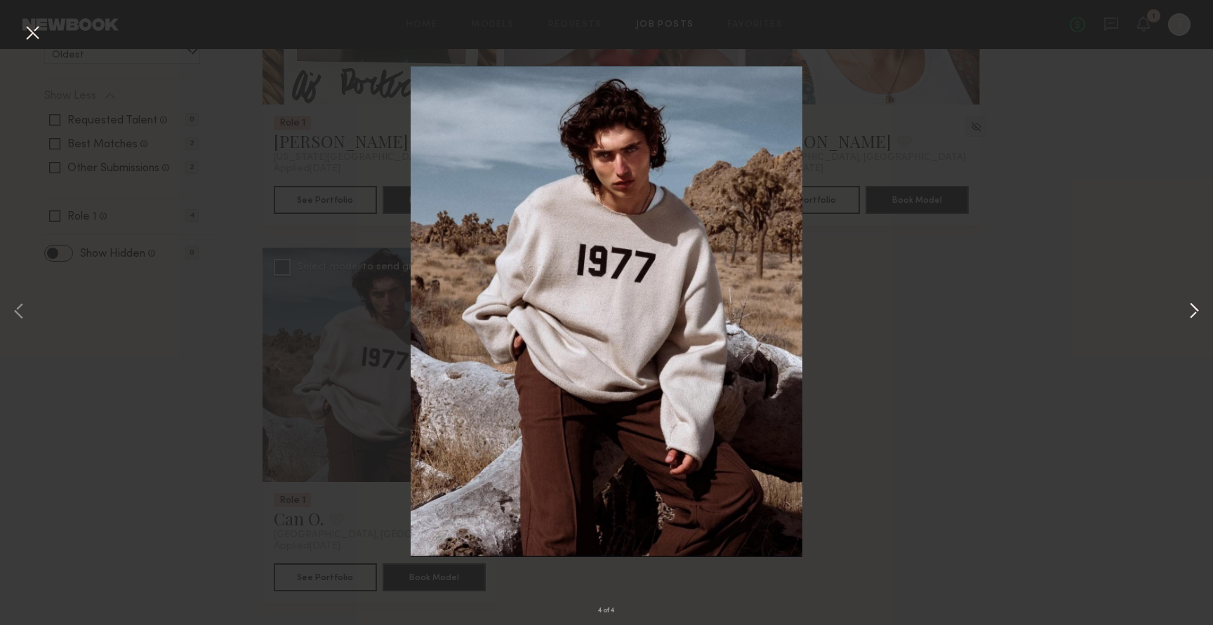
click at [1195, 314] on button at bounding box center [1193, 312] width 17 height 500
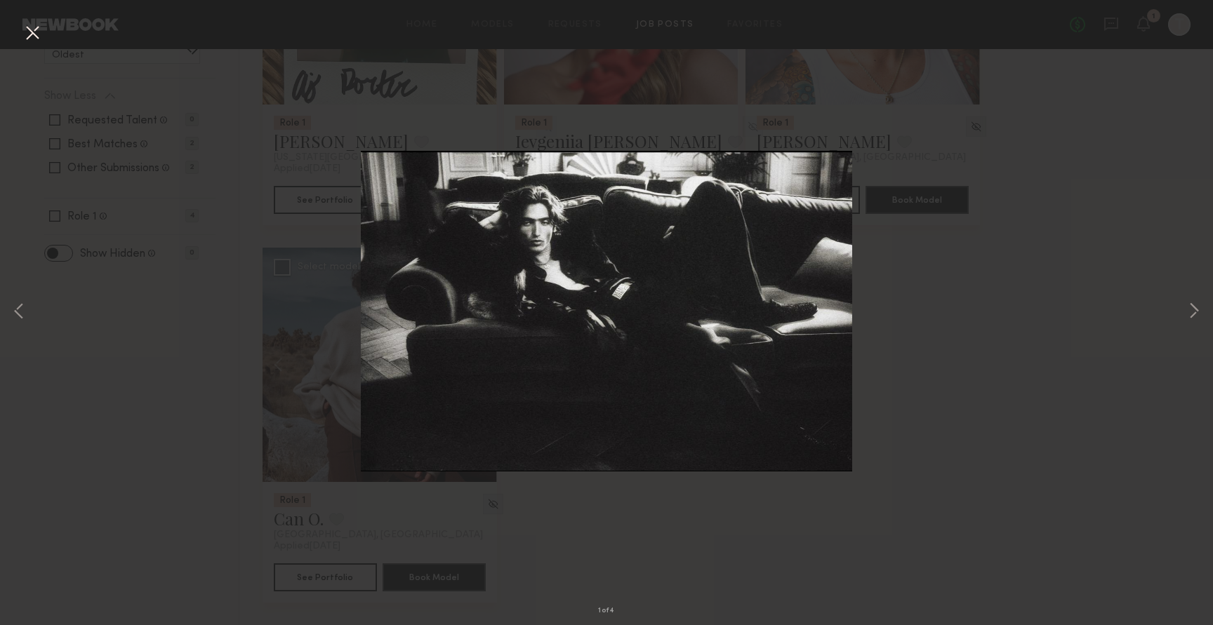
click at [39, 34] on button at bounding box center [32, 33] width 22 height 25
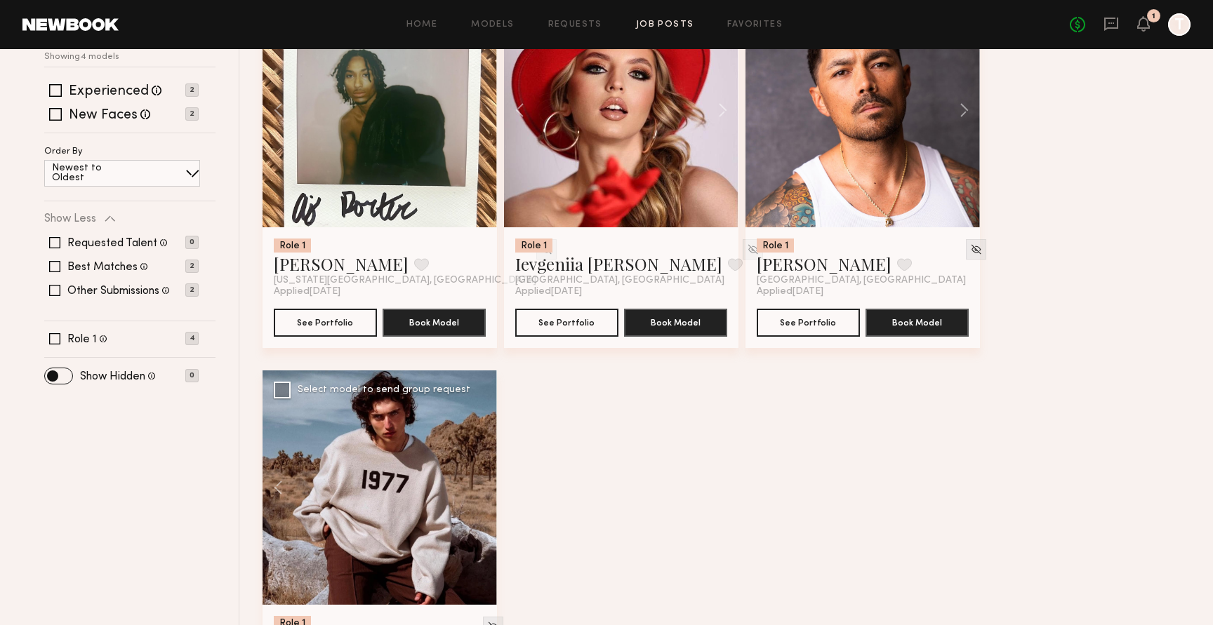
scroll to position [0, 0]
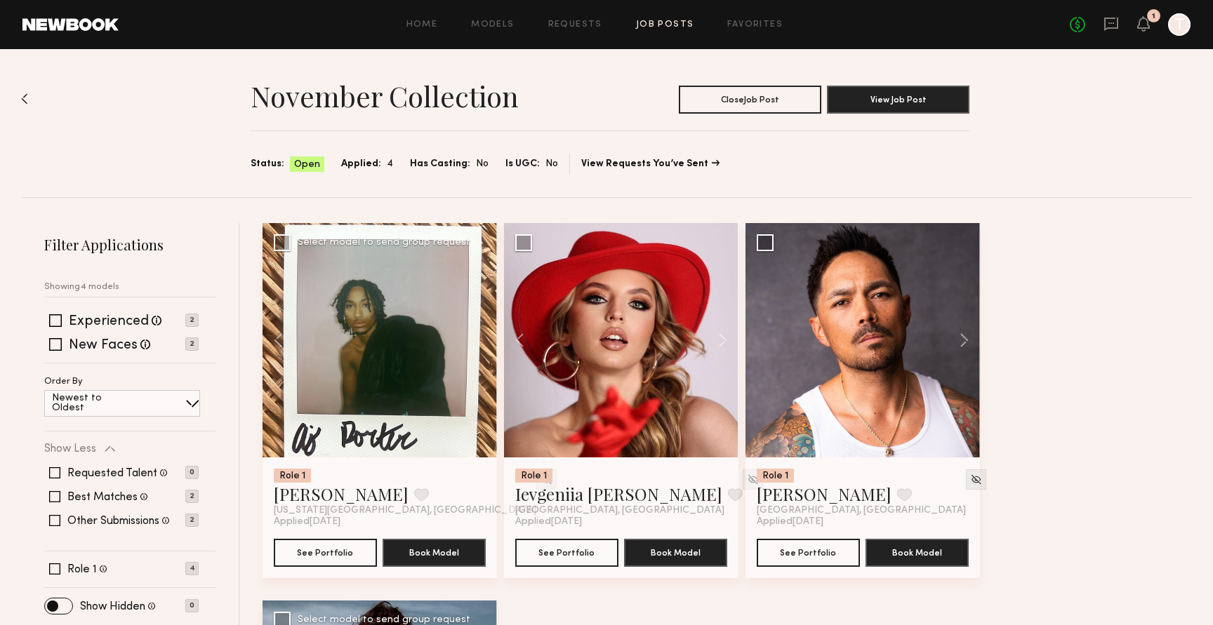
click at [1158, 368] on div "Role 1 AJ P. Favorite New York City, NY Applied 10/09/2025 See Portfolio Book M…" at bounding box center [730, 600] width 936 height 755
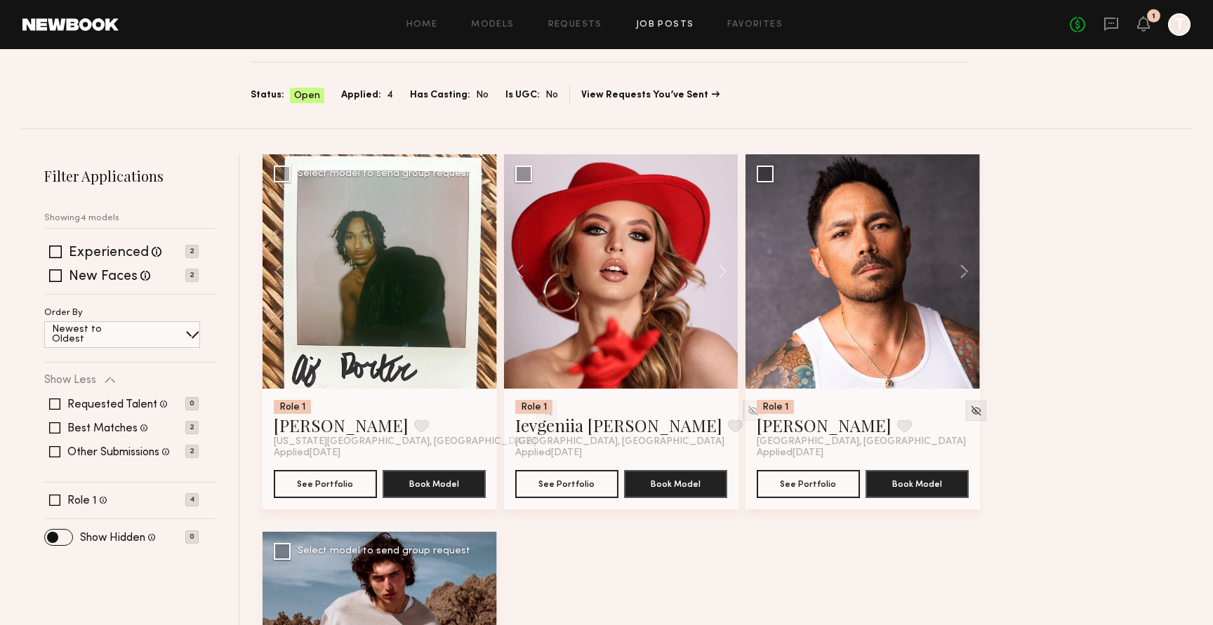
scroll to position [126, 0]
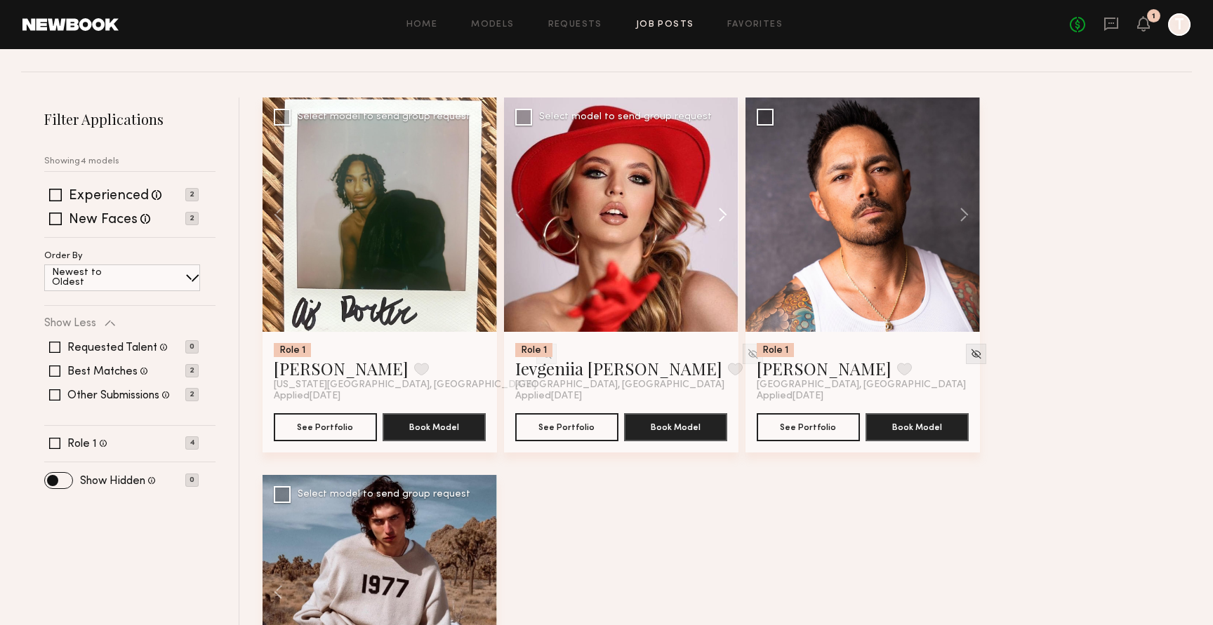
click at [717, 218] on button at bounding box center [715, 215] width 45 height 234
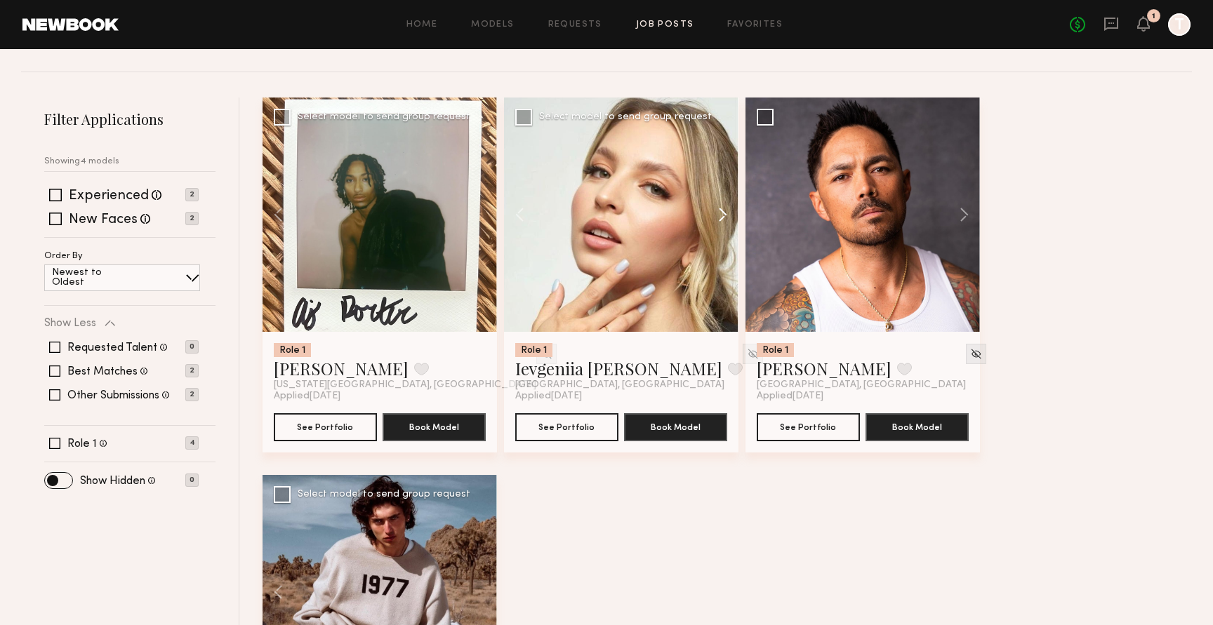
click at [717, 218] on button at bounding box center [715, 215] width 45 height 234
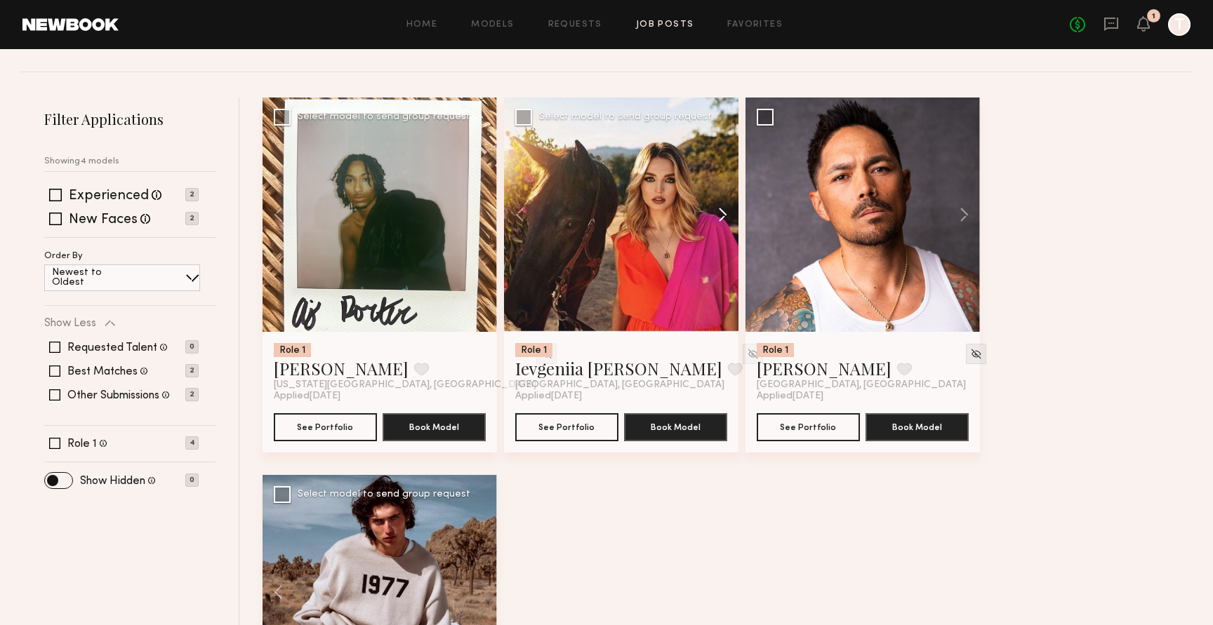
click at [717, 218] on button at bounding box center [715, 215] width 45 height 234
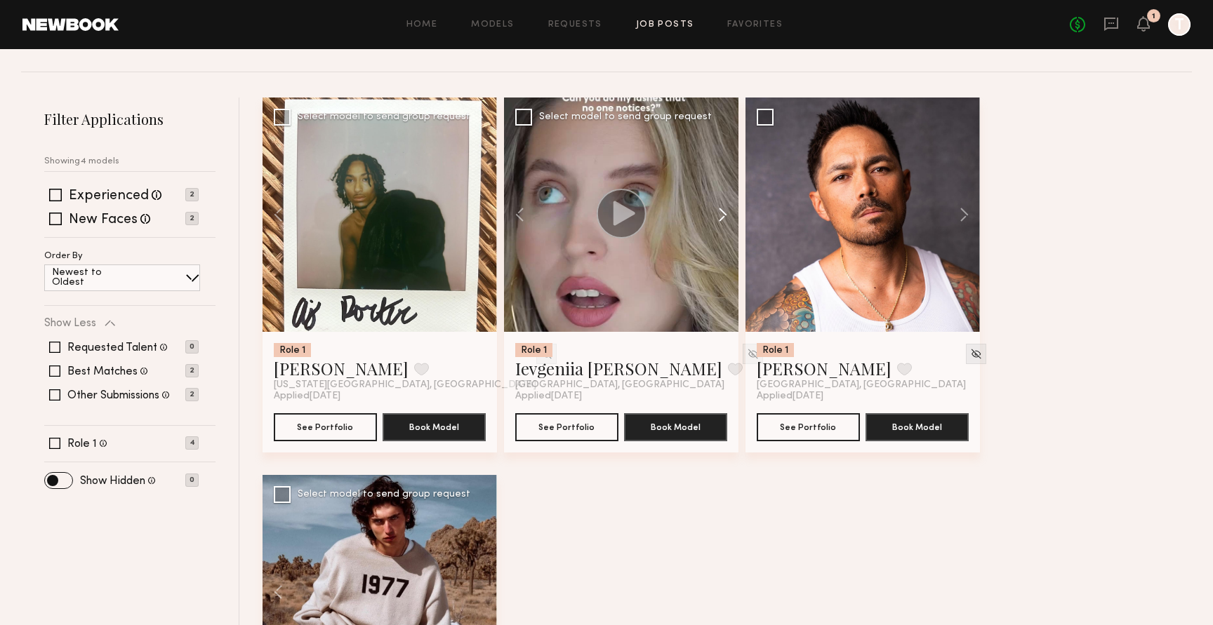
click at [717, 218] on button at bounding box center [715, 215] width 45 height 234
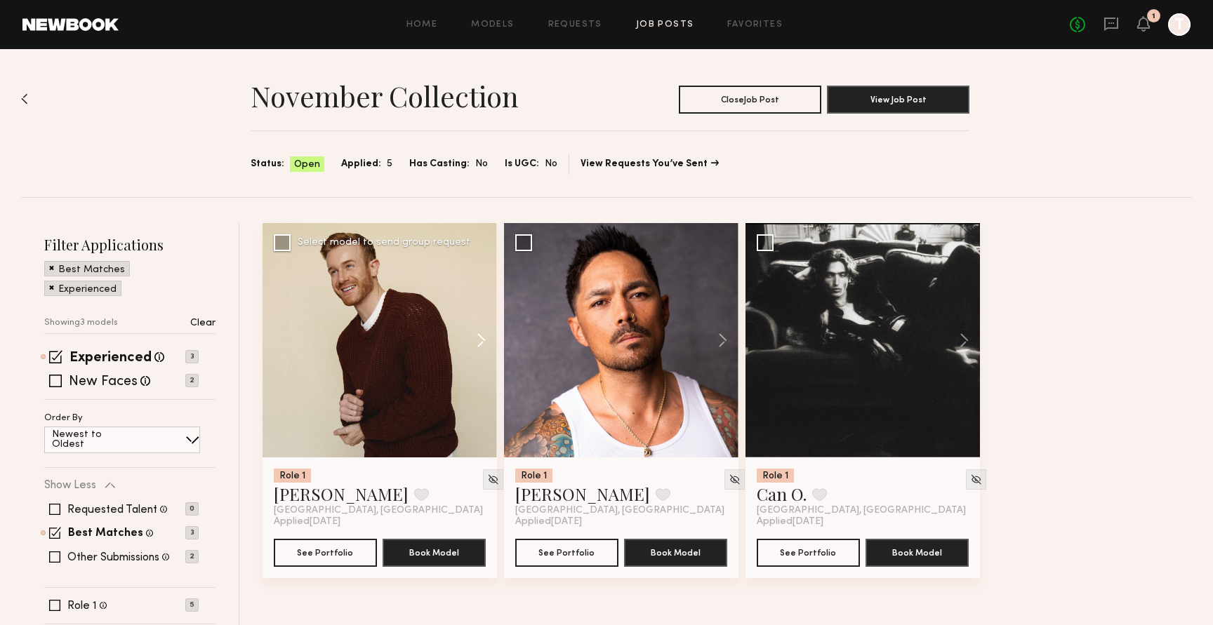
click at [481, 340] on button at bounding box center [474, 340] width 45 height 234
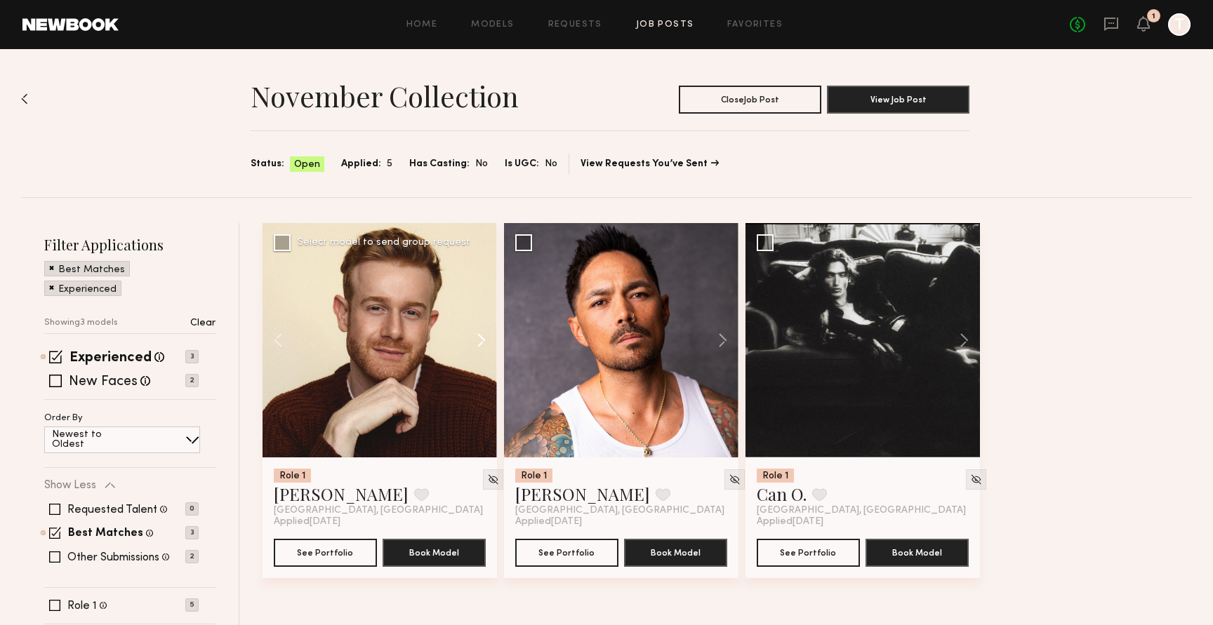
click at [481, 340] on button at bounding box center [474, 340] width 45 height 234
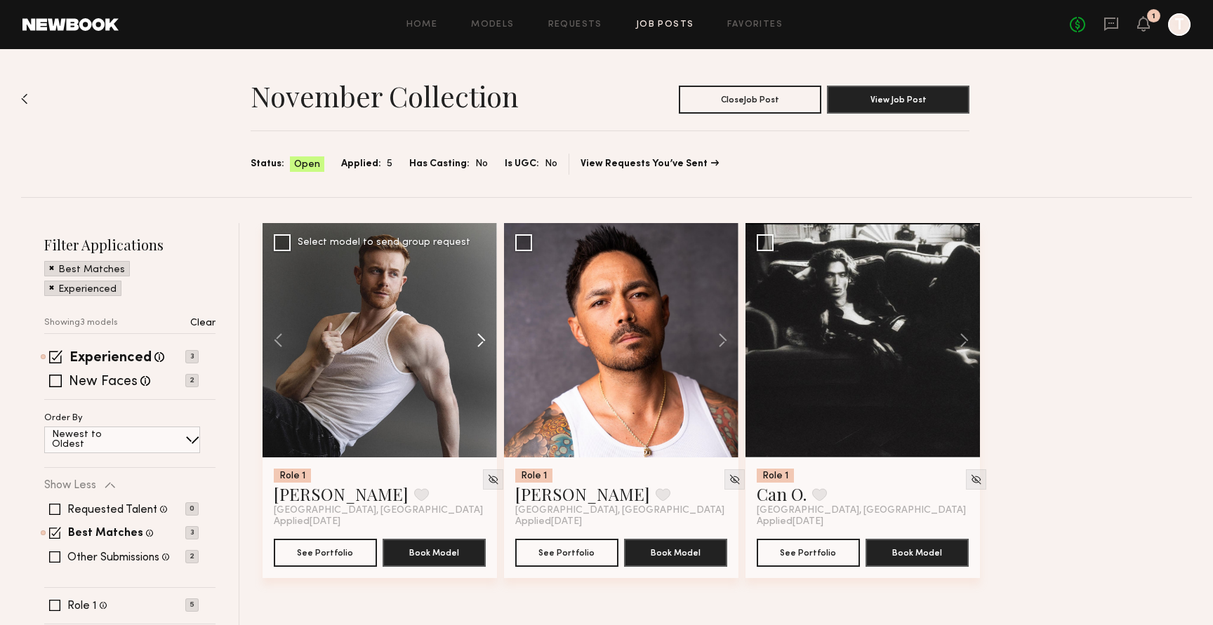
click at [481, 340] on button at bounding box center [474, 340] width 45 height 234
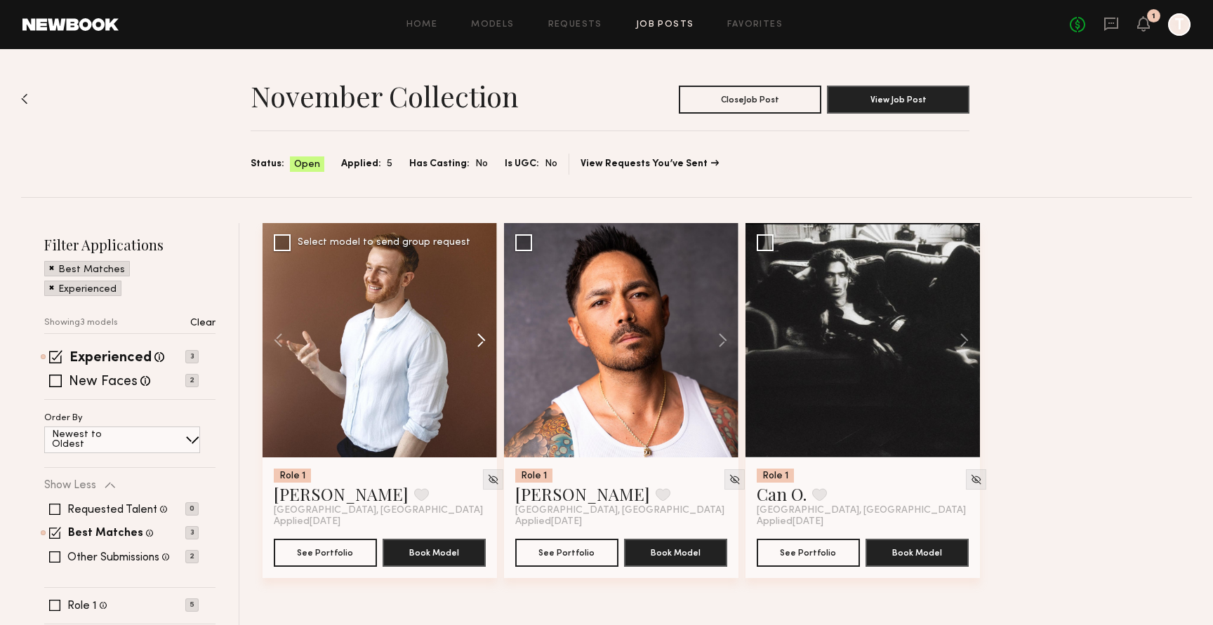
click at [481, 340] on button at bounding box center [474, 340] width 45 height 234
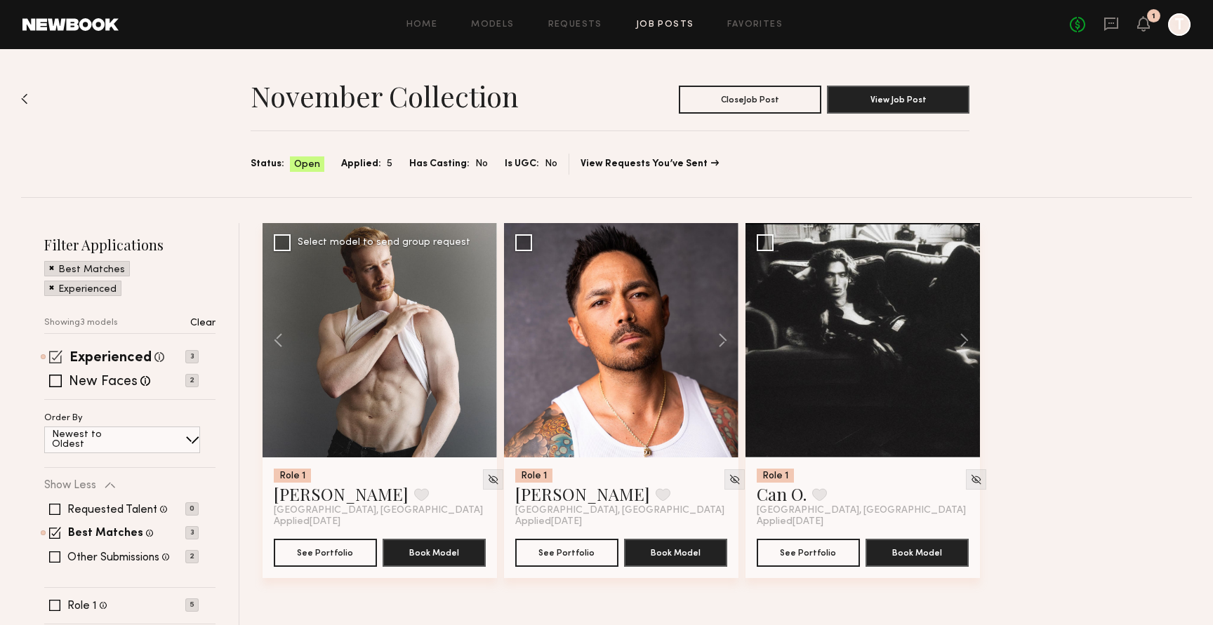
click at [58, 355] on span at bounding box center [55, 356] width 13 height 13
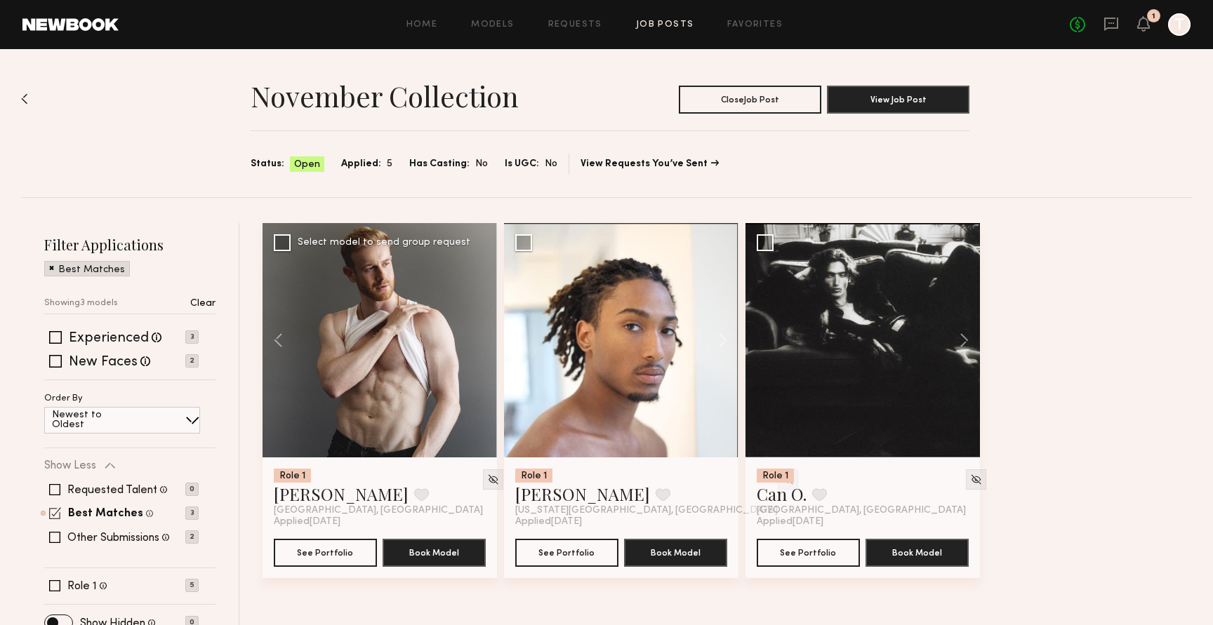
click at [51, 509] on span at bounding box center [55, 513] width 12 height 12
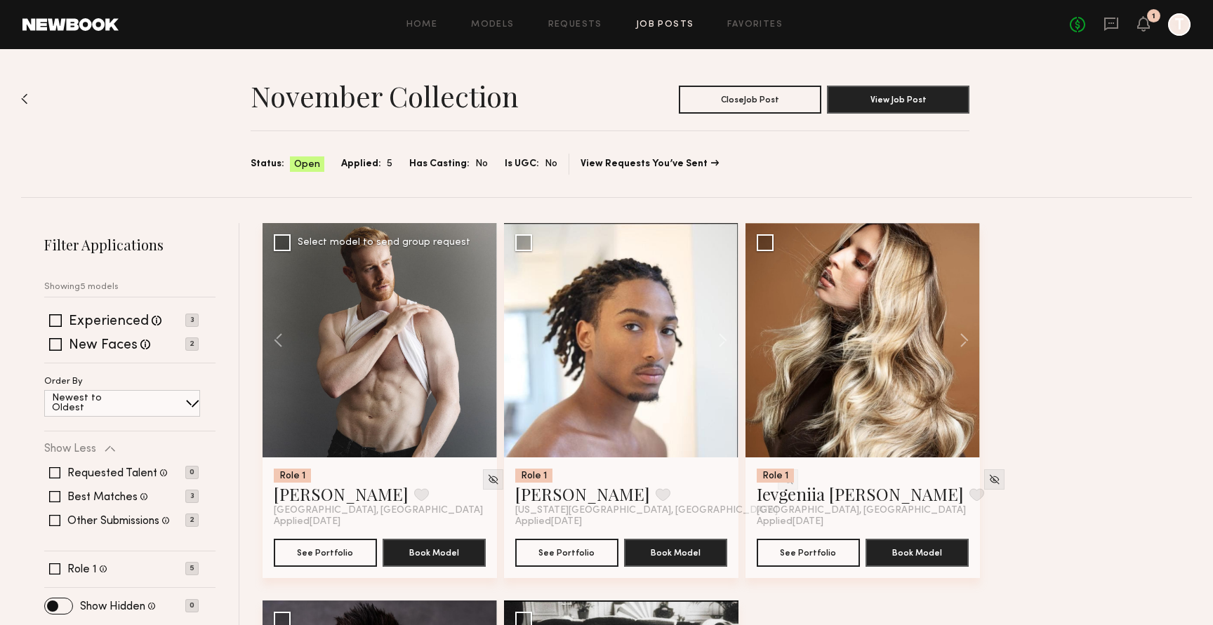
click at [1072, 328] on div "Role 1 Robert N. Favorite Los Angeles, CA Applied 10/09/2025 See Portfolio Book…" at bounding box center [730, 600] width 936 height 755
click at [53, 494] on span at bounding box center [54, 496] width 11 height 11
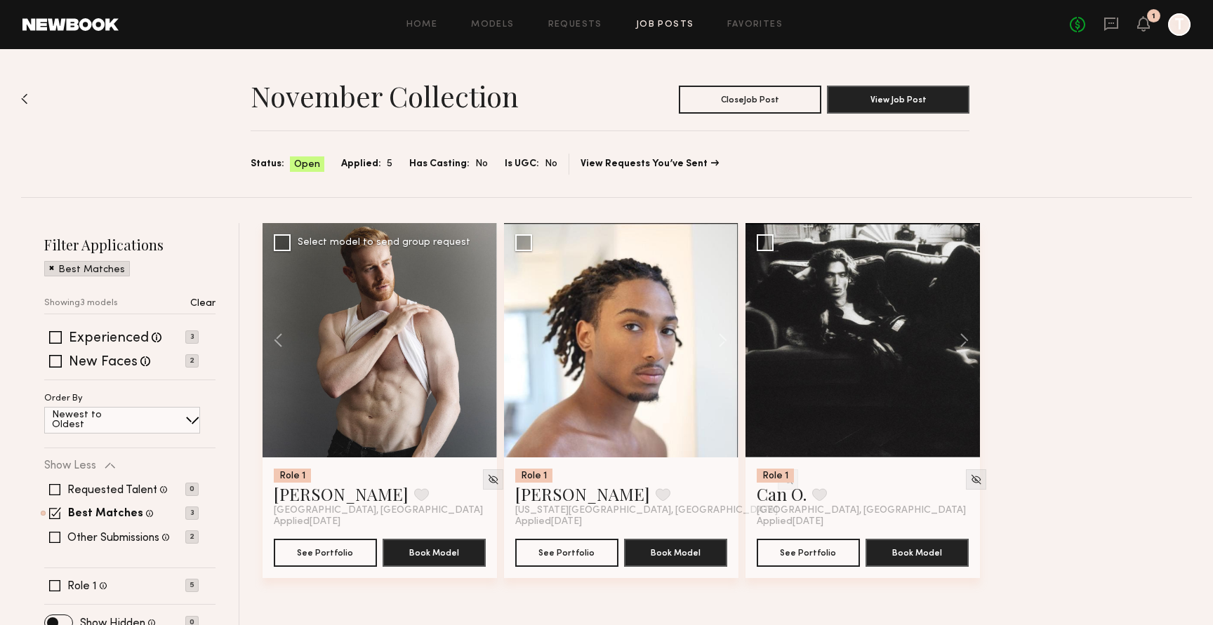
click at [49, 522] on div "Requested Talent Models you have reached out to with requests 0 Best Matches Mo…" at bounding box center [121, 514] width 154 height 84
click at [57, 517] on span at bounding box center [55, 513] width 12 height 12
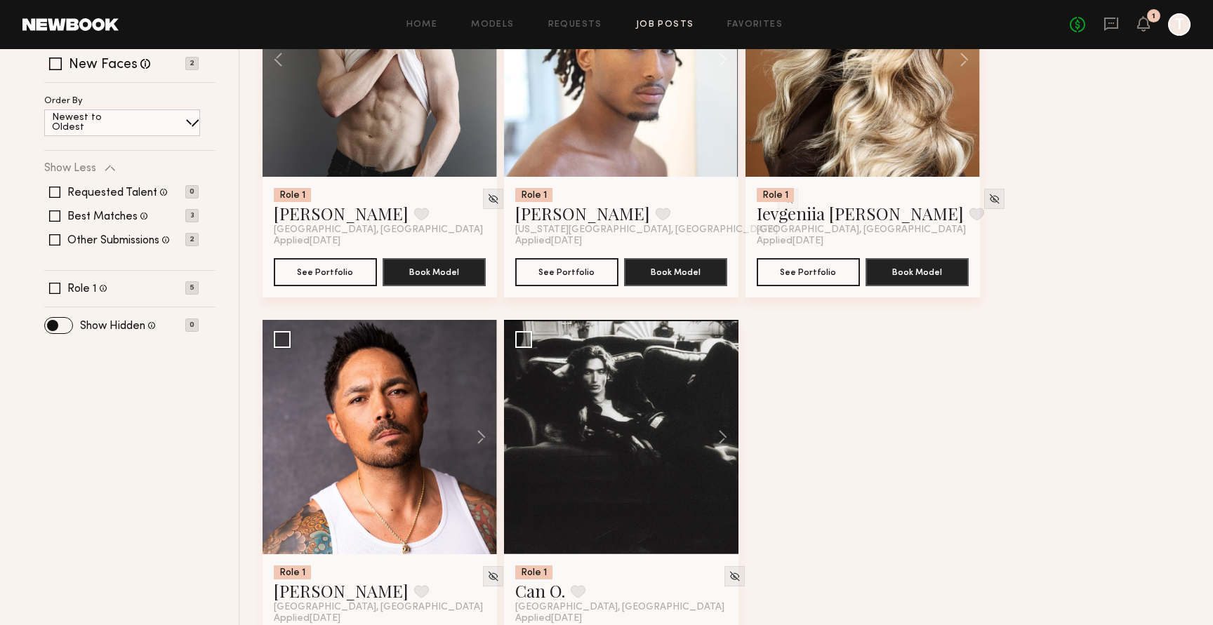
scroll to position [357, 0]
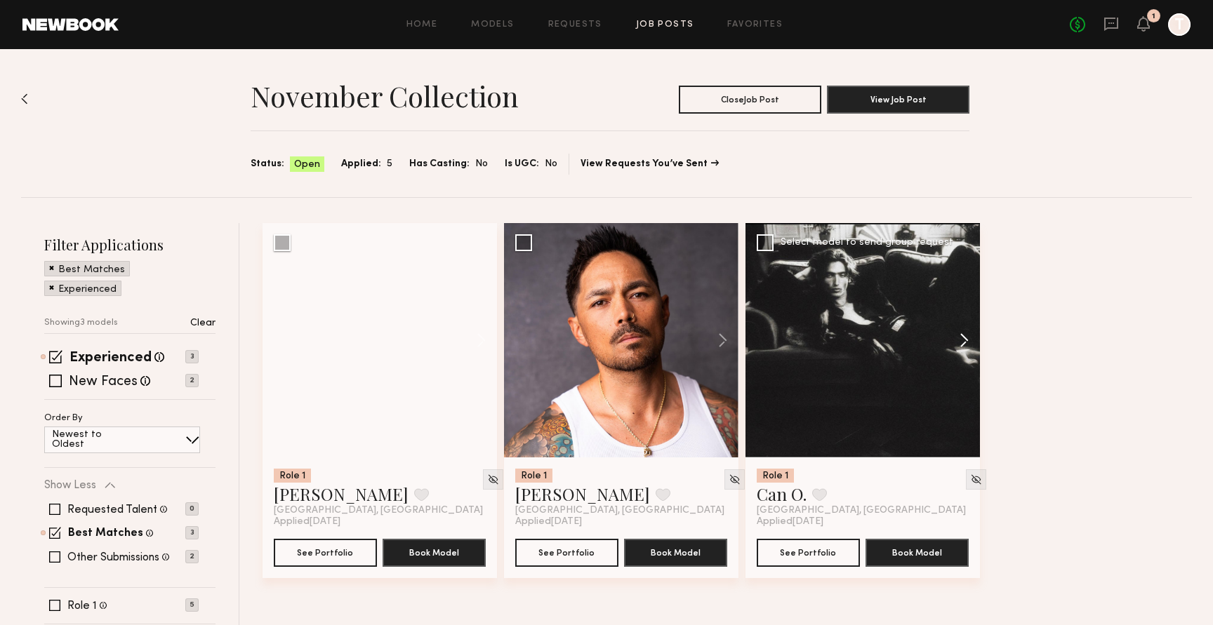
scroll to position [37, 0]
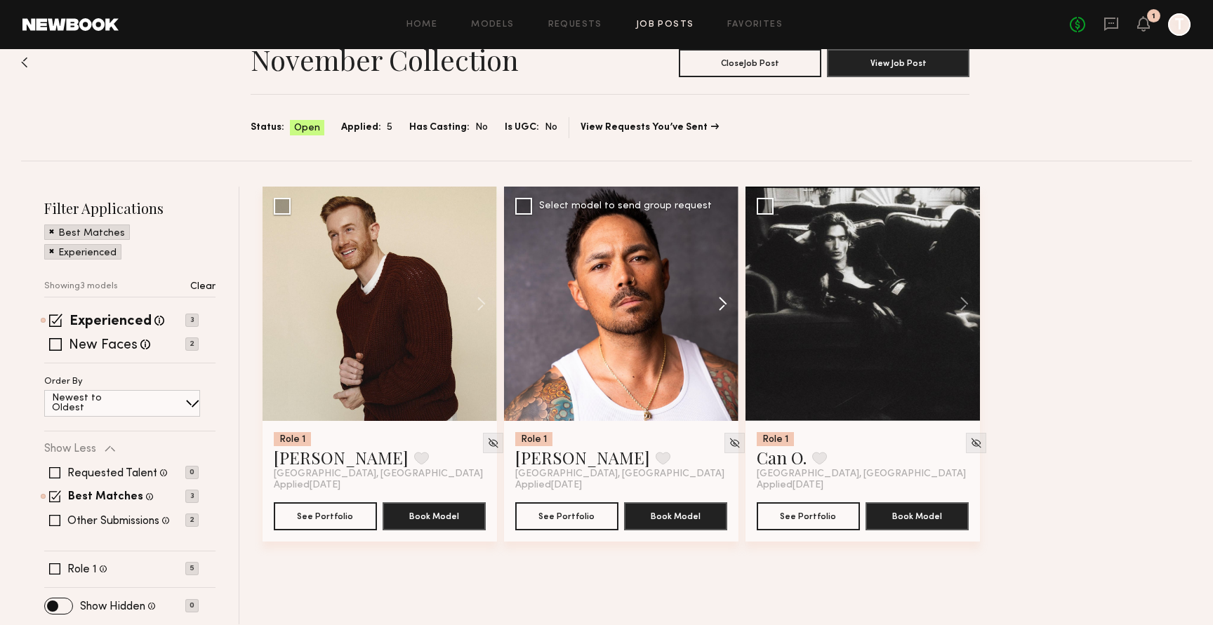
click at [720, 304] on button at bounding box center [715, 304] width 45 height 234
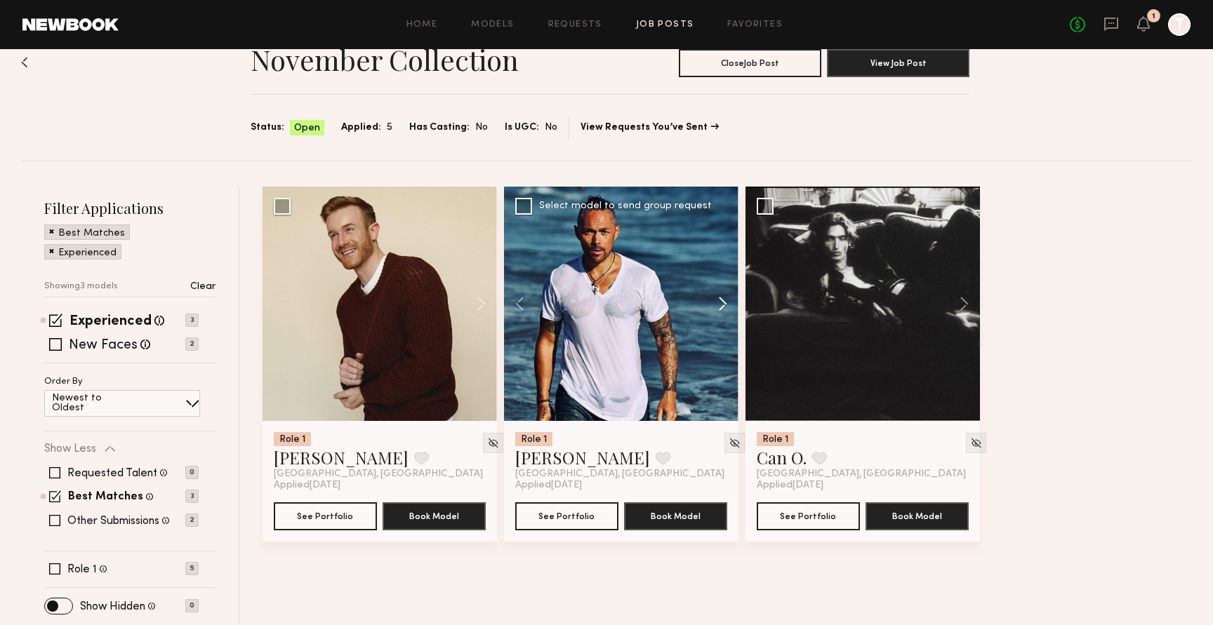
click at [720, 304] on button at bounding box center [715, 304] width 45 height 234
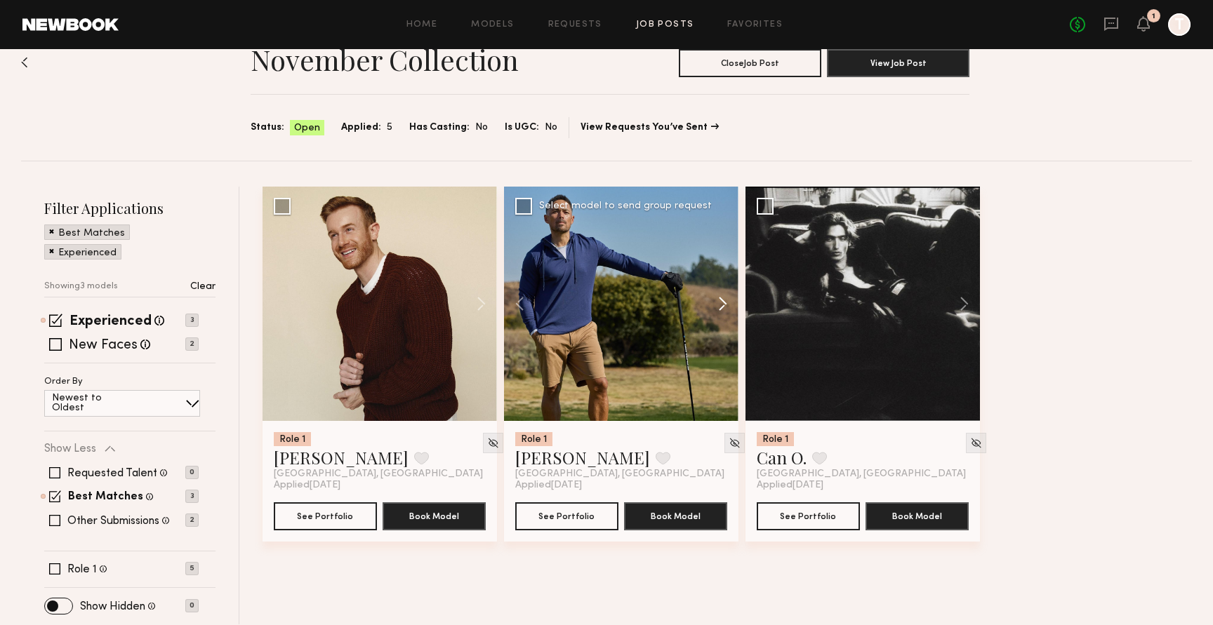
click at [720, 304] on button at bounding box center [715, 304] width 45 height 234
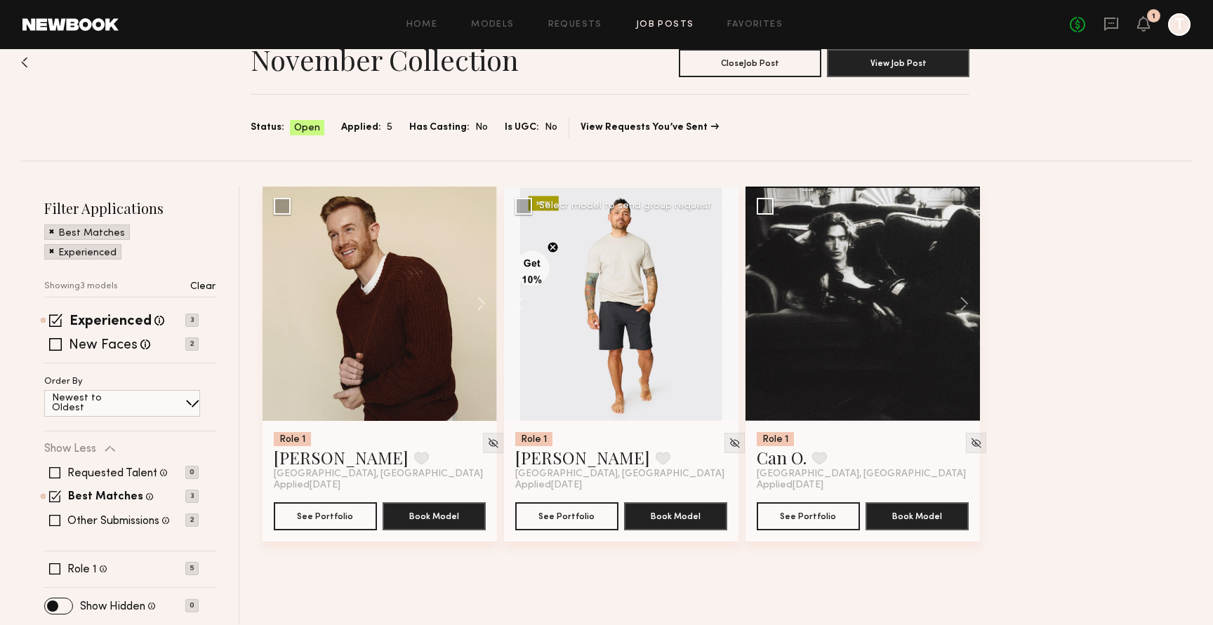
click at [720, 304] on div at bounding box center [621, 304] width 234 height 234
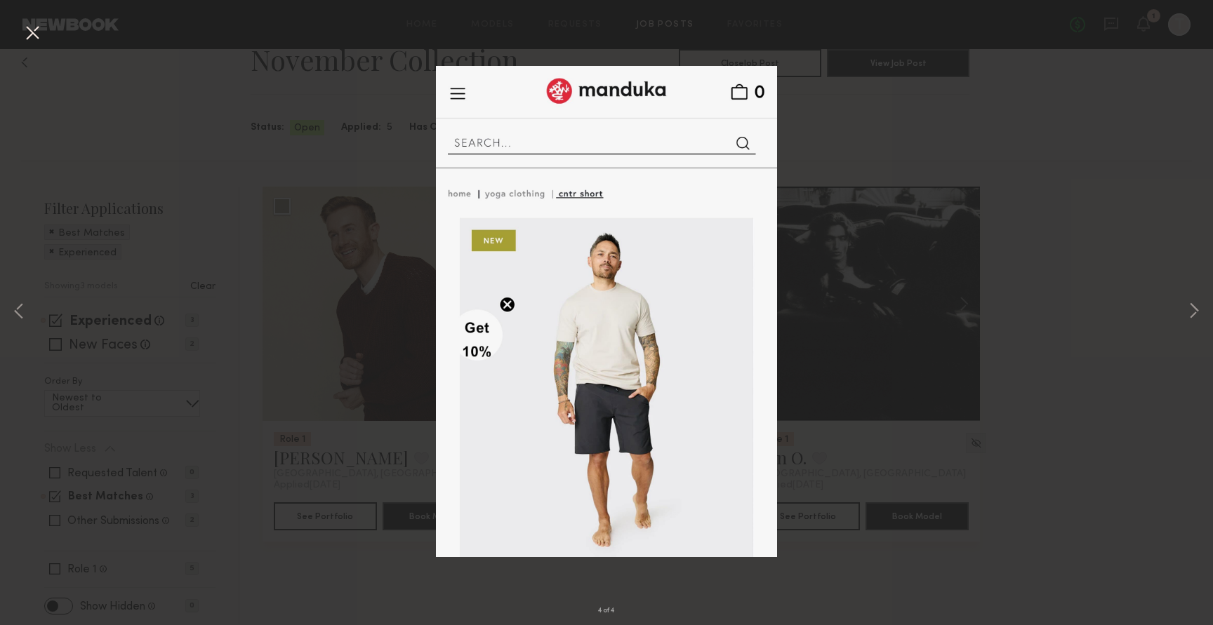
click at [1098, 67] on div "4 of 4" at bounding box center [606, 312] width 1213 height 625
click at [37, 35] on button at bounding box center [32, 33] width 22 height 25
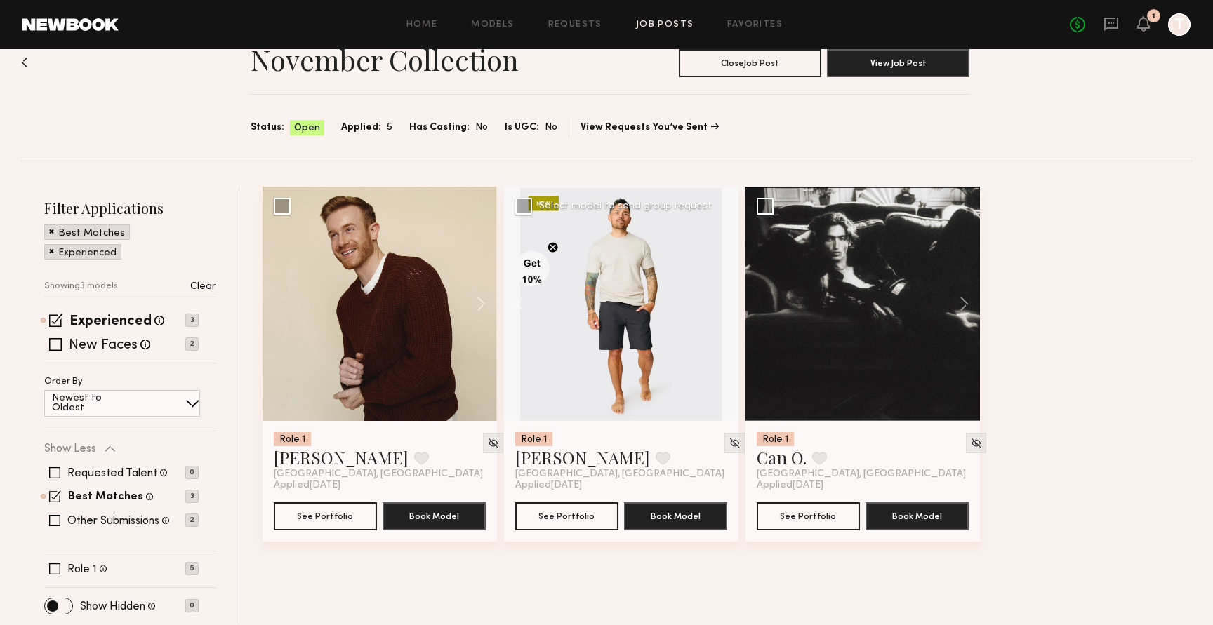
scroll to position [0, 0]
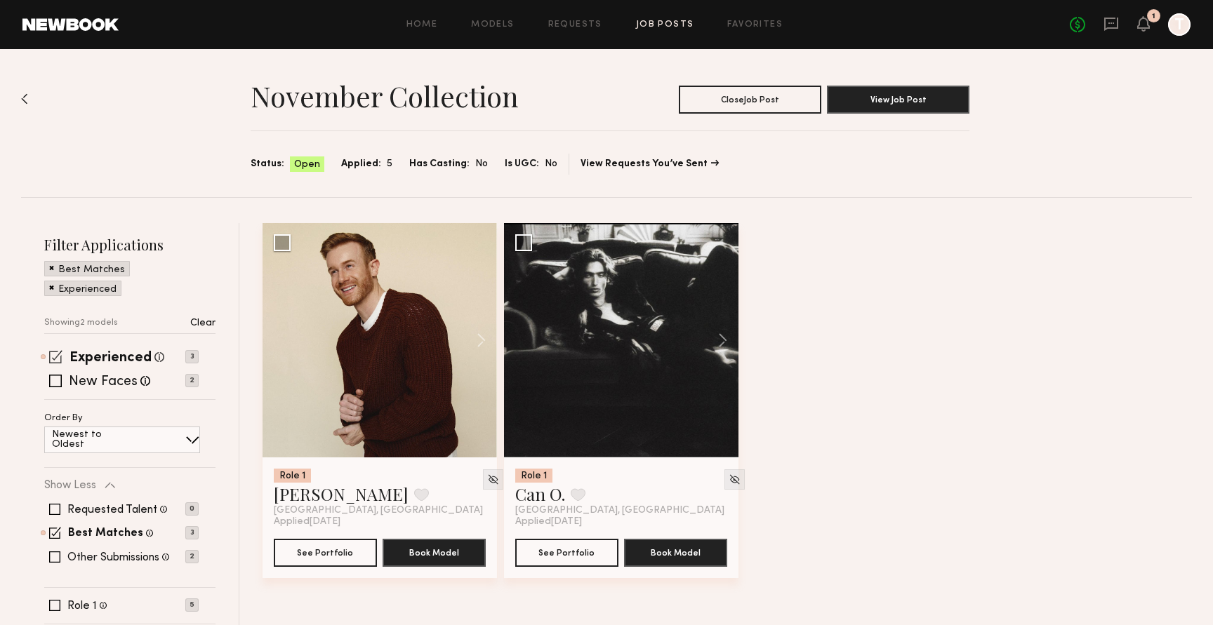
click at [52, 352] on span at bounding box center [55, 356] width 13 height 13
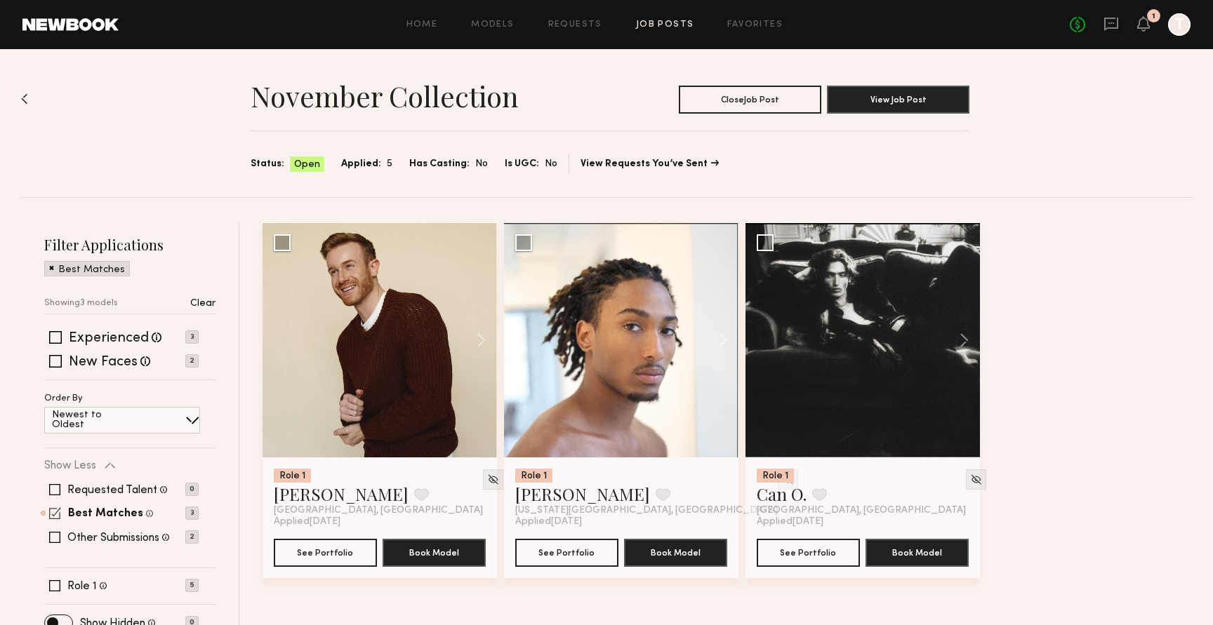
click at [48, 517] on div "Best Matches Models shown below match all requirements specified in your job po…" at bounding box center [121, 513] width 154 height 11
click at [55, 513] on span at bounding box center [55, 513] width 12 height 12
